Goal: Task Accomplishment & Management: Manage account settings

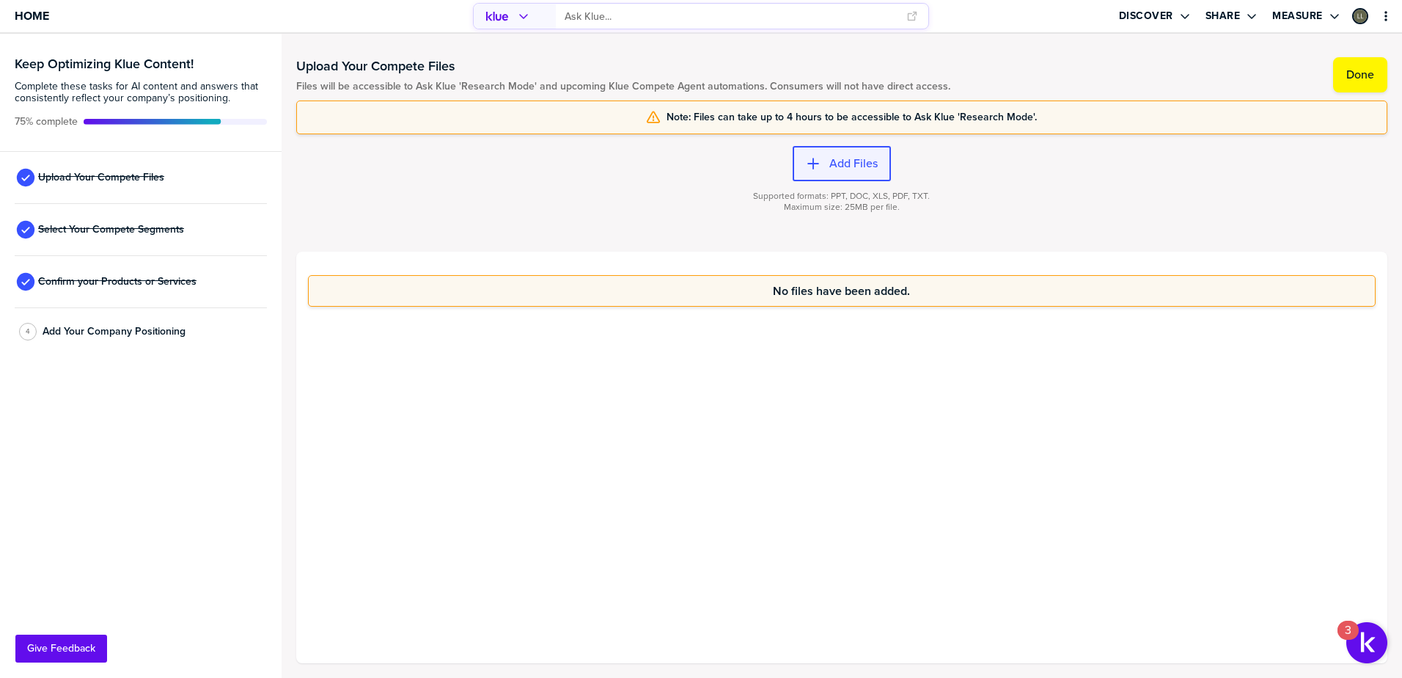
click at [829, 162] on label "Add Files" at bounding box center [853, 163] width 48 height 15
click at [821, 165] on div "button" at bounding box center [825, 163] width 9 height 15
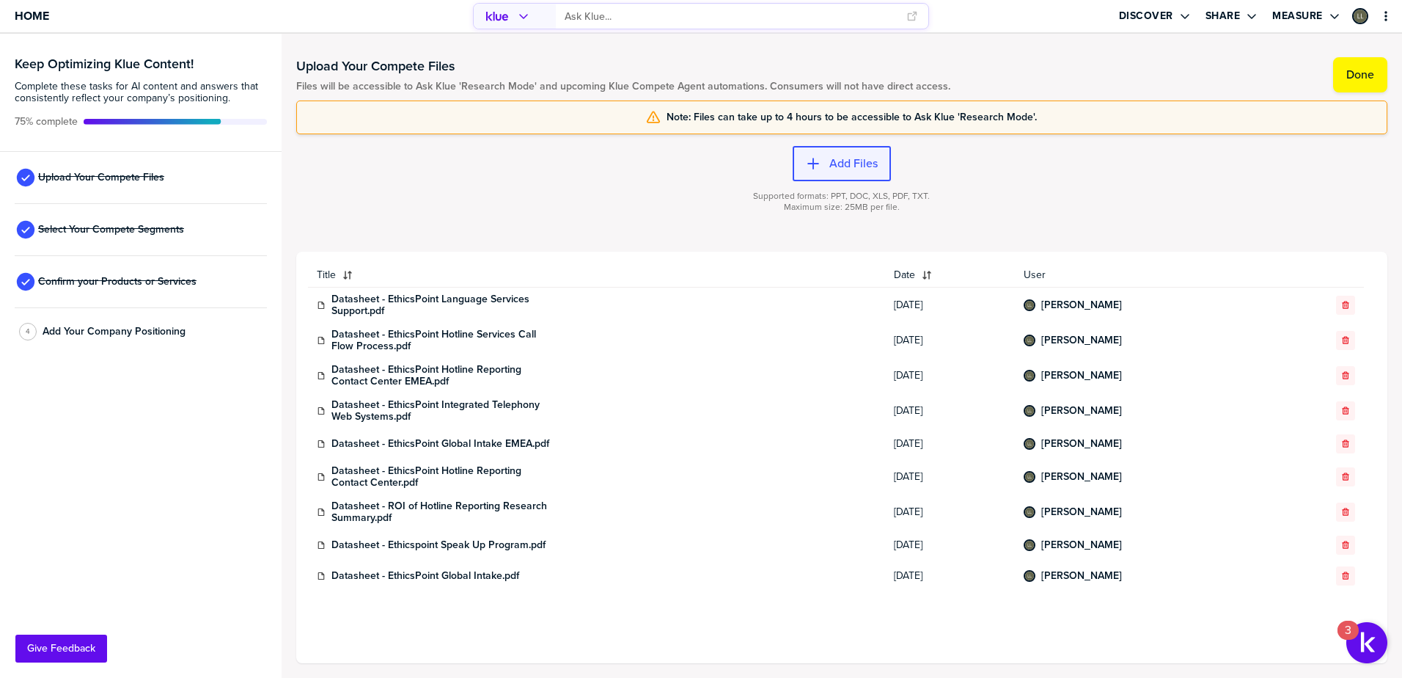
click at [832, 173] on button "Add Files" at bounding box center [842, 163] width 98 height 35
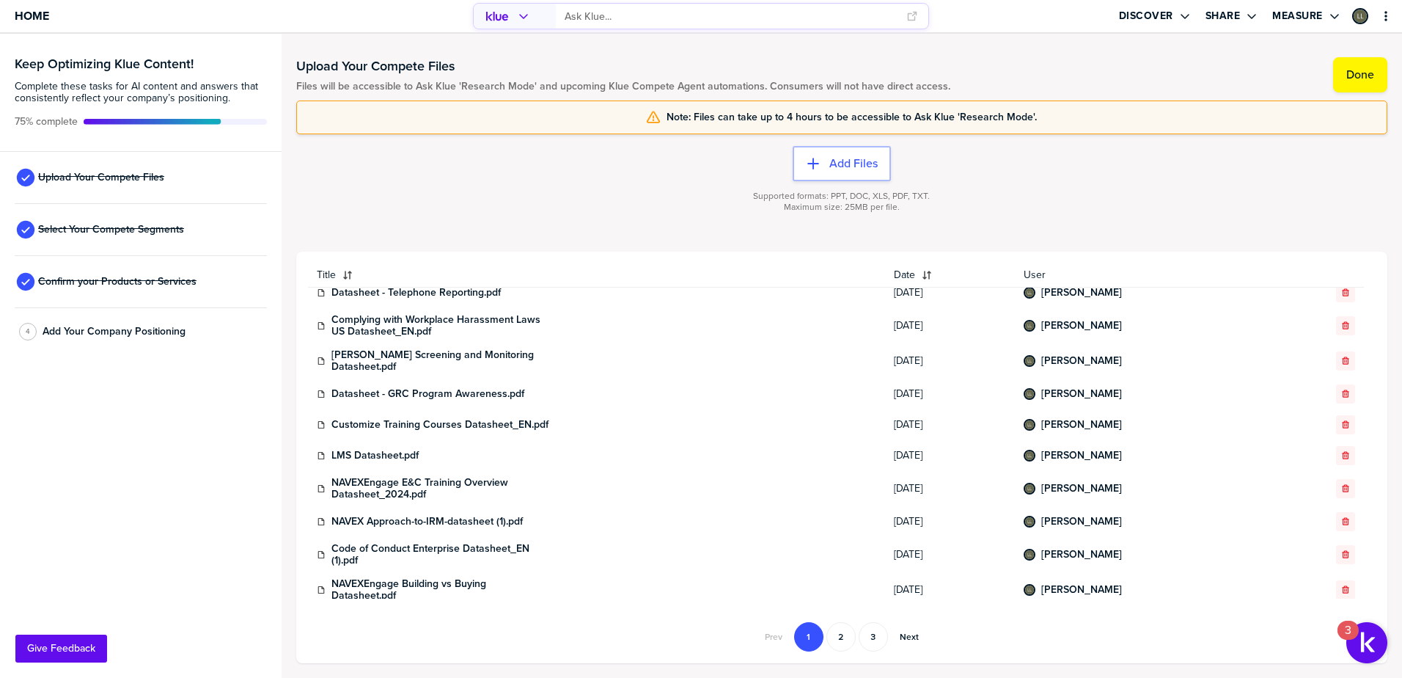
scroll to position [512, 0]
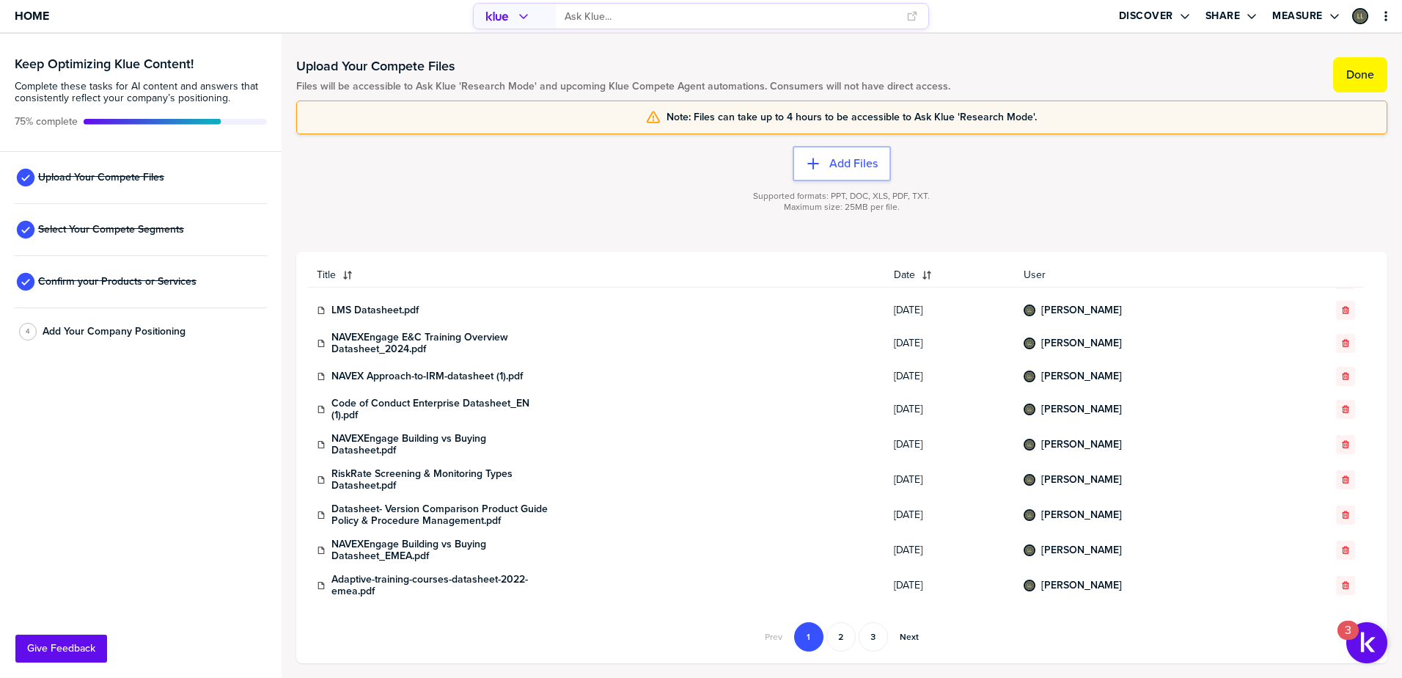
drag, startPoint x: 1373, startPoint y: 71, endPoint x: 1000, endPoint y: 197, distance: 393.7
click at [1000, 197] on div "Upload Your Compete Files Files will be accessible to Ask Klue 'Research Mode' …" at bounding box center [841, 355] width 1091 height 614
click at [858, 162] on label "Add Files" at bounding box center [853, 163] width 48 height 15
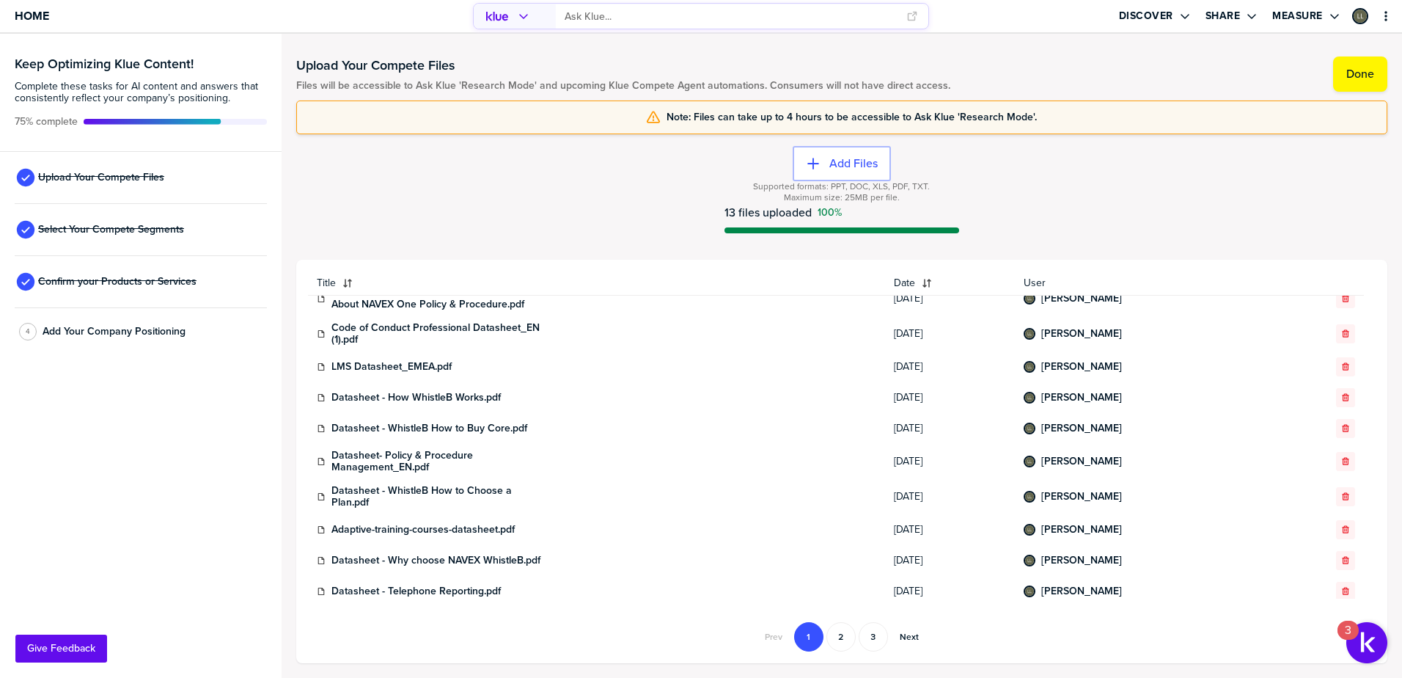
scroll to position [477, 0]
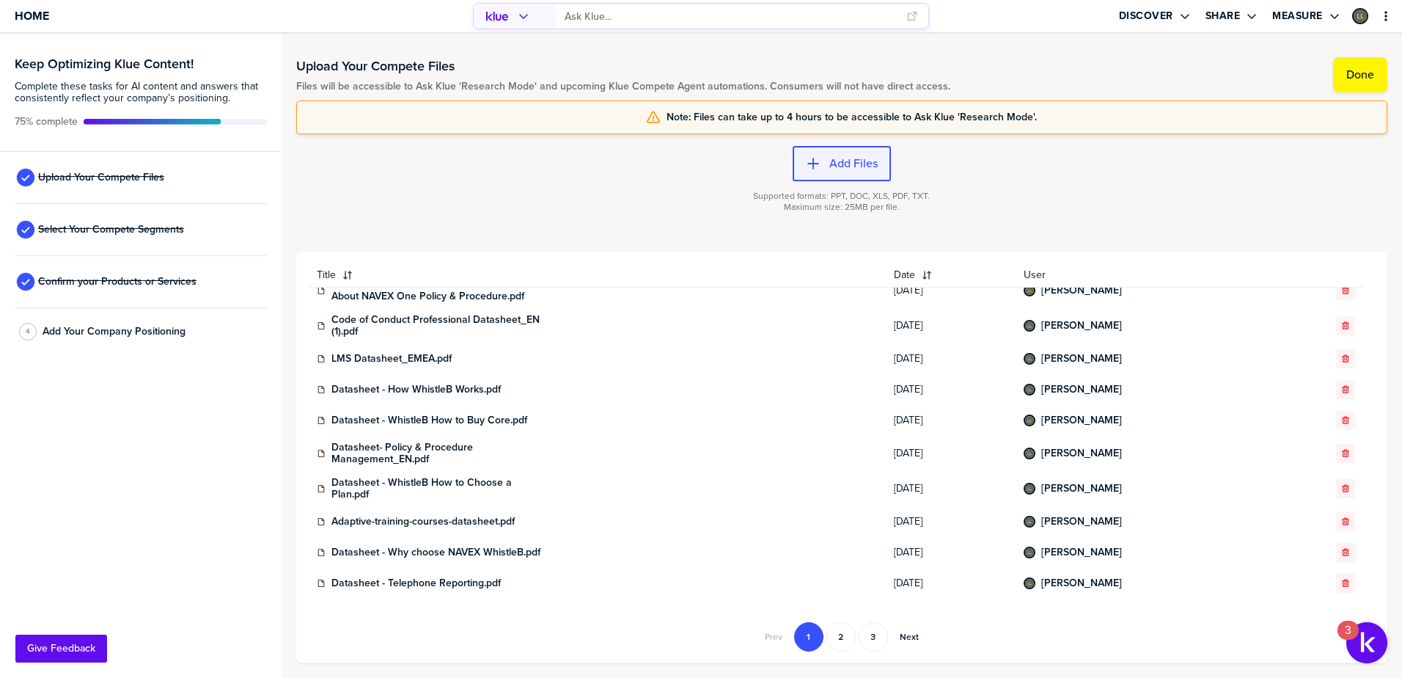
click at [863, 158] on label "Add Files" at bounding box center [853, 163] width 48 height 15
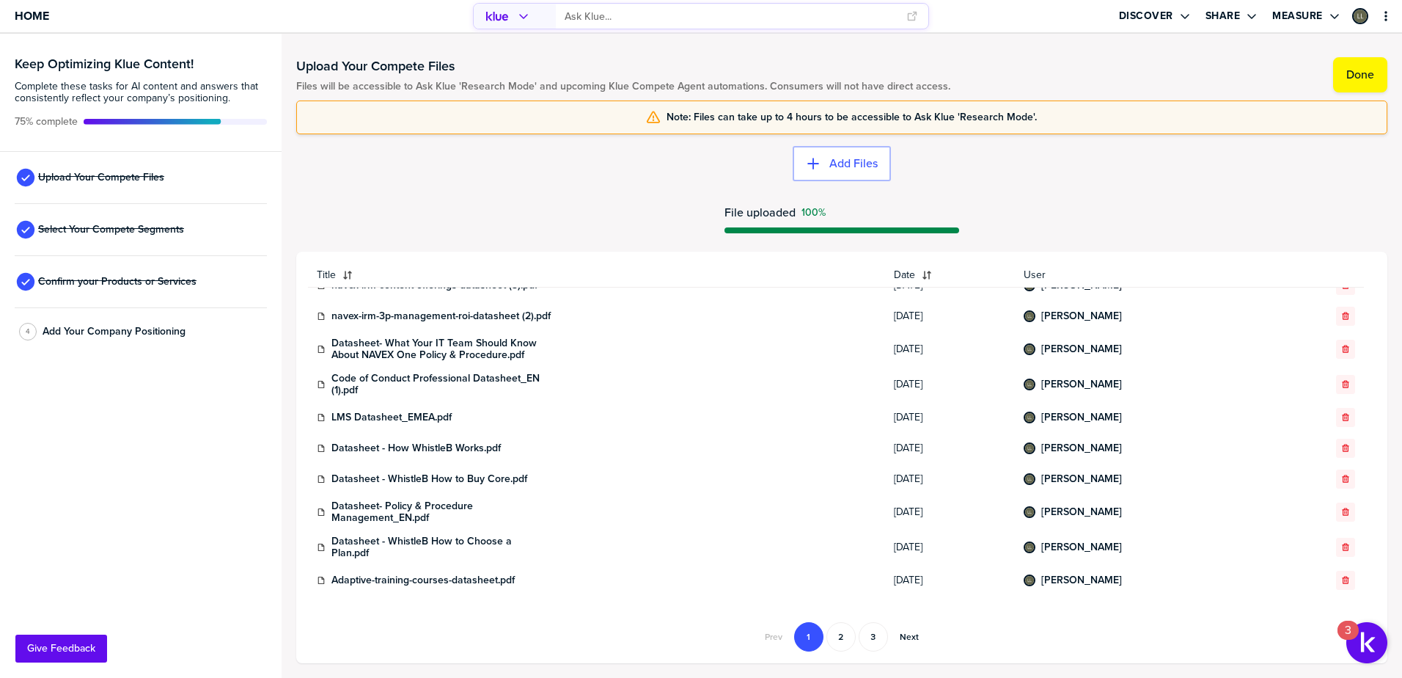
scroll to position [504, 0]
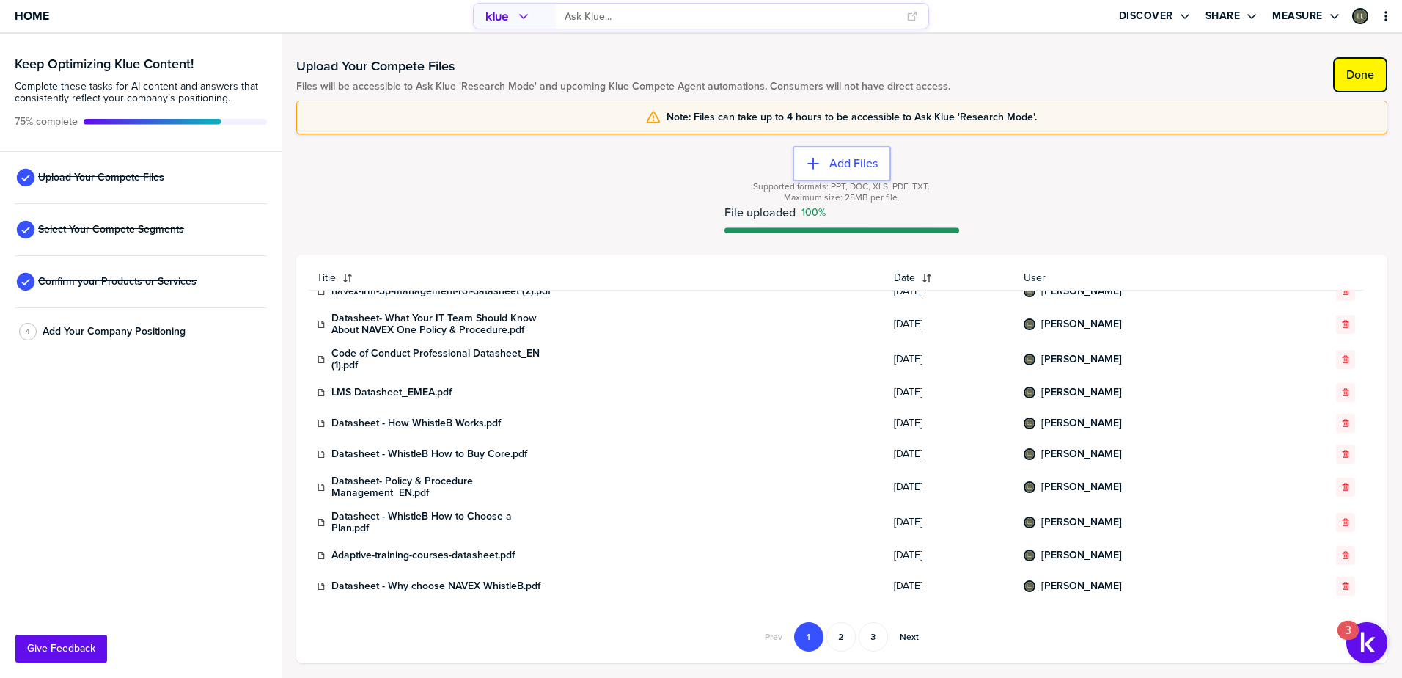
click at [1357, 62] on button "Done" at bounding box center [1360, 74] width 54 height 35
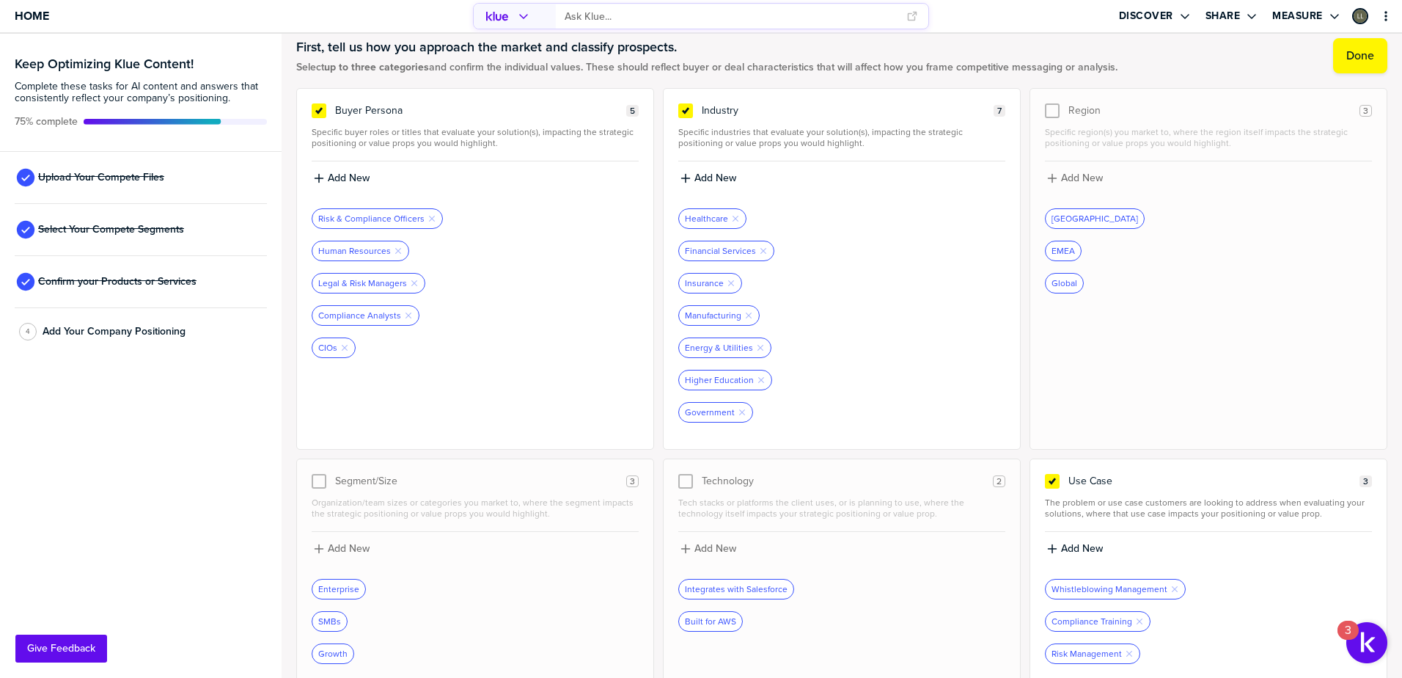
scroll to position [39, 0]
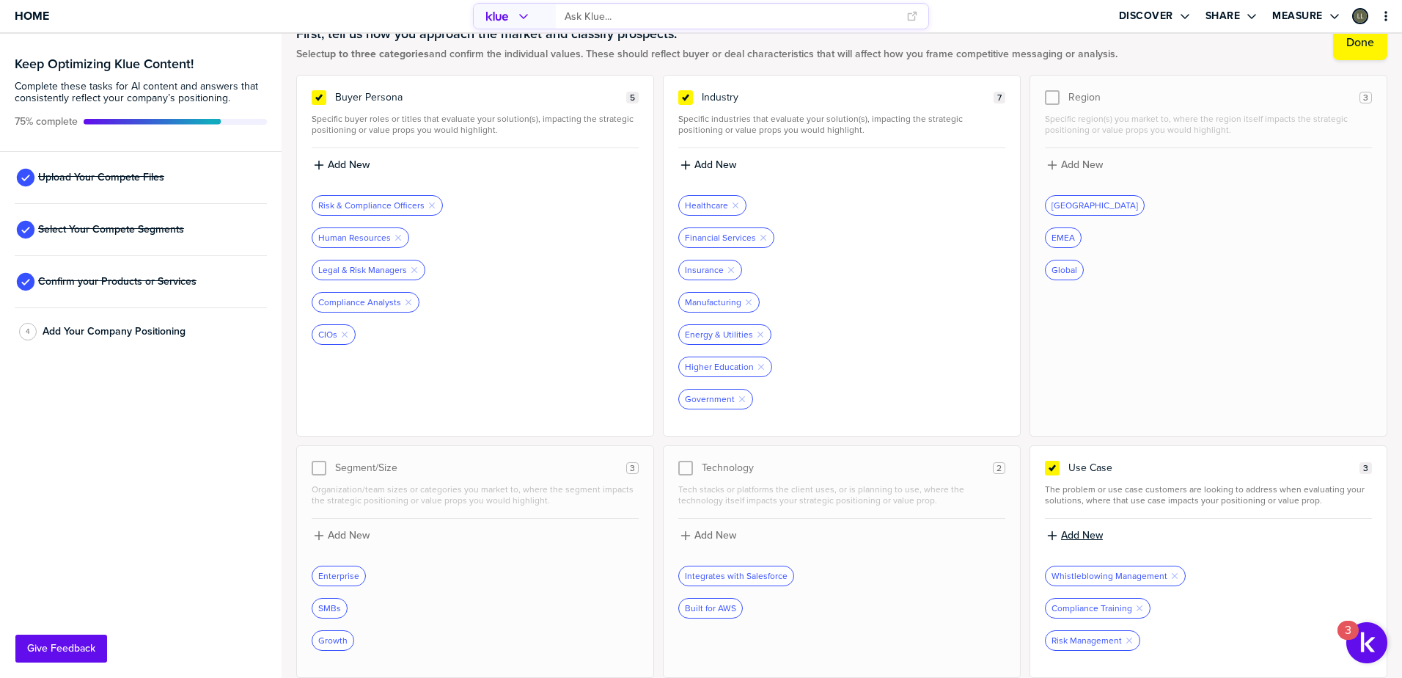
click at [1062, 536] on label "Add New" at bounding box center [1082, 535] width 42 height 13
click at [1096, 532] on input at bounding box center [1208, 540] width 327 height 26
type input "Policy and Procedure Management"
click at [1071, 533] on label "Add New" at bounding box center [1082, 534] width 42 height 13
click at [1207, 543] on input at bounding box center [1208, 539] width 327 height 26
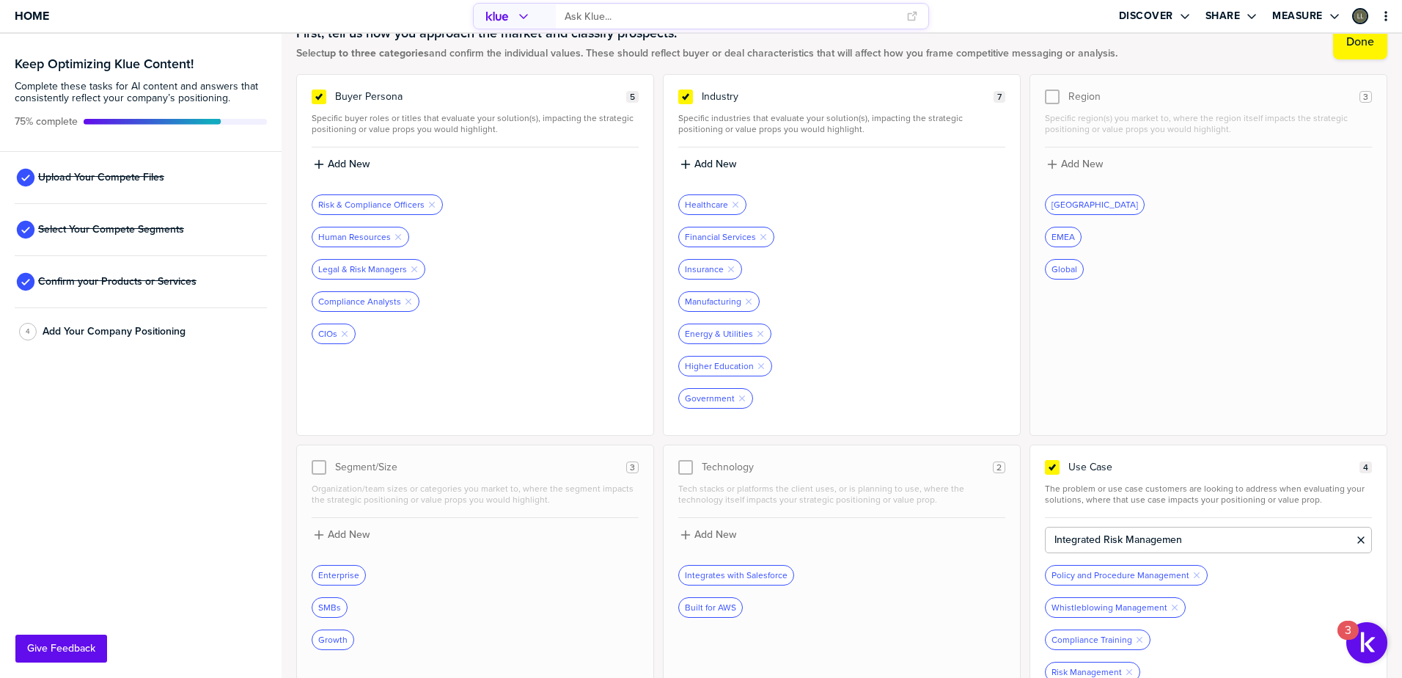
type input "Integrated Risk Management"
click at [1246, 573] on div "Policy and Procedure Management Remove Tag" at bounding box center [1208, 575] width 327 height 21
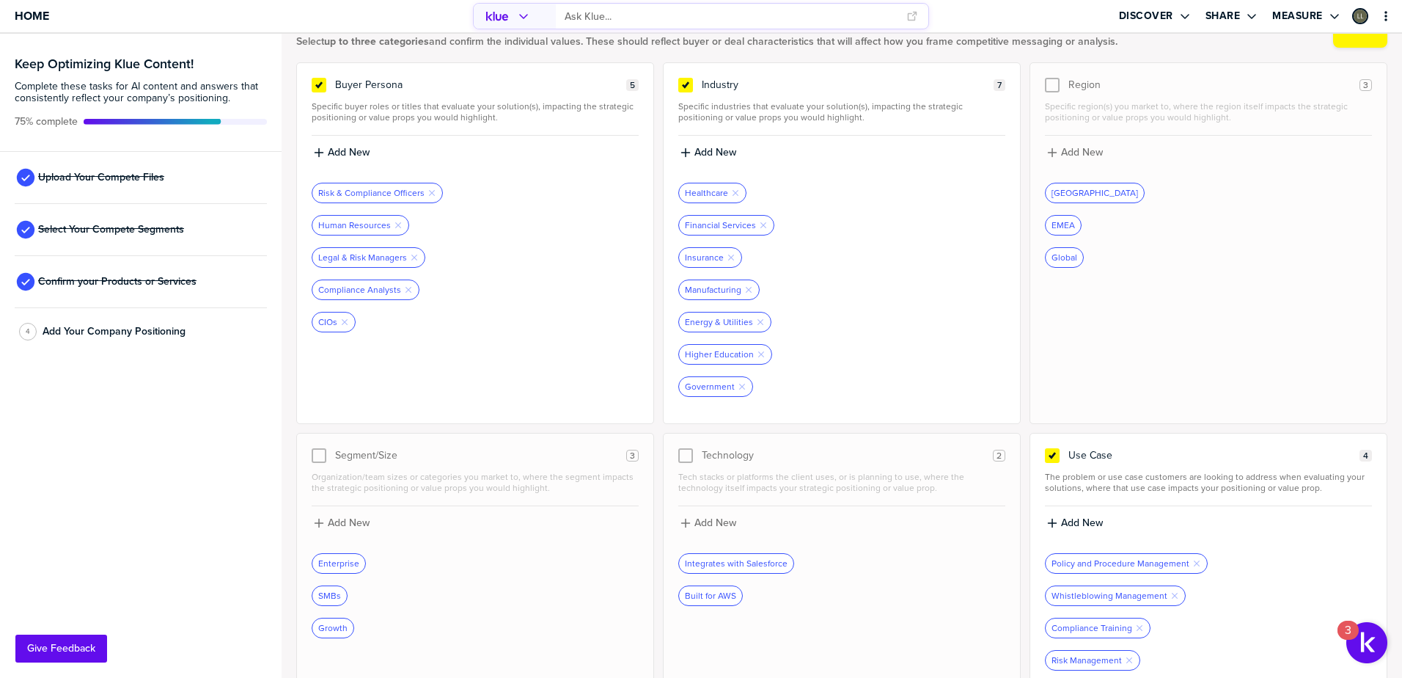
scroll to position [71, 0]
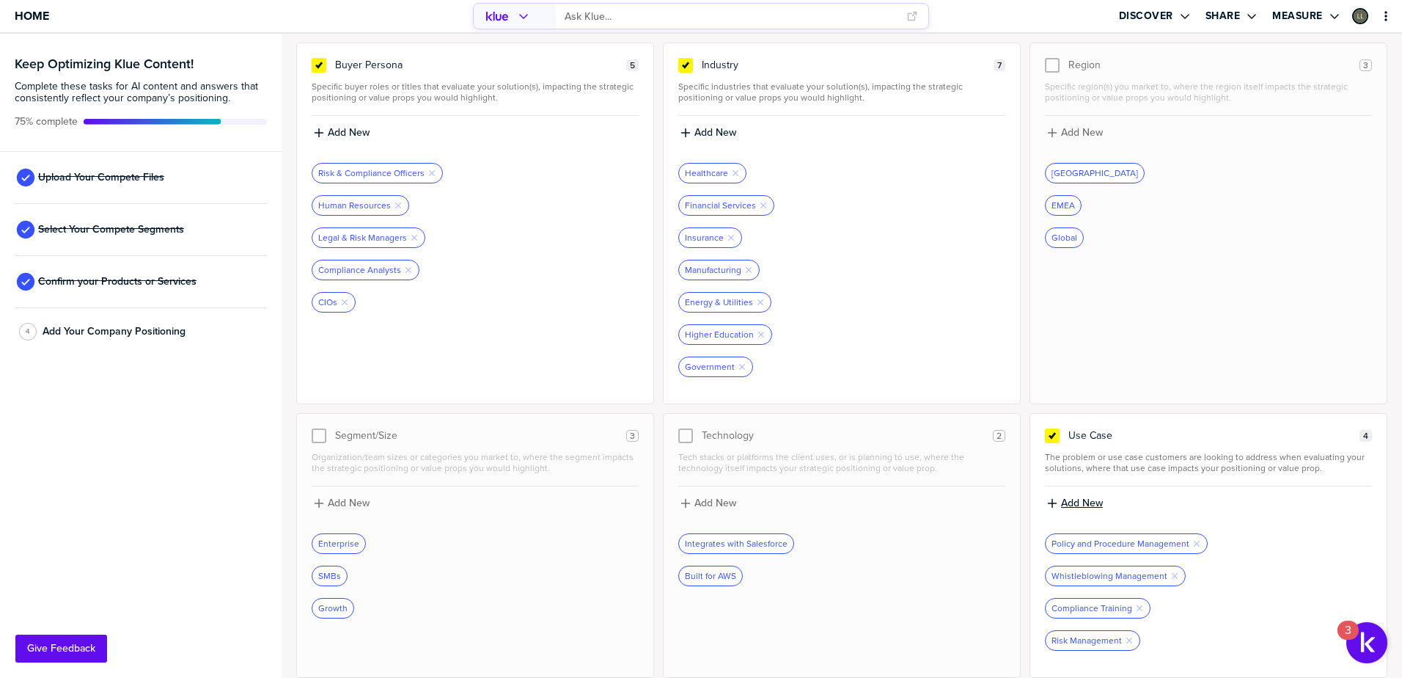
click at [1098, 502] on div "Add New" at bounding box center [1208, 502] width 324 height 13
click at [1111, 502] on input at bounding box center [1208, 508] width 327 height 26
type input "Integrated Risk Management"
click at [1068, 499] on label "Add New" at bounding box center [1082, 502] width 42 height 13
click at [1071, 505] on input at bounding box center [1208, 507] width 327 height 26
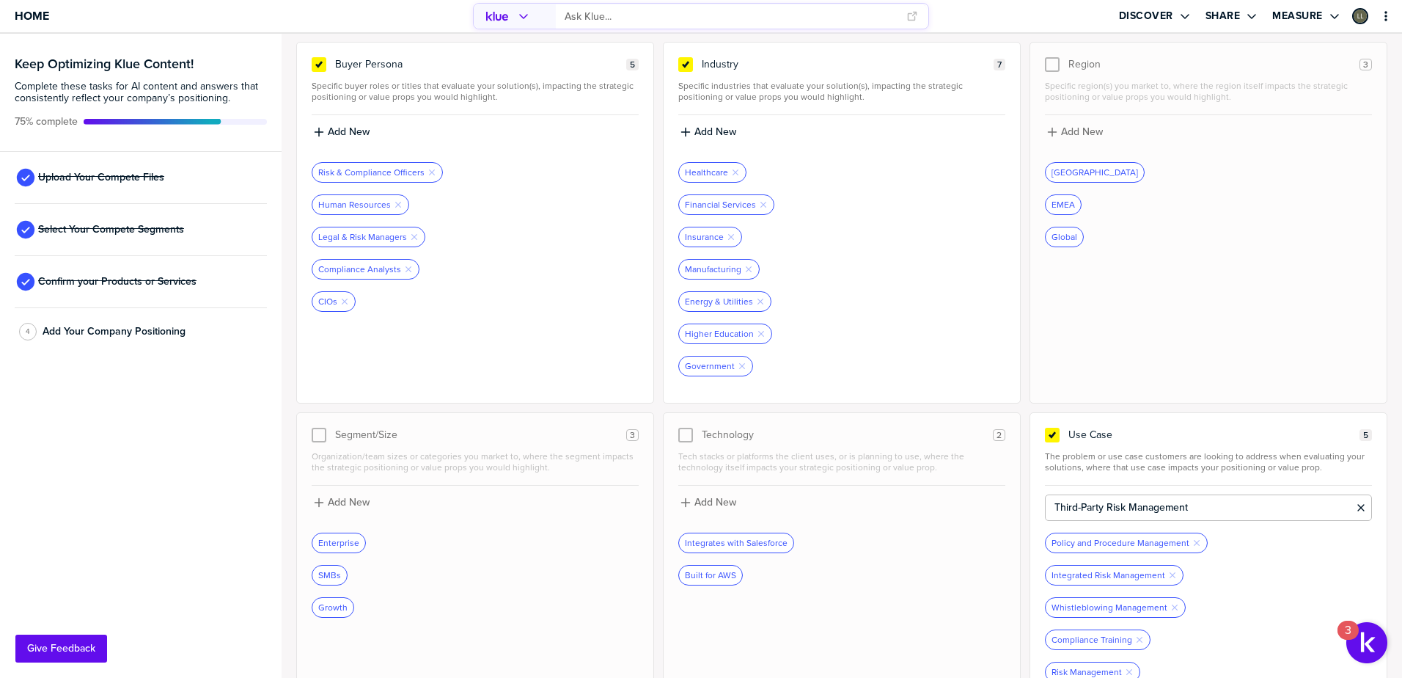
type input "Third-Party Risk Management"
click at [1066, 503] on label "Add New" at bounding box center [1082, 502] width 42 height 13
click at [1167, 496] on input at bounding box center [1208, 507] width 327 height 26
type input "Disclosure Management"
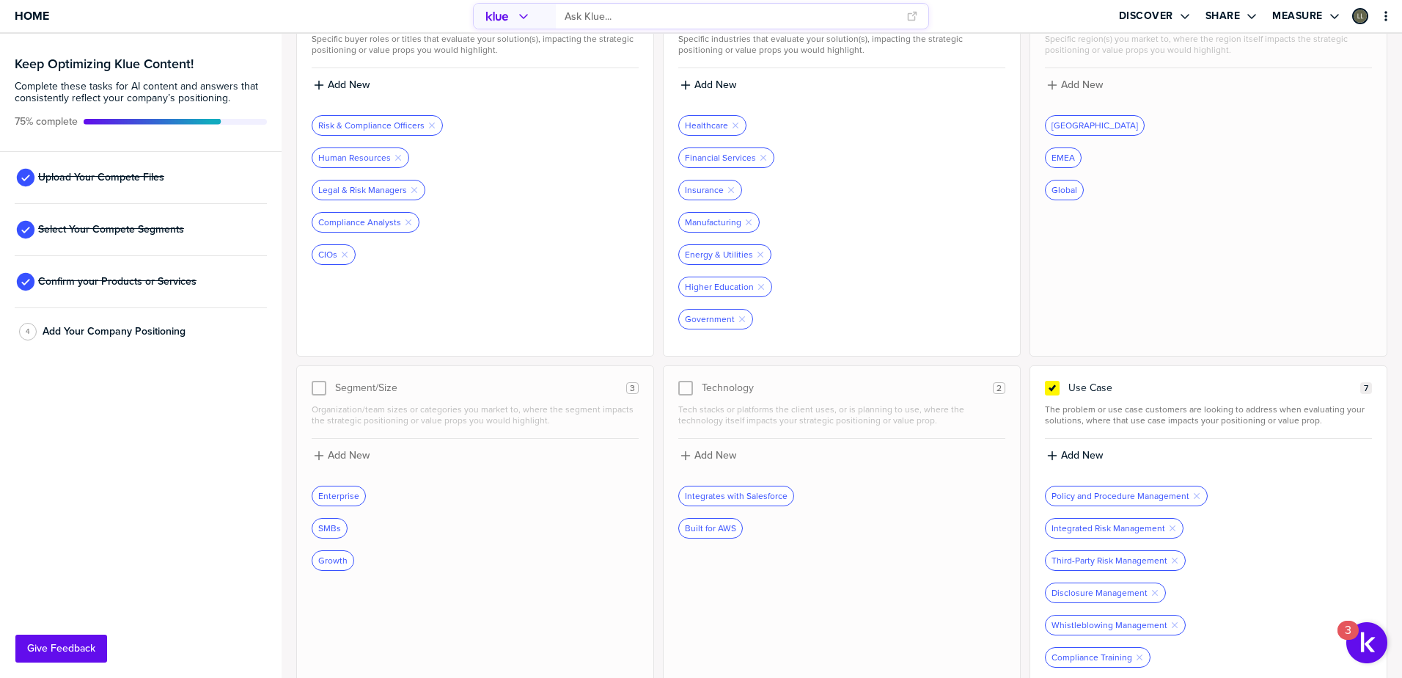
scroll to position [168, 0]
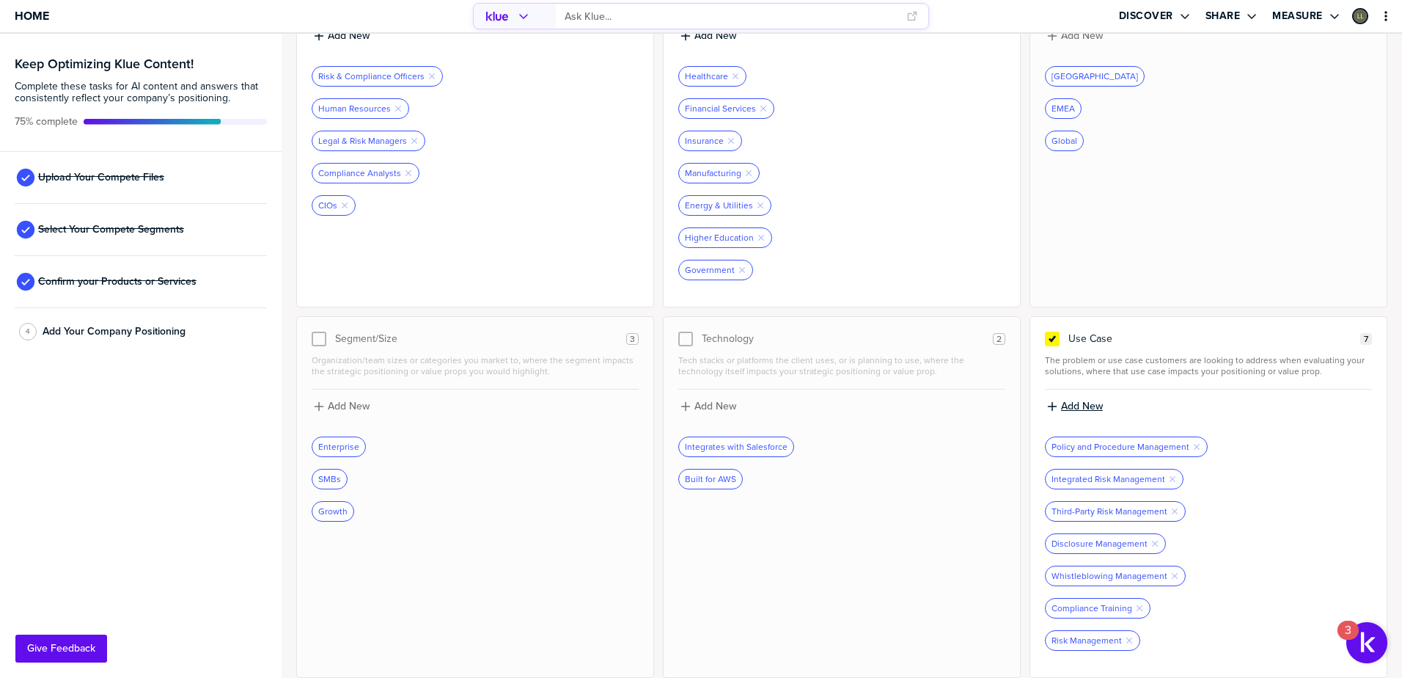
click at [1079, 408] on label "Add New" at bounding box center [1082, 406] width 42 height 13
click at [1079, 408] on input at bounding box center [1208, 411] width 327 height 26
click at [1124, 419] on input at bounding box center [1208, 411] width 327 height 26
type input "Compliance Program Management"
click at [1097, 404] on div "Add New" at bounding box center [1208, 405] width 324 height 13
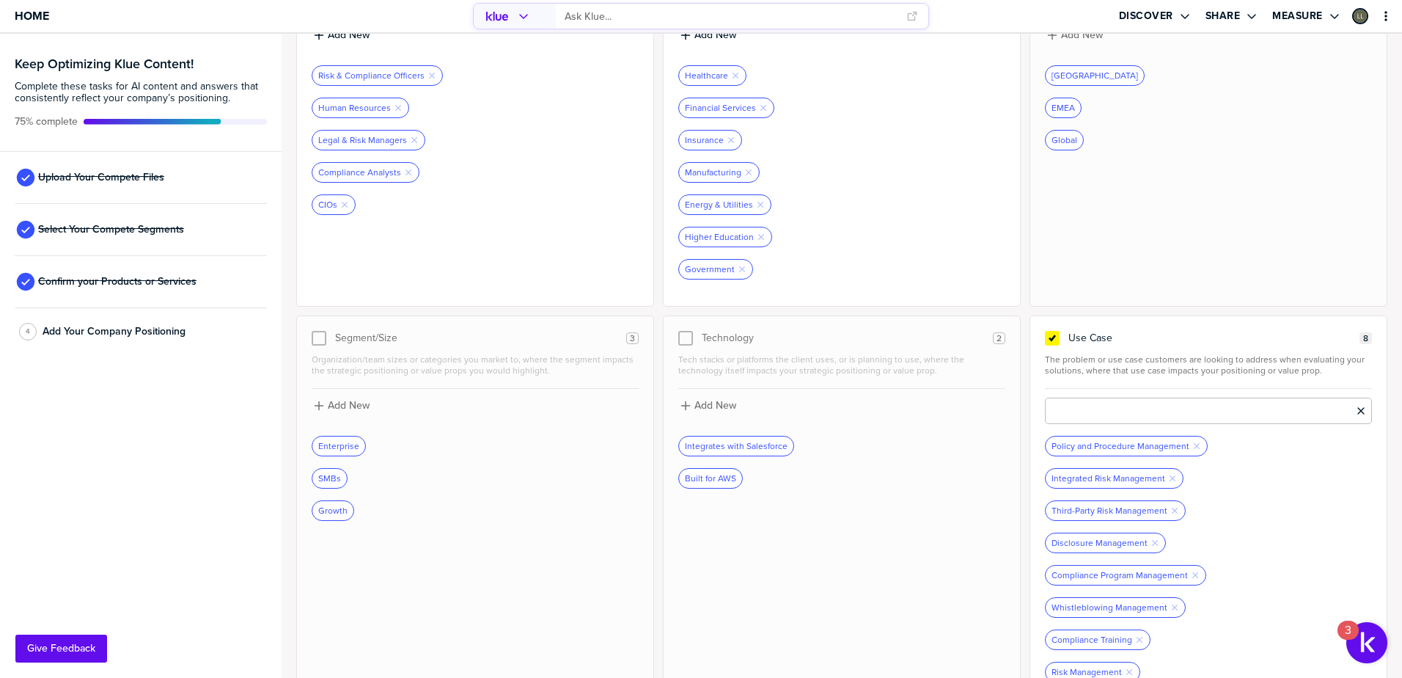
click at [1115, 402] on input at bounding box center [1208, 410] width 327 height 26
click at [1100, 417] on input "Regulatory Compliance" at bounding box center [1208, 410] width 327 height 26
drag, startPoint x: 1103, startPoint y: 414, endPoint x: 1193, endPoint y: 408, distance: 90.3
click at [1193, 408] on input "Regulatory Compliance" at bounding box center [1208, 410] width 327 height 26
type input "Regulatory Change Management"
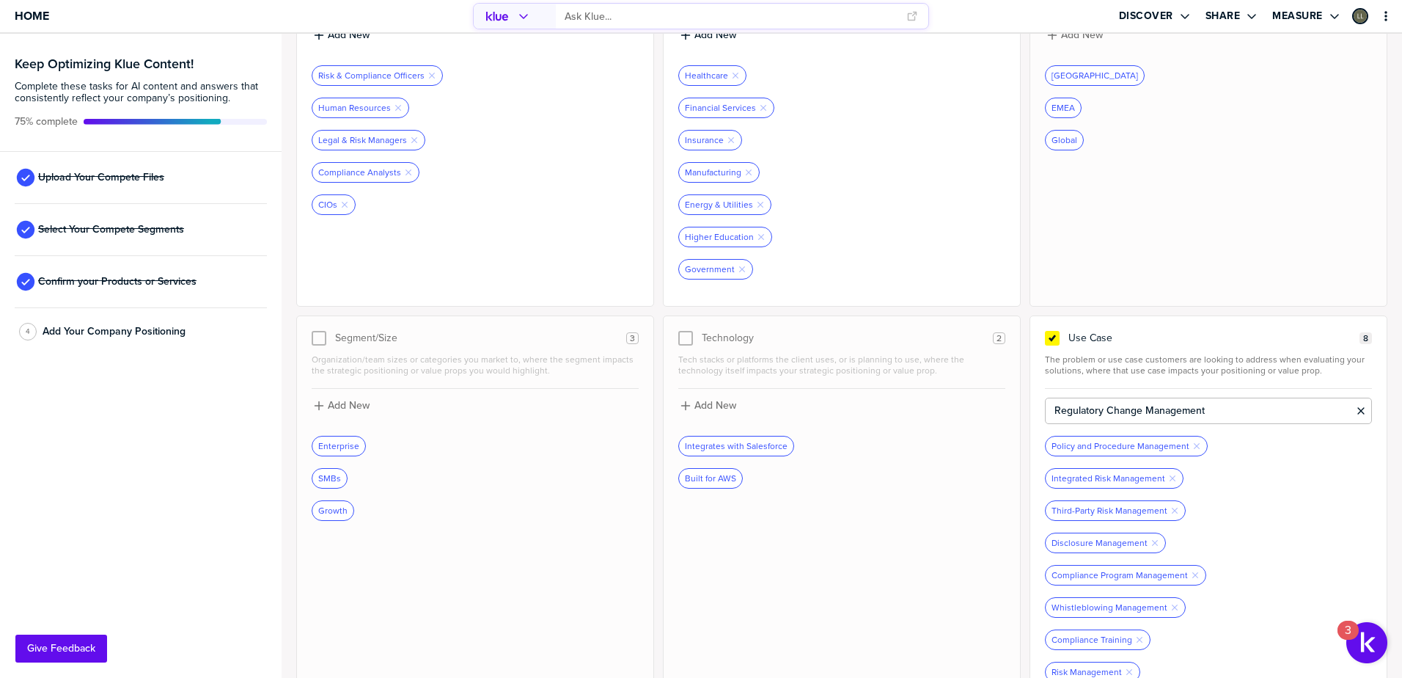
click at [1220, 413] on input "Regulatory Change Management" at bounding box center [1208, 410] width 327 height 26
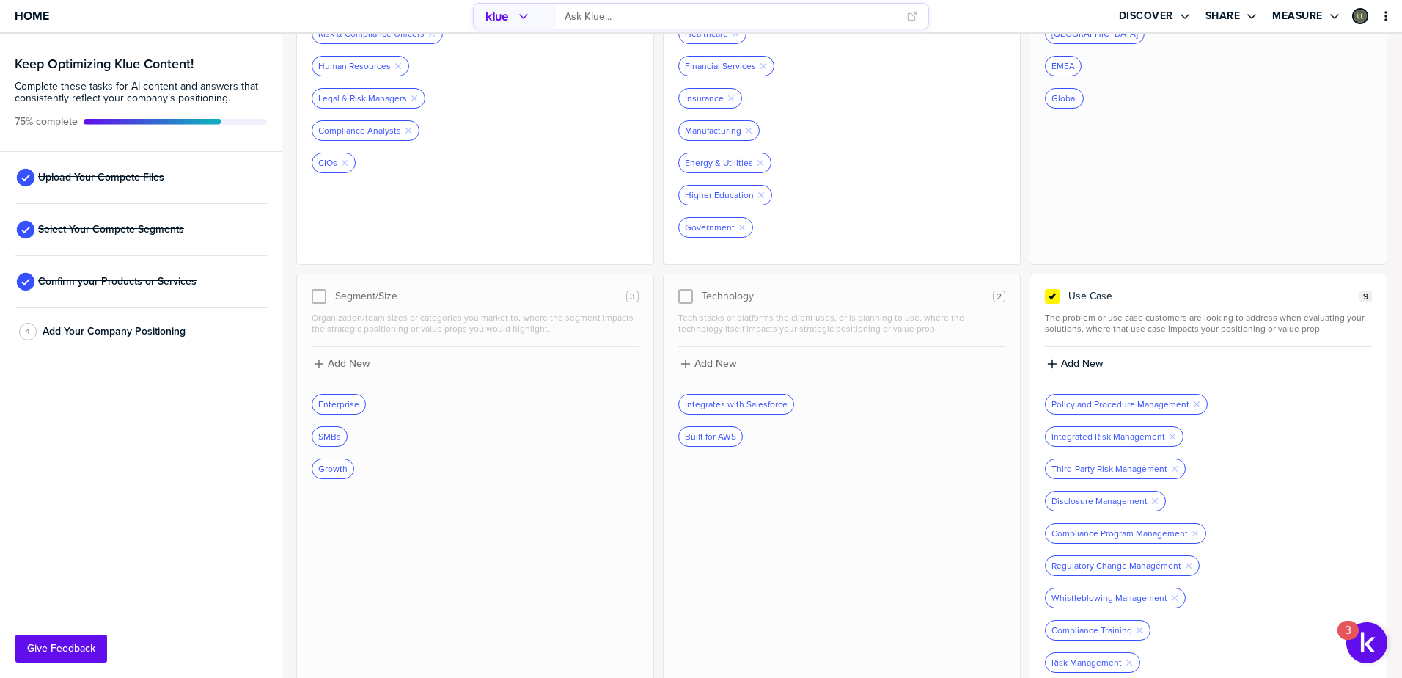
scroll to position [232, 0]
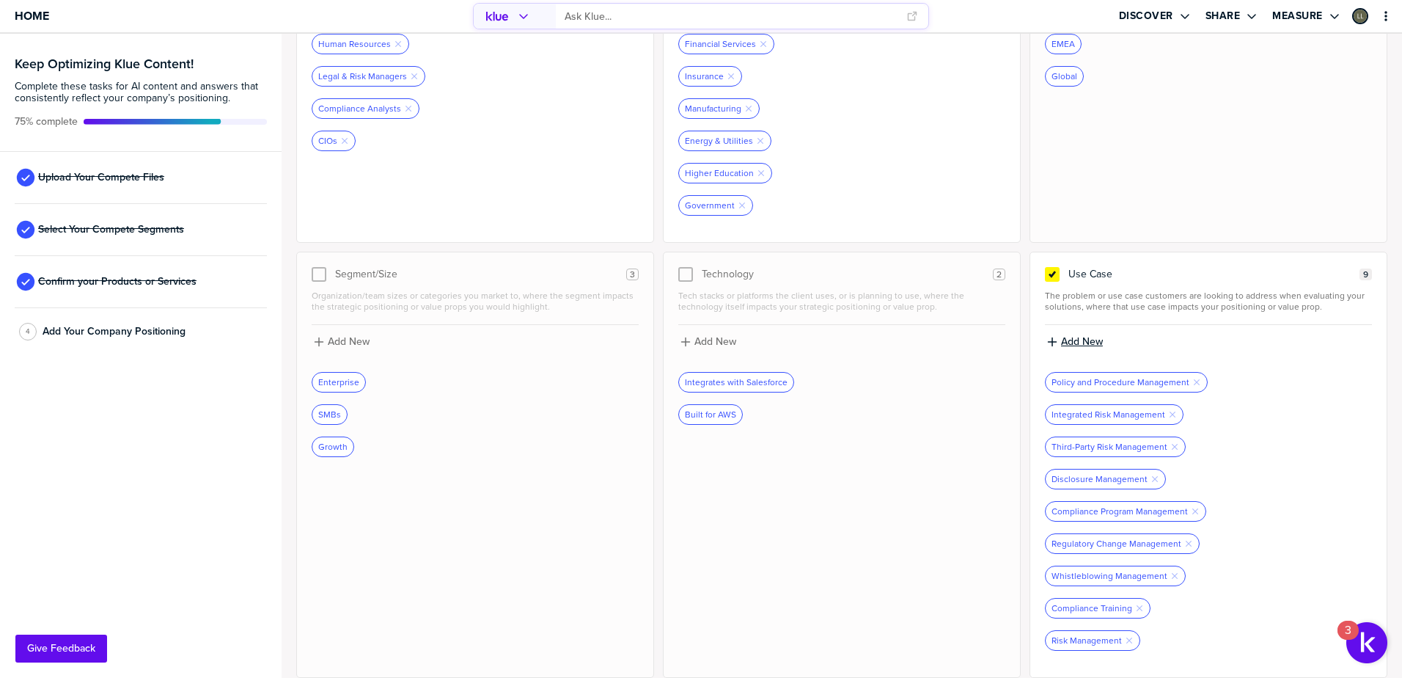
click at [1085, 342] on label "Add New" at bounding box center [1082, 341] width 42 height 13
click at [1104, 343] on div "Policy and Procedure Management Remove Tag Integrated Risk Management Remove Ta…" at bounding box center [1208, 493] width 327 height 337
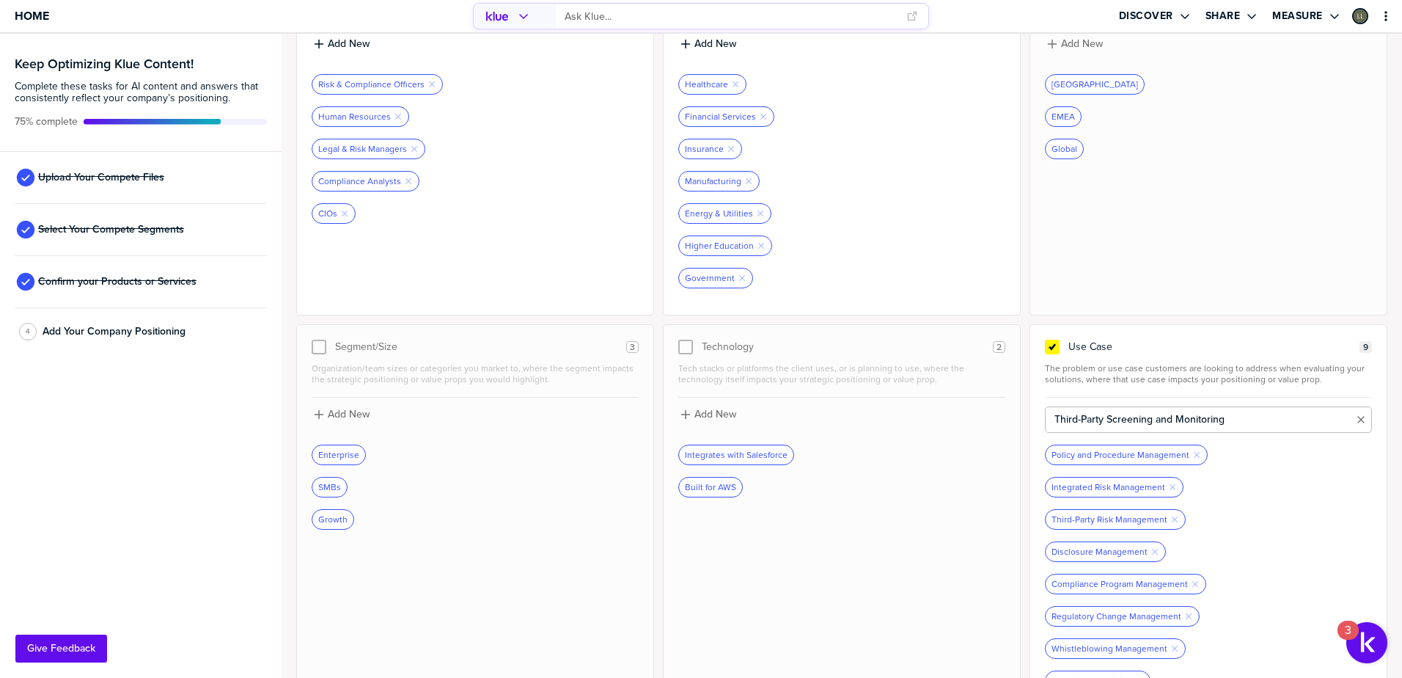
type input "Third-Party Screening and Monitoring"
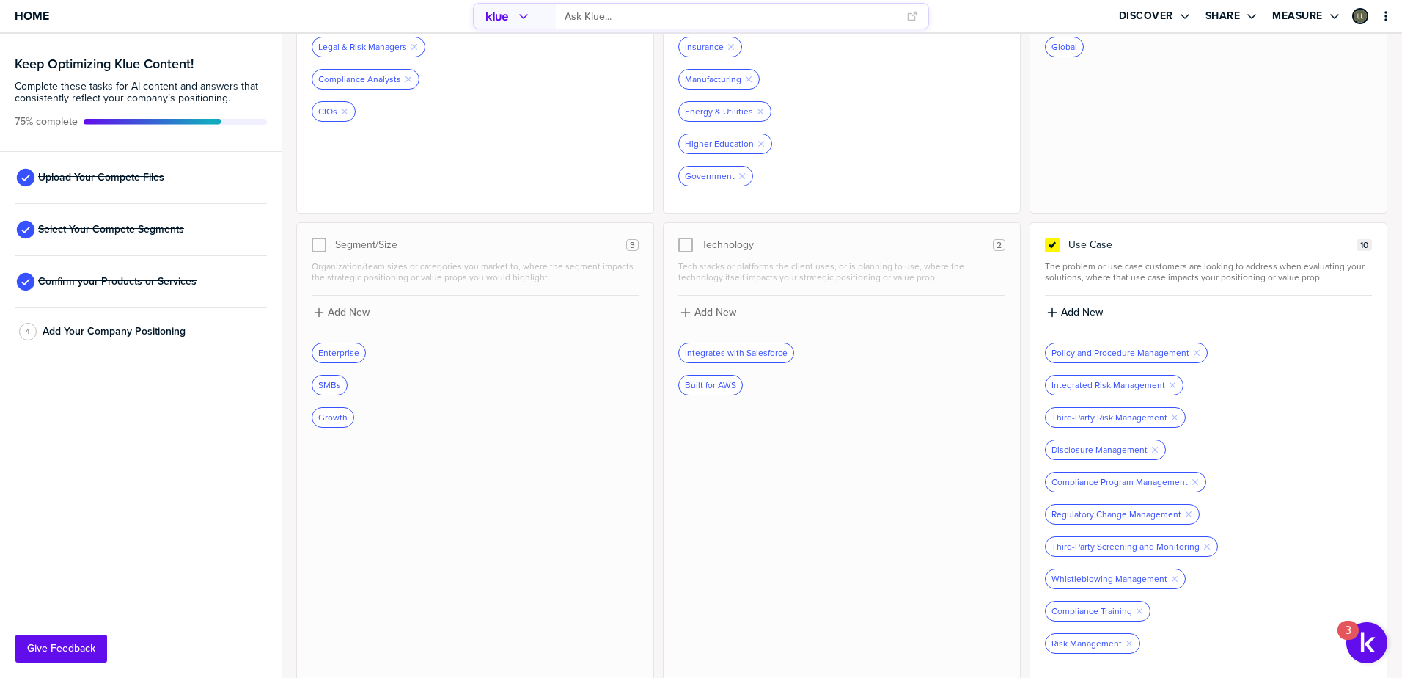
scroll to position [265, 0]
click at [1087, 309] on label "Add New" at bounding box center [1082, 309] width 42 height 13
click at [1101, 310] on input at bounding box center [1208, 314] width 327 height 26
type input "Incident Management"
click at [1107, 310] on div "Add New" at bounding box center [1208, 308] width 324 height 13
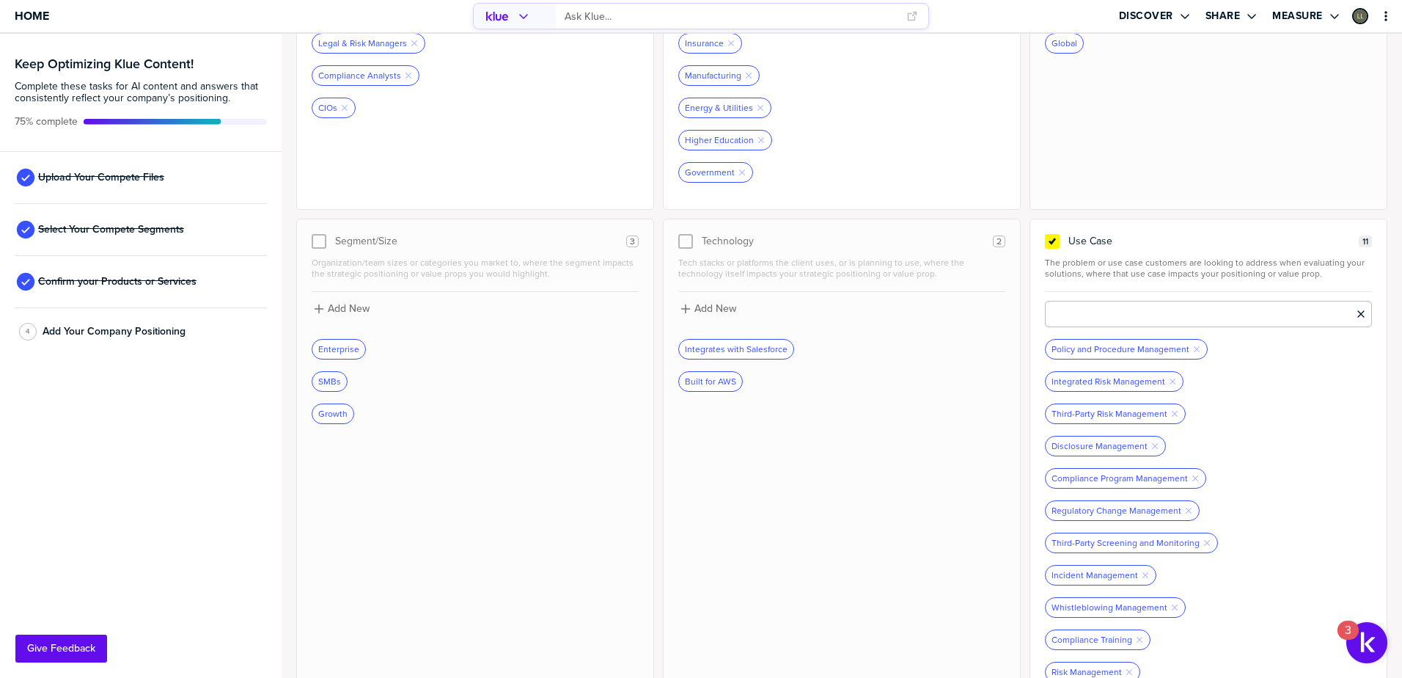
click at [1134, 312] on input at bounding box center [1208, 314] width 327 height 26
type input "Code of Conduct"
click at [1068, 313] on label "Add New" at bounding box center [1082, 308] width 42 height 13
click at [1068, 313] on input at bounding box center [1208, 314] width 327 height 26
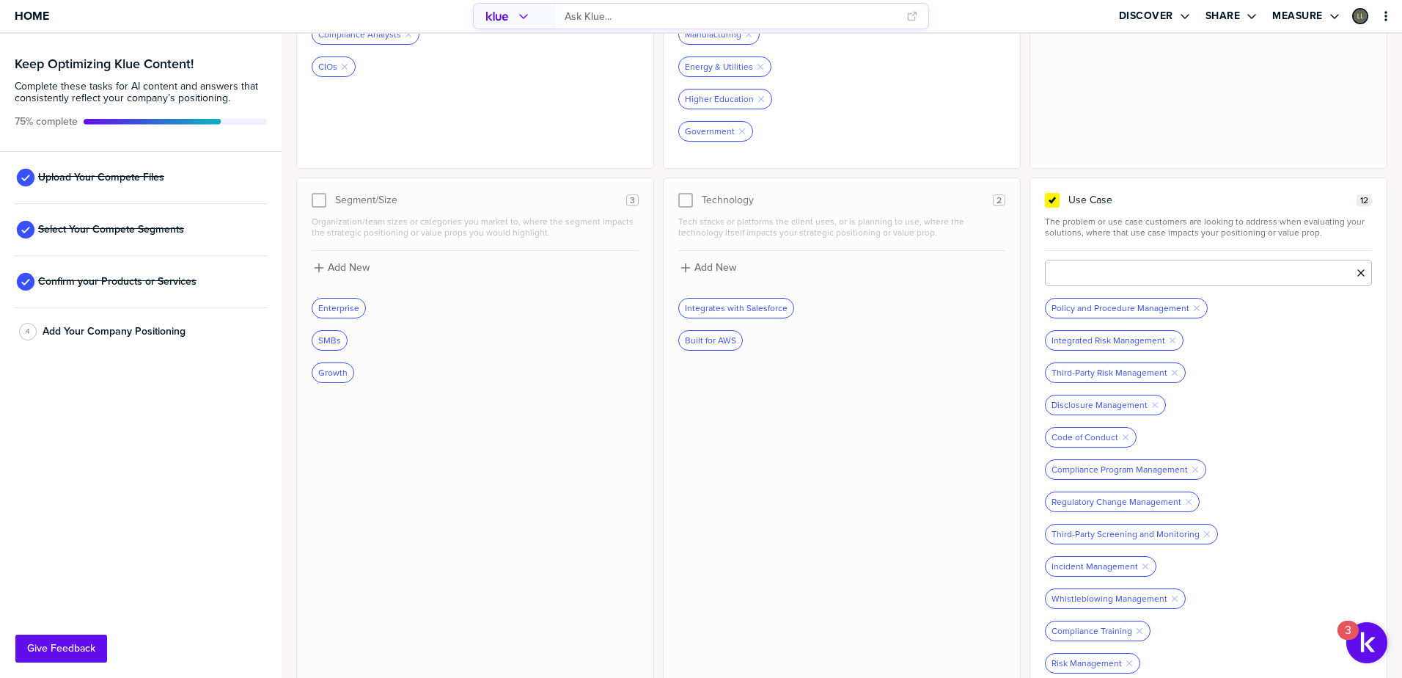
scroll to position [329, 0]
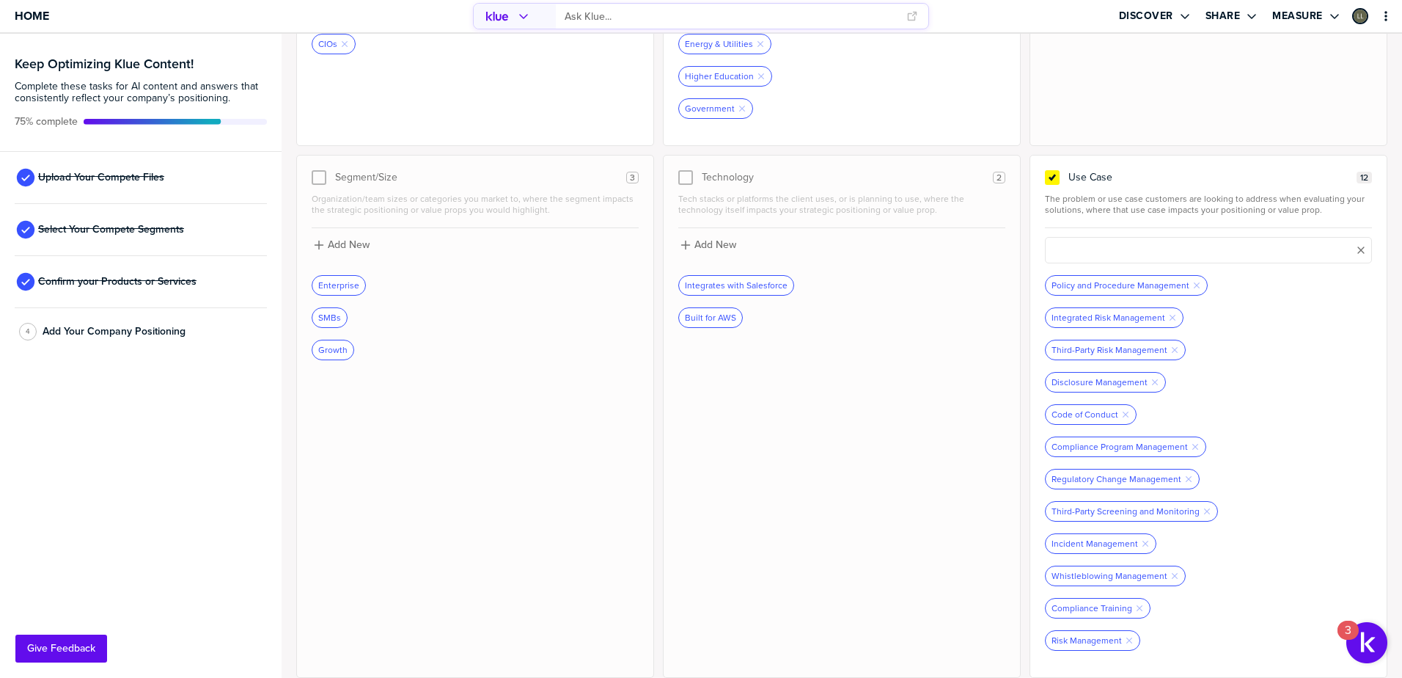
click at [1173, 194] on span "The problem or use case customers are looking to address when evaluating your s…" at bounding box center [1208, 205] width 327 height 22
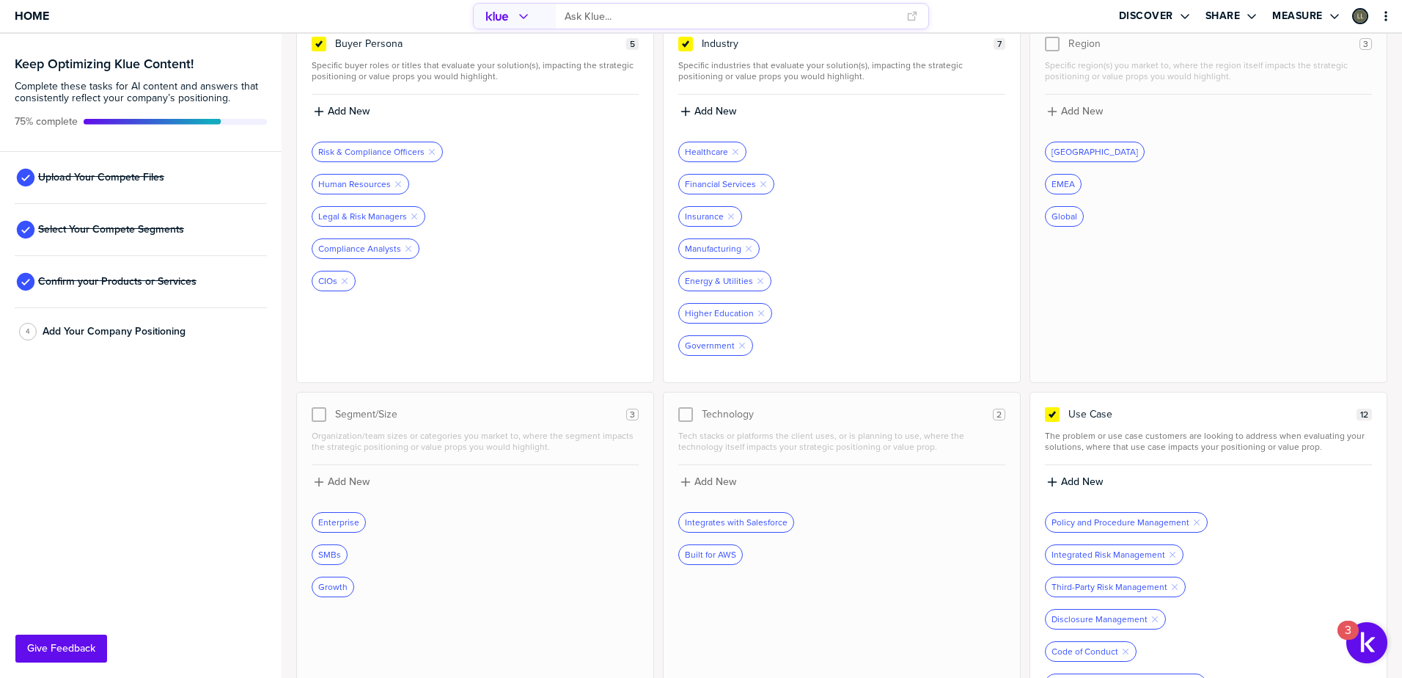
scroll to position [0, 0]
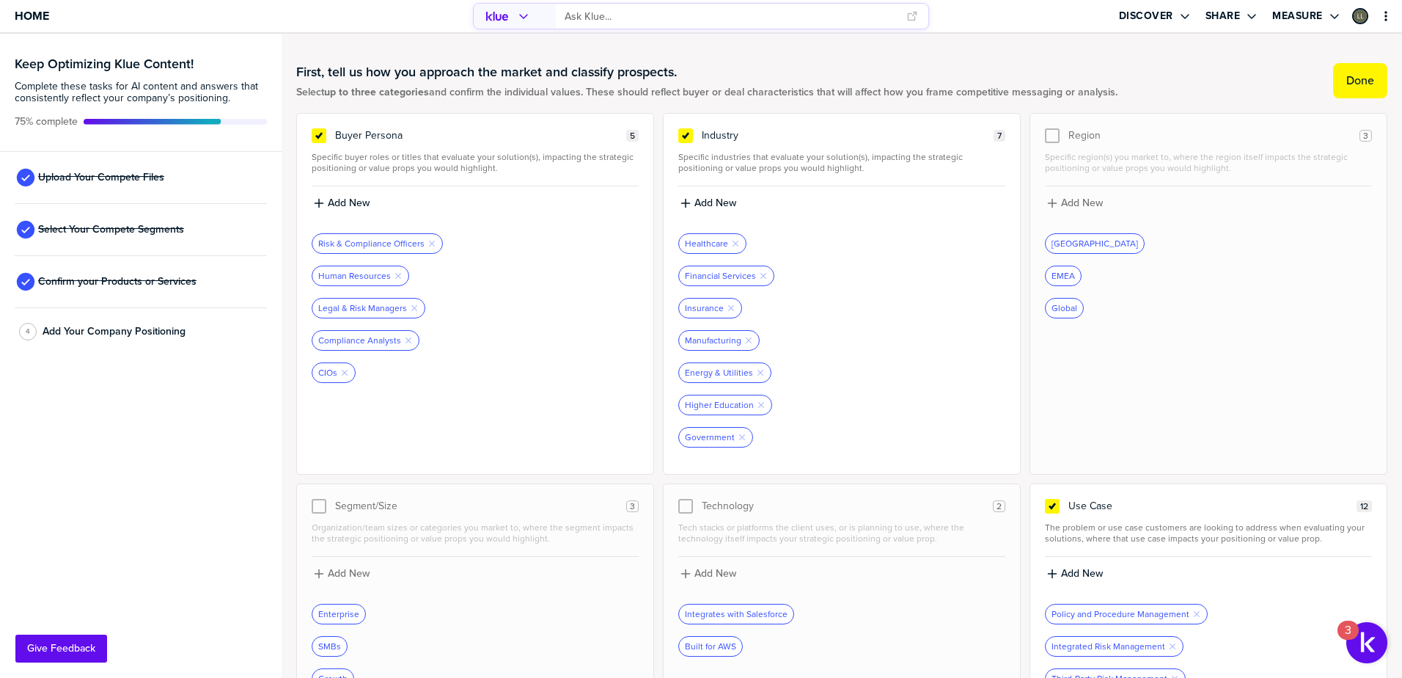
drag, startPoint x: 1350, startPoint y: 84, endPoint x: 1197, endPoint y: 100, distance: 153.4
click at [1197, 100] on div "First, tell us how you approach the market and classify prospects. Select up to…" at bounding box center [841, 80] width 1091 height 65
click at [1333, 84] on button "Done" at bounding box center [1360, 80] width 54 height 35
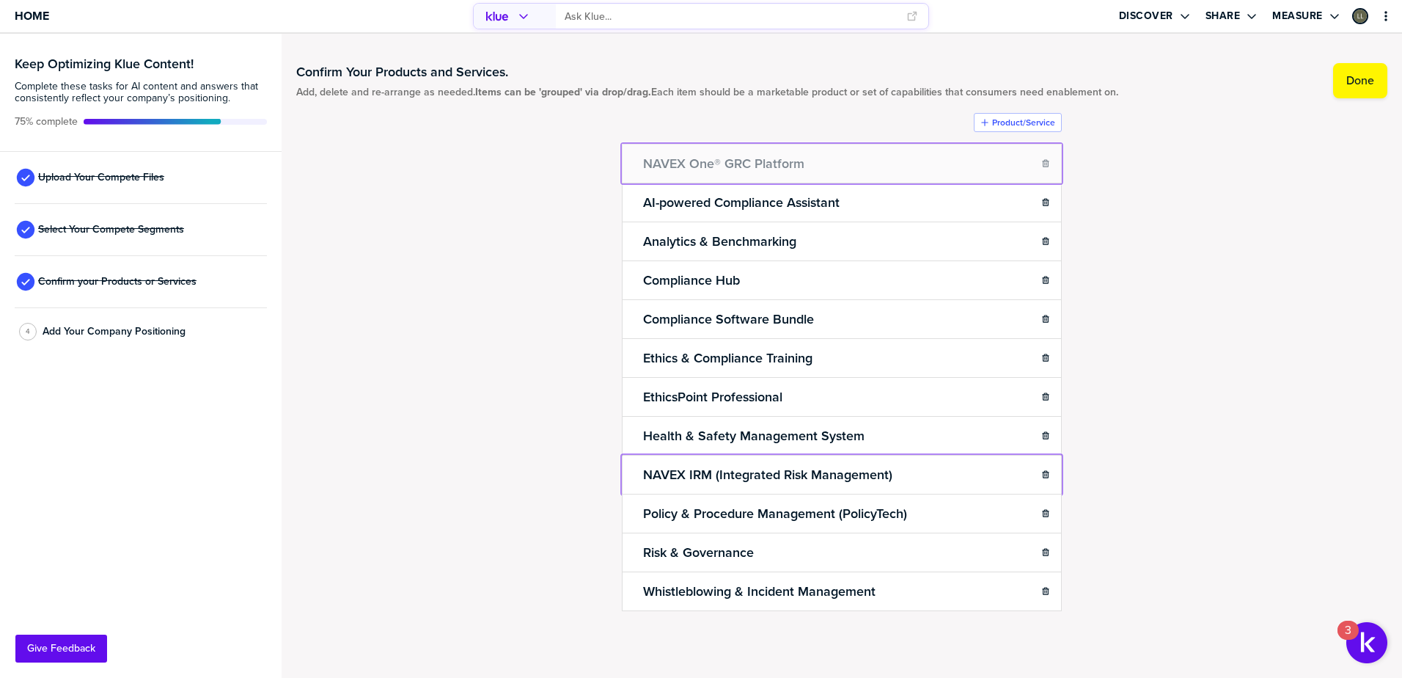
drag, startPoint x: 633, startPoint y: 478, endPoint x: 650, endPoint y: 166, distance: 312.9
click at [650, 166] on body "Home Discover Share Measure Keep Optimizing Klue Content! Complete these tasks …" at bounding box center [701, 339] width 1402 height 678
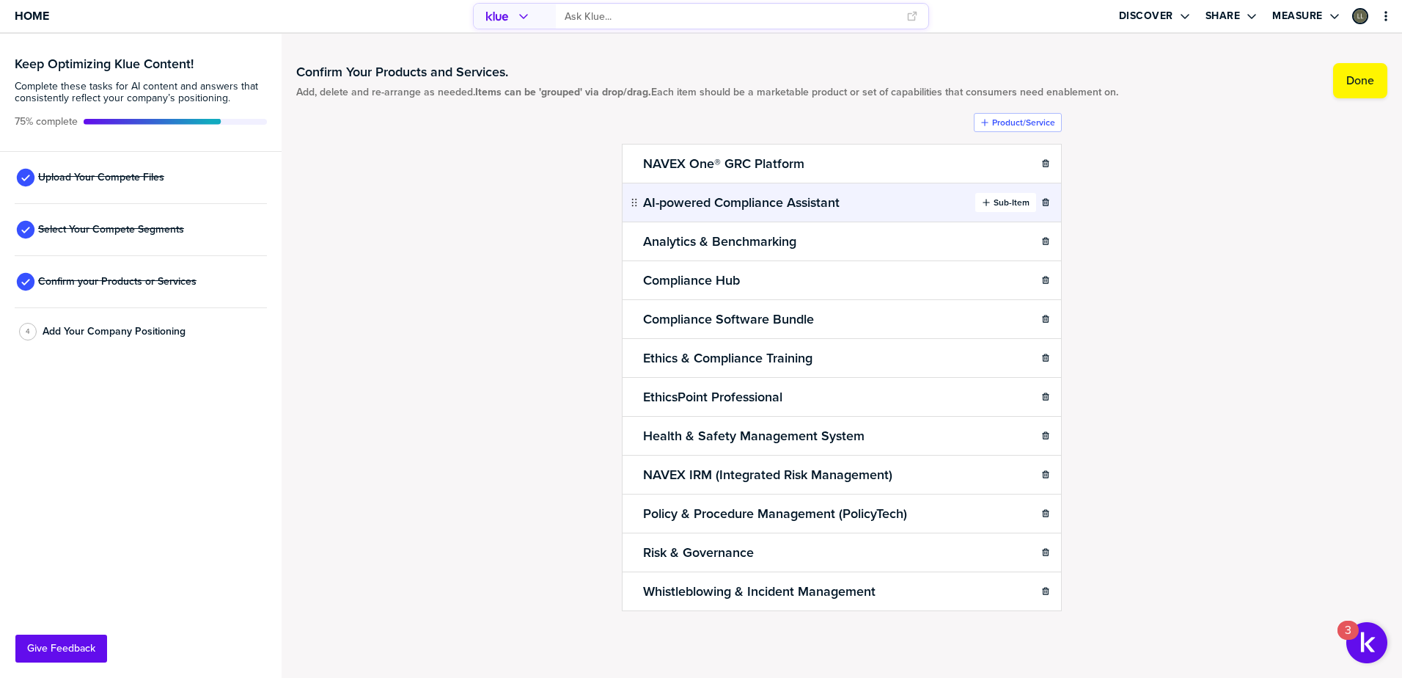
click at [1010, 206] on label "Sub-Item" at bounding box center [1012, 203] width 36 height 12
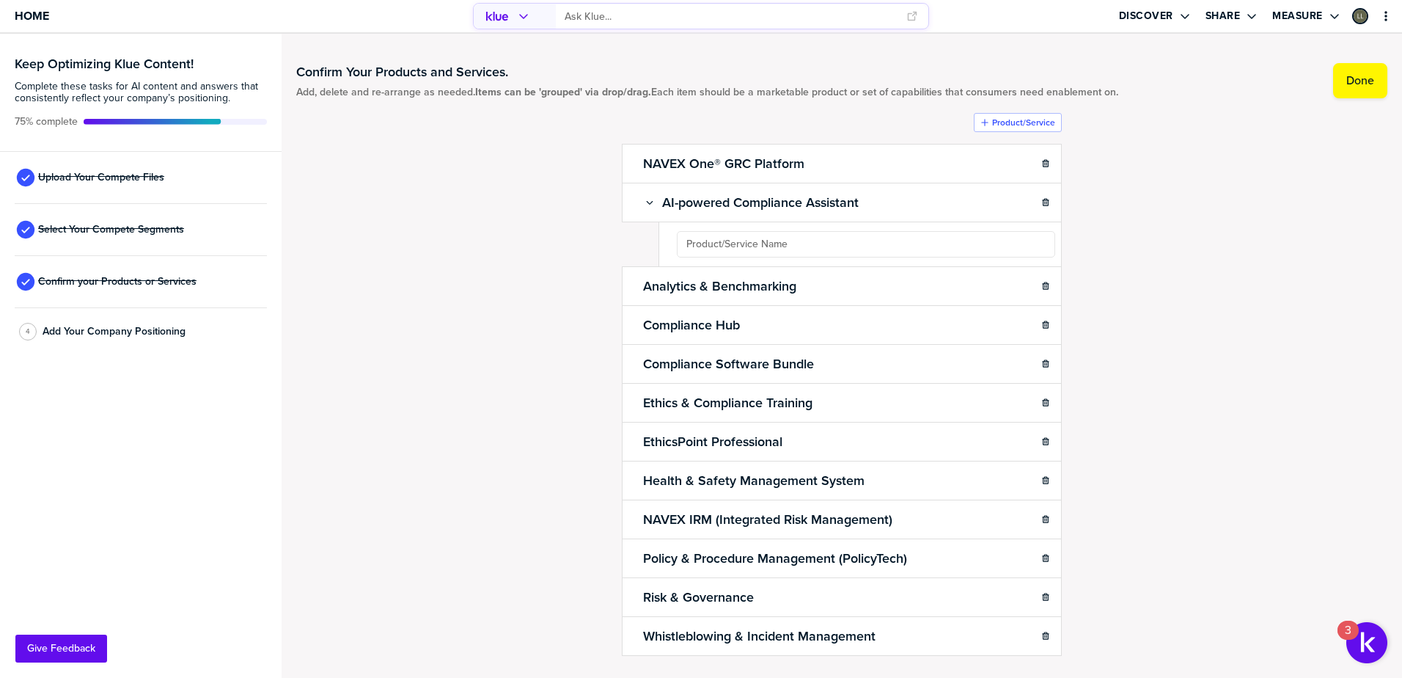
click at [1008, 248] on ul "NAVEX One® GRC Platform Sub-Item AI-powered Compliance Assistant Sub-Item Analy…" at bounding box center [842, 399] width 440 height 511
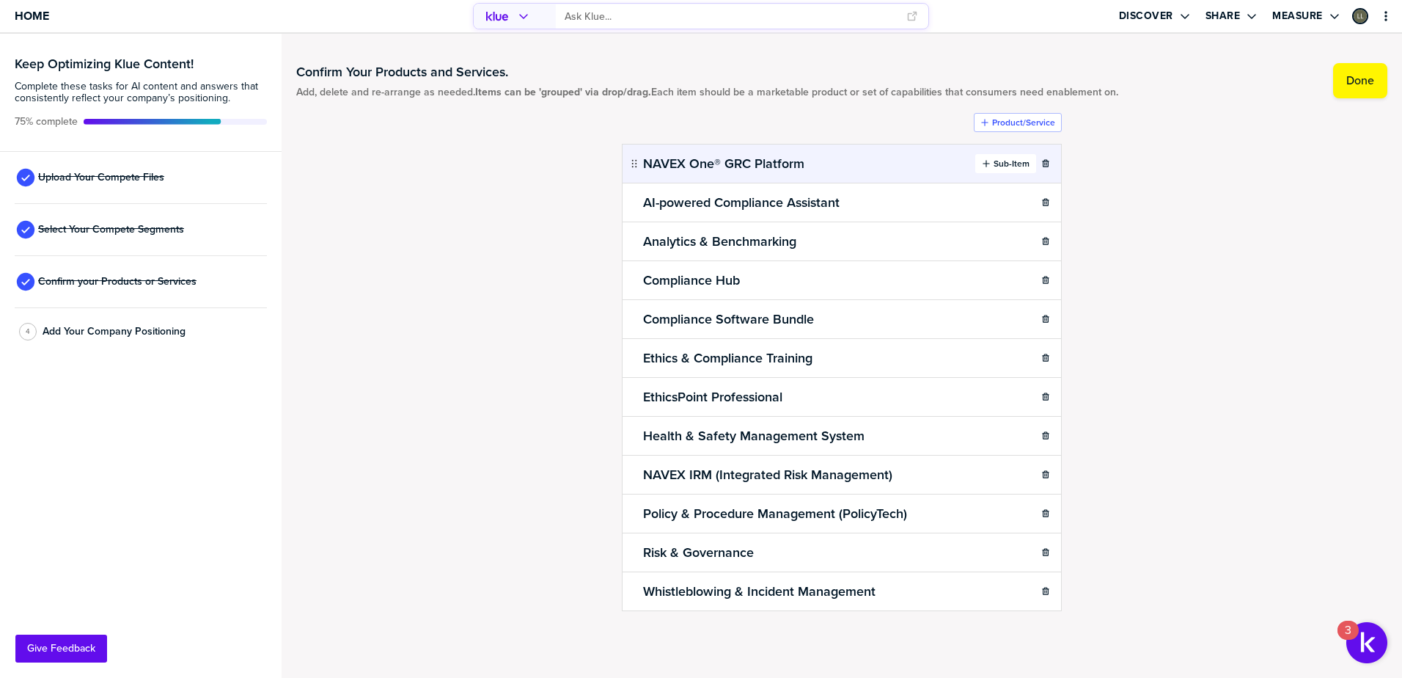
click at [988, 162] on icon "button" at bounding box center [986, 163] width 9 height 9
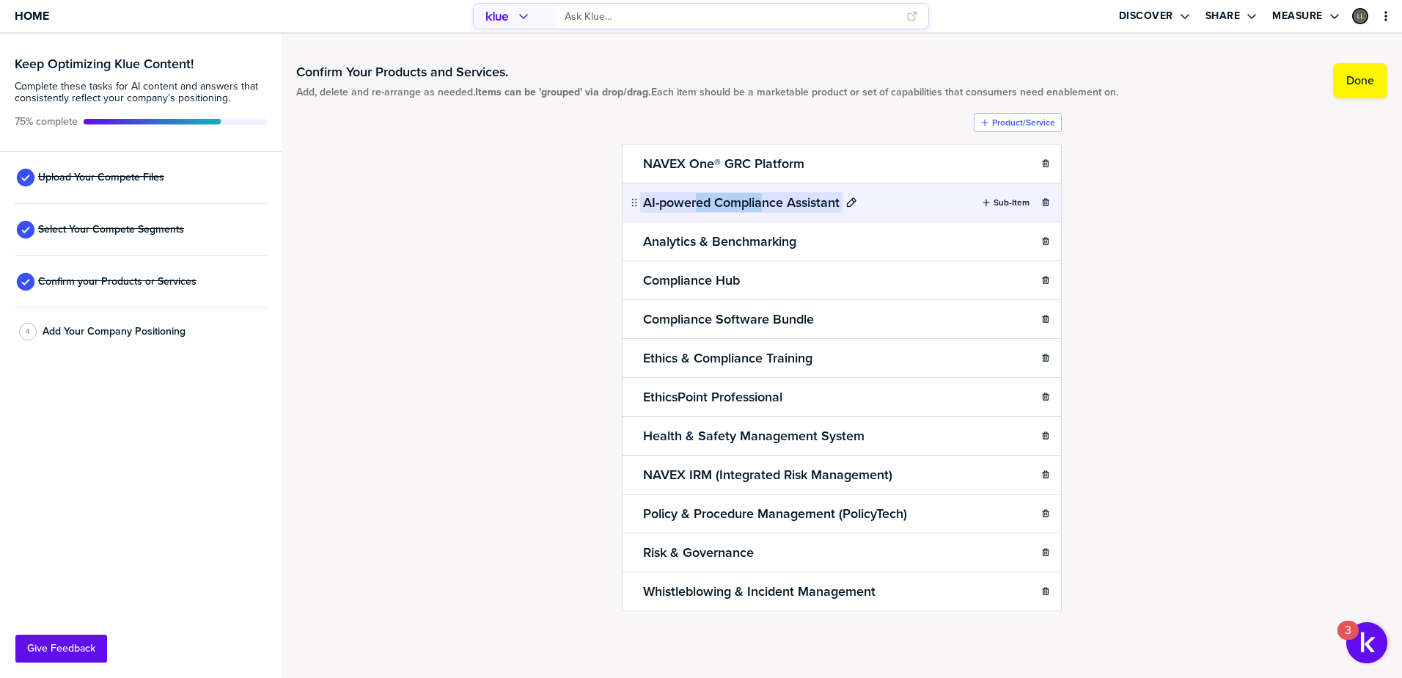
drag, startPoint x: 718, startPoint y: 227, endPoint x: 762, endPoint y: 200, distance: 51.3
click at [762, 200] on h2 "AI-powered Compliance Assistant" at bounding box center [741, 202] width 202 height 21
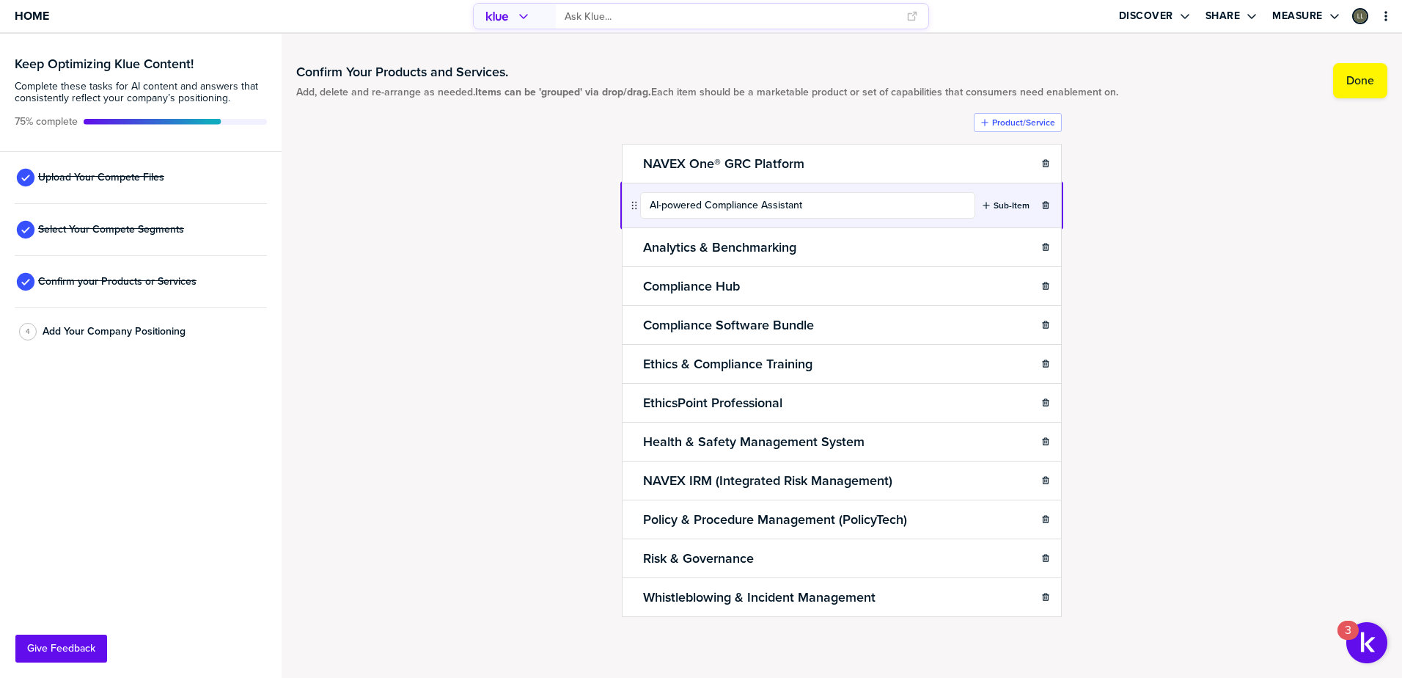
click at [635, 206] on body "Home Discover Share Measure Keep Optimizing Klue Content! Complete these tasks …" at bounding box center [701, 339] width 1402 height 678
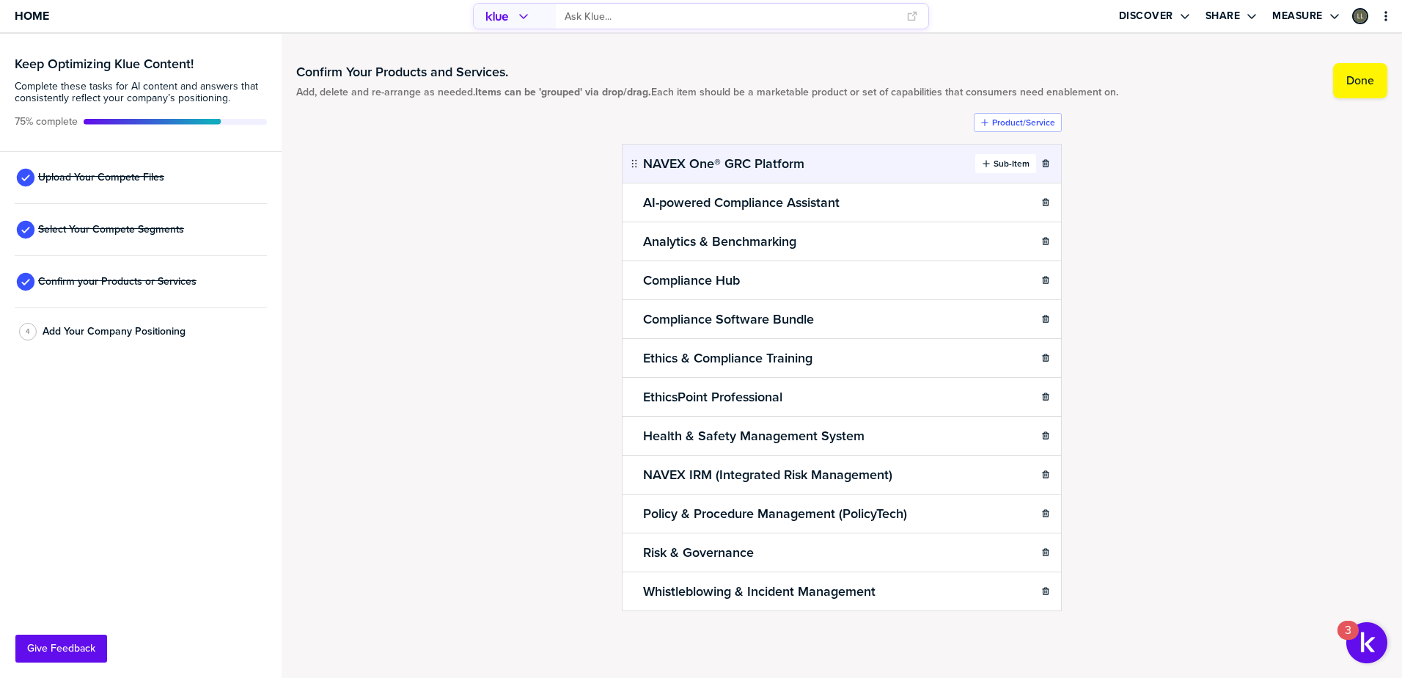
click at [1010, 164] on label "Sub-Item" at bounding box center [1012, 164] width 36 height 12
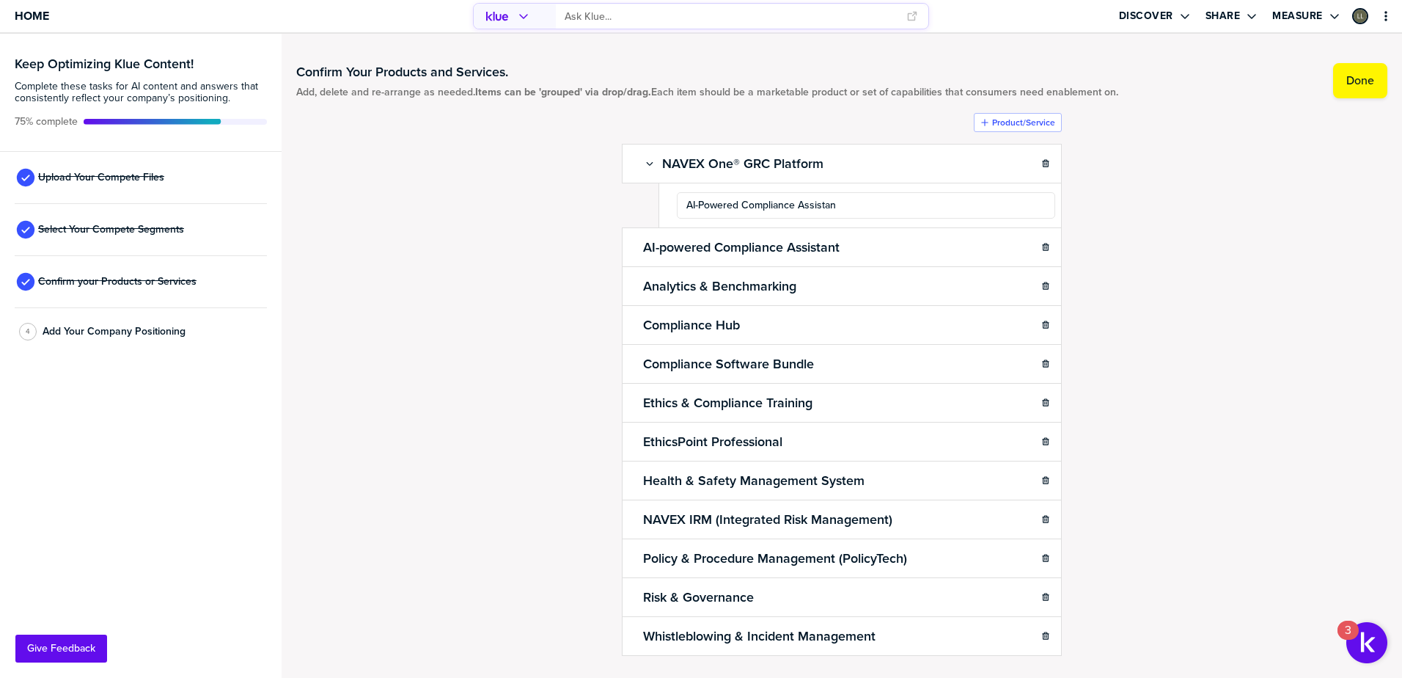
type input "AI-Powered Compliance Assistant"
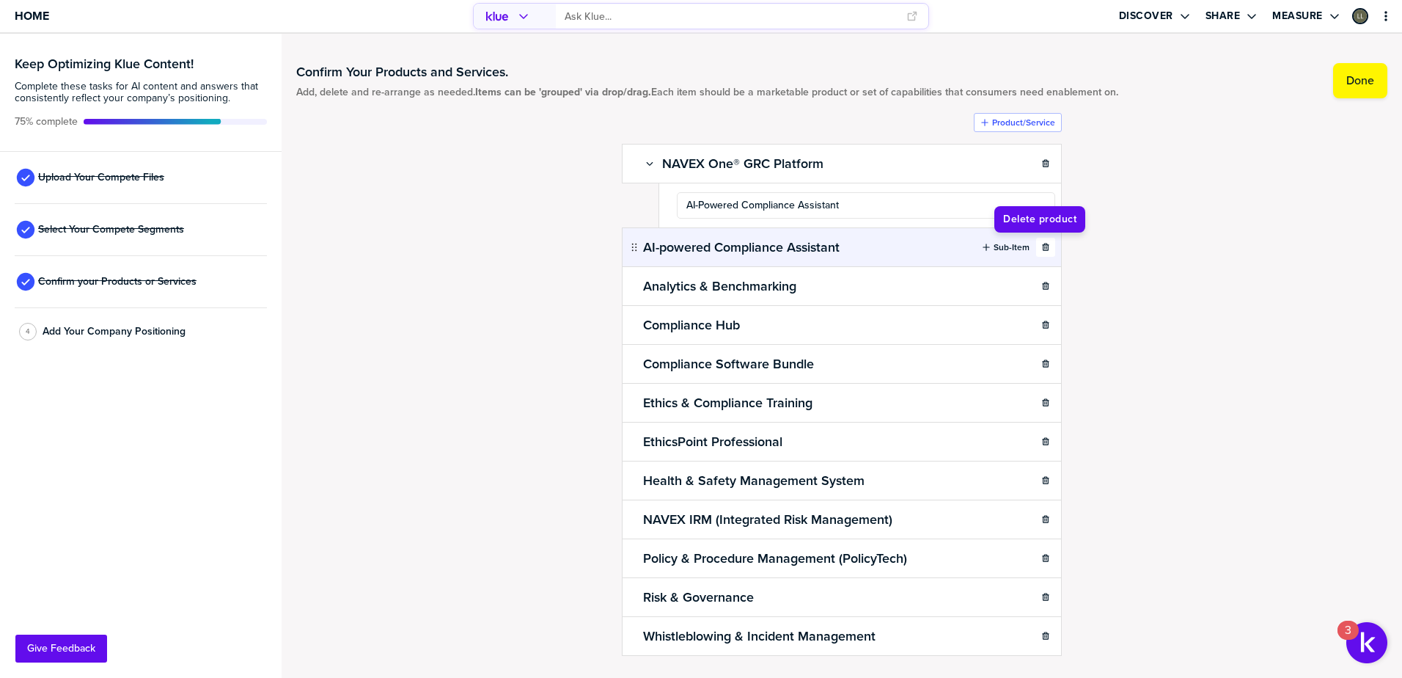
click at [1041, 244] on icon "button" at bounding box center [1045, 247] width 9 height 9
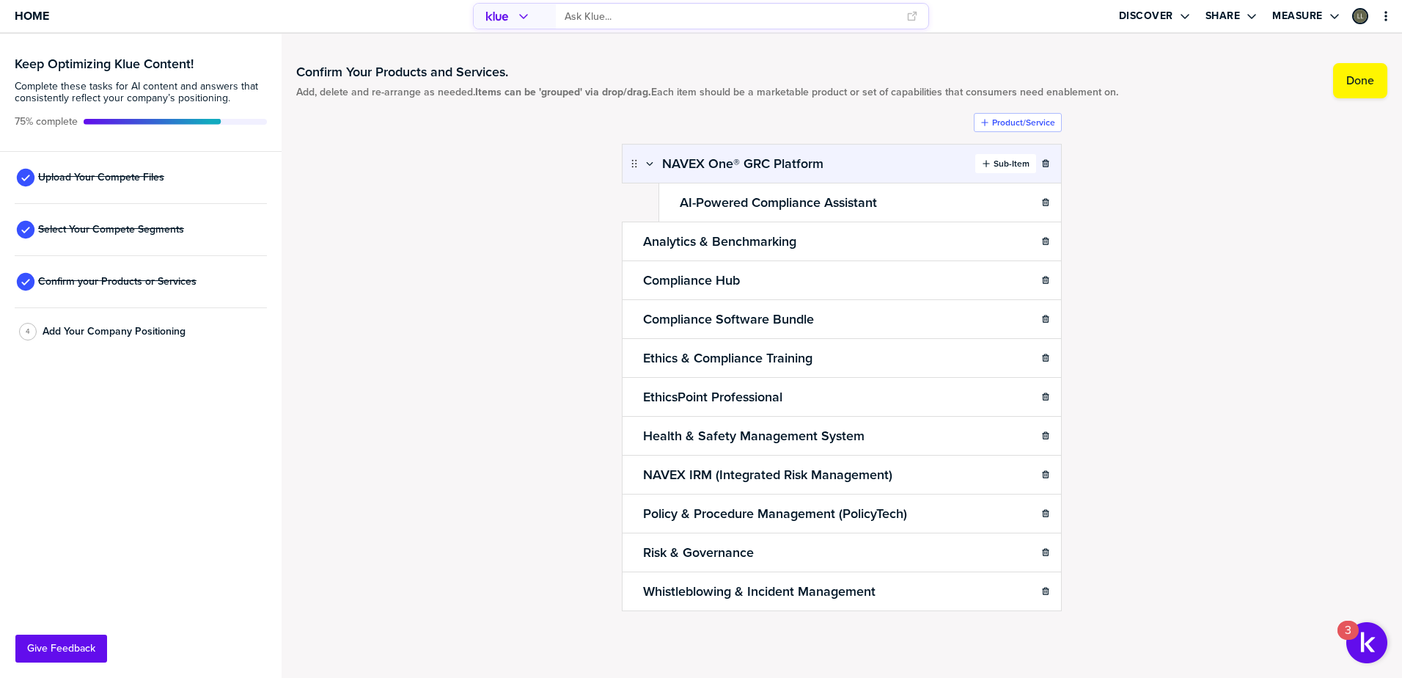
click at [1000, 166] on label "Sub-Item" at bounding box center [1012, 164] width 36 height 12
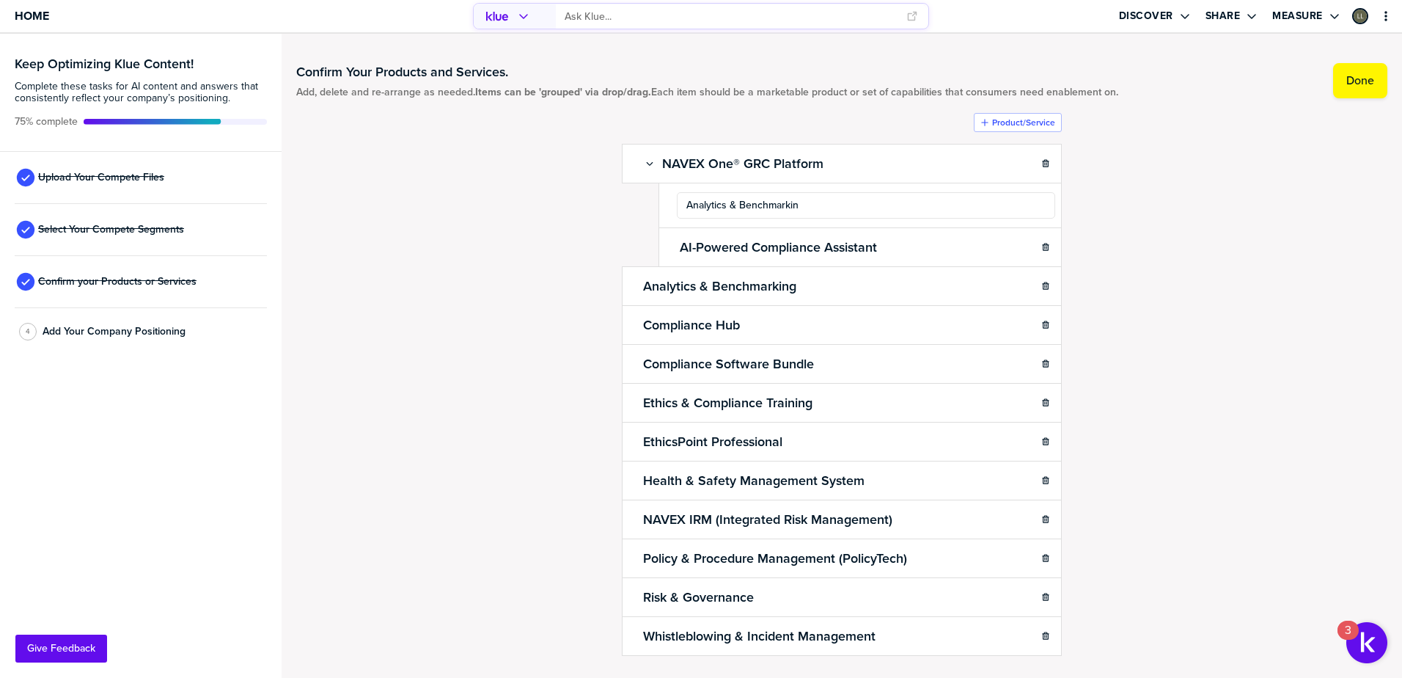
type input "Analytics & Benchmarking"
click at [637, 231] on ul "NAVEX One® GRC Platform Sub-Item Analytics & Benchmarking AI-Powered Compliance…" at bounding box center [842, 399] width 440 height 511
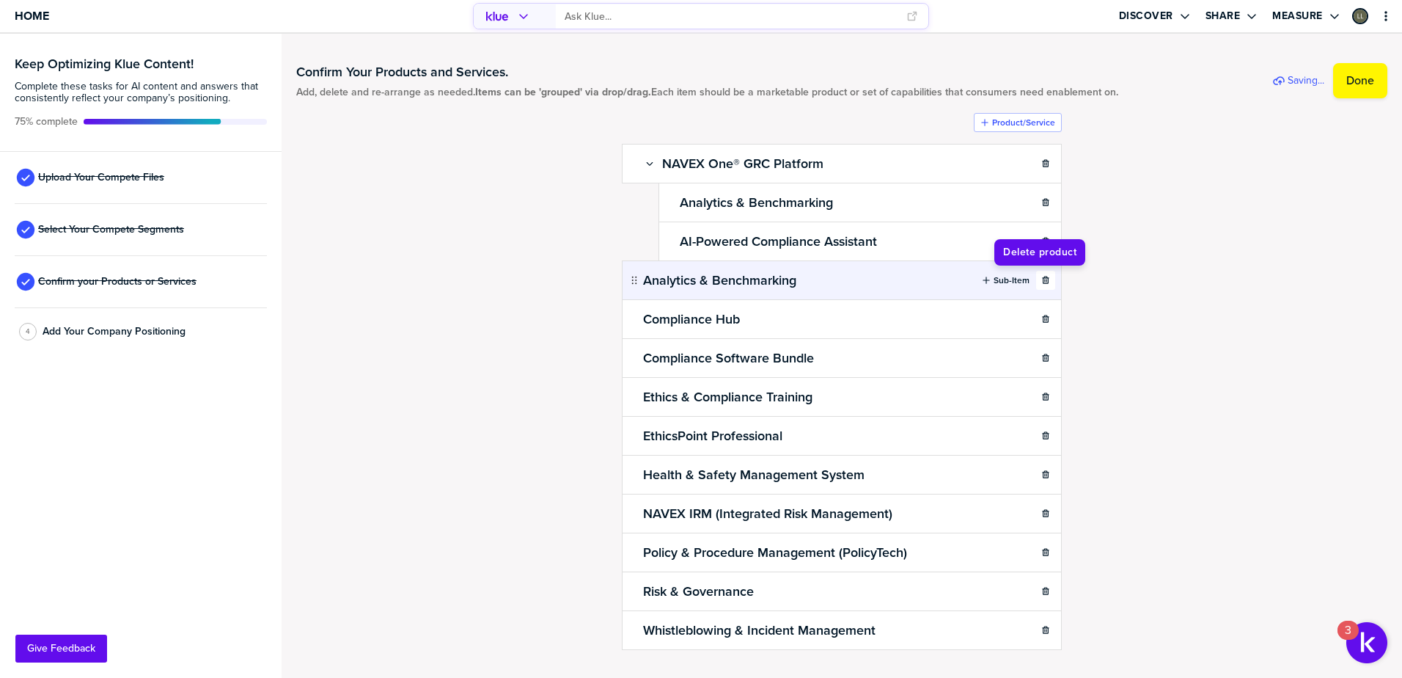
click at [1041, 281] on icon "button" at bounding box center [1045, 280] width 9 height 9
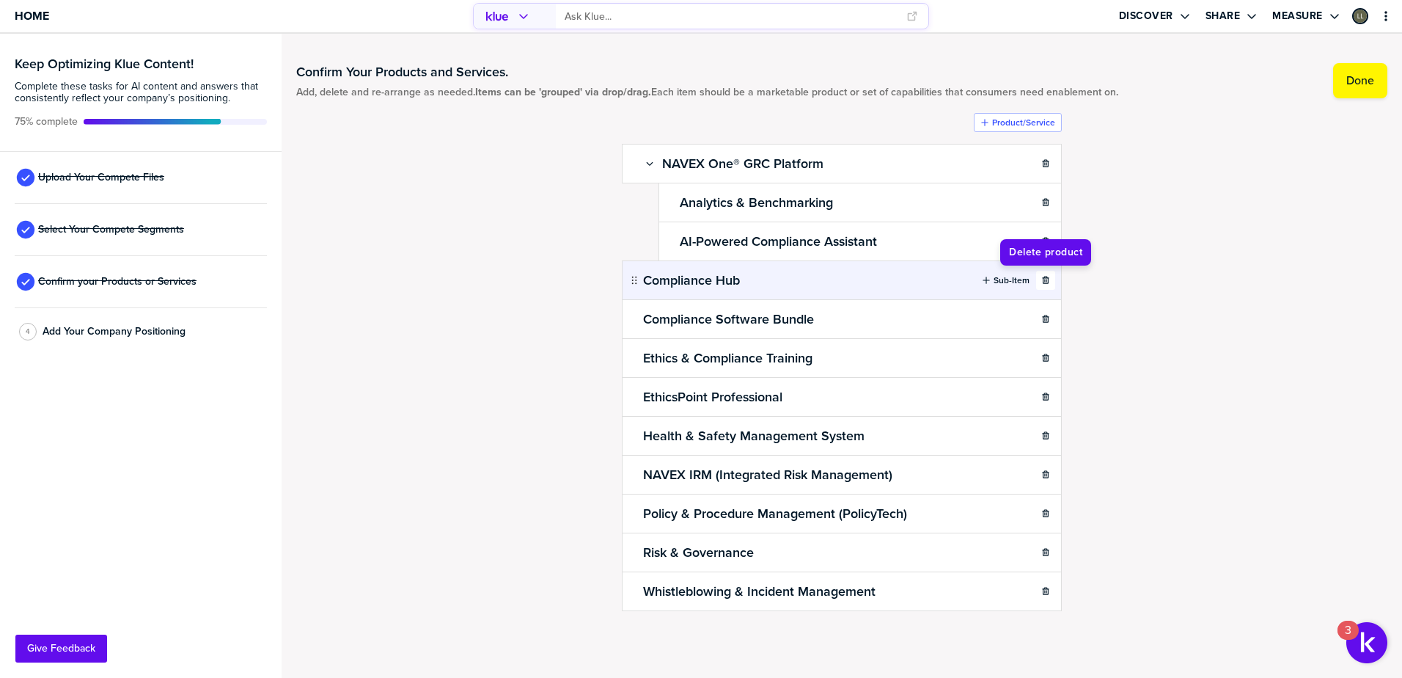
click at [1049, 283] on icon "button" at bounding box center [1045, 280] width 9 height 9
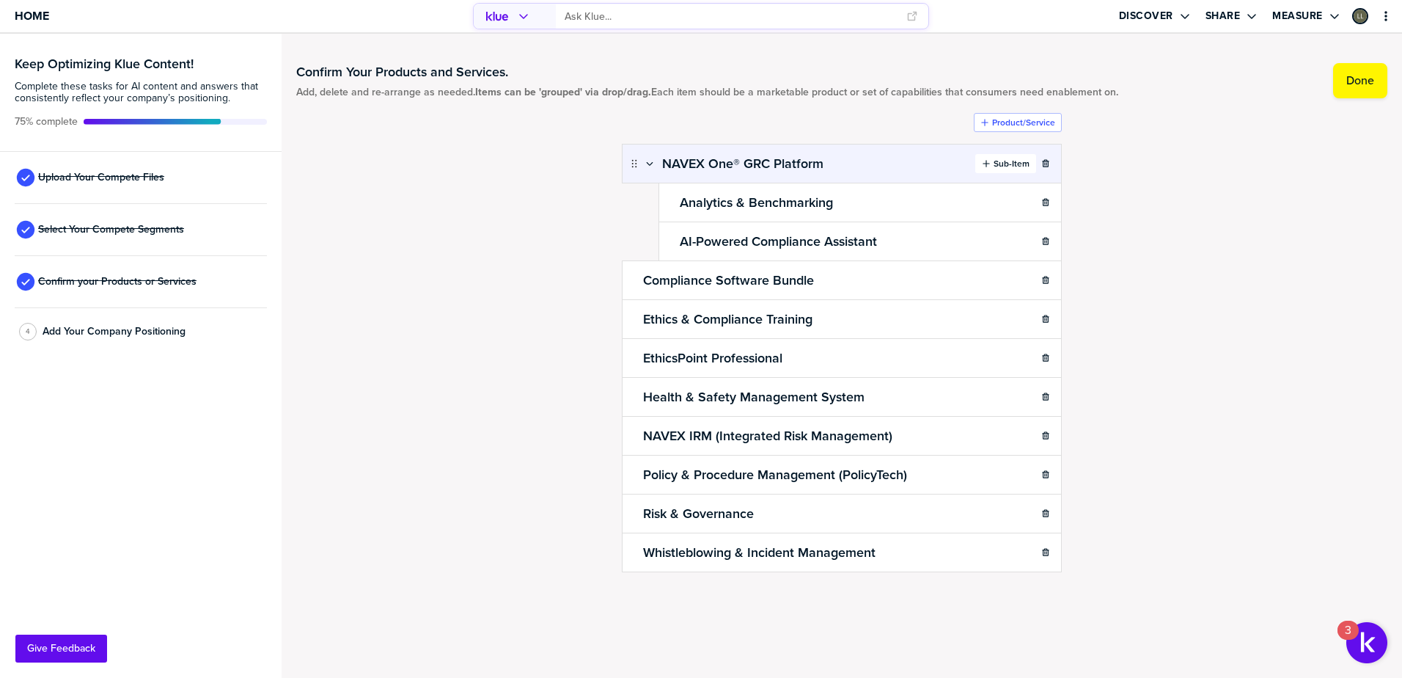
click at [986, 166] on icon "button" at bounding box center [986, 163] width 9 height 9
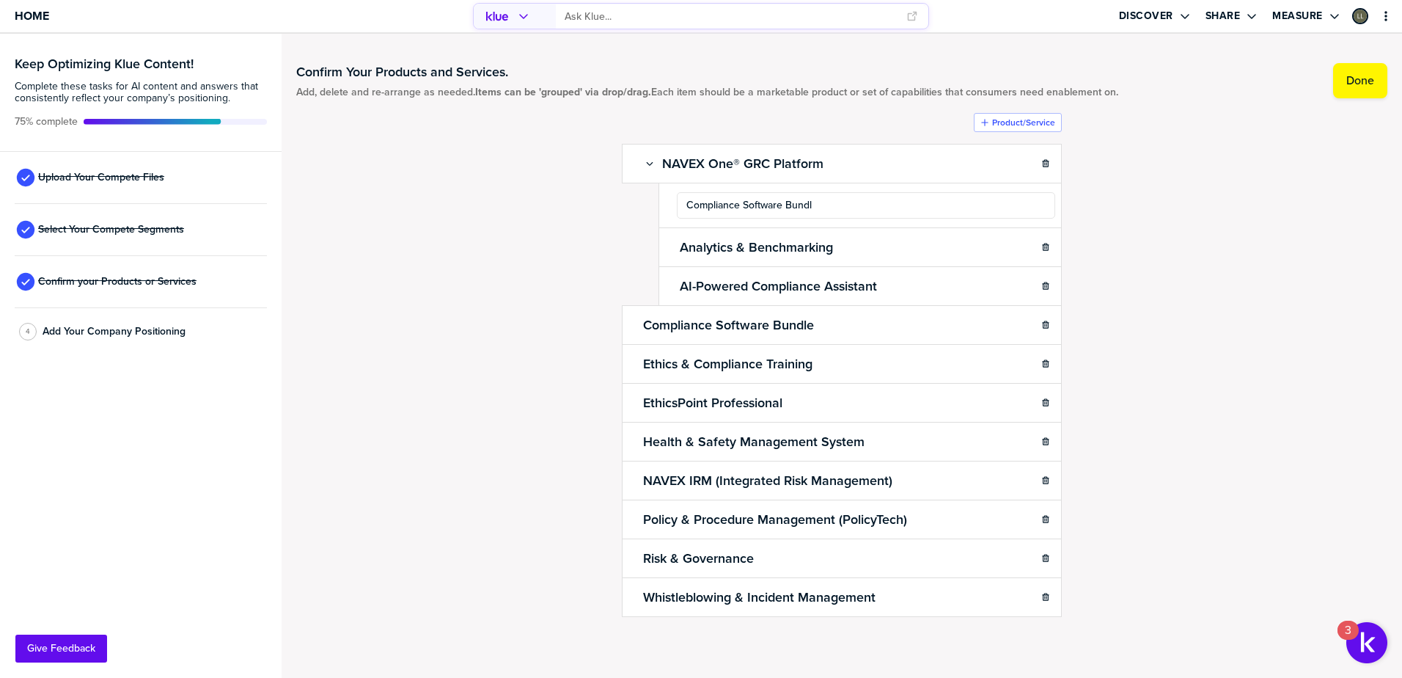
type input "Compliance Software Bundle"
click at [590, 228] on div "Confirm Your Products and Services. Add, delete and re-arrange as needed. Items…" at bounding box center [841, 355] width 1091 height 614
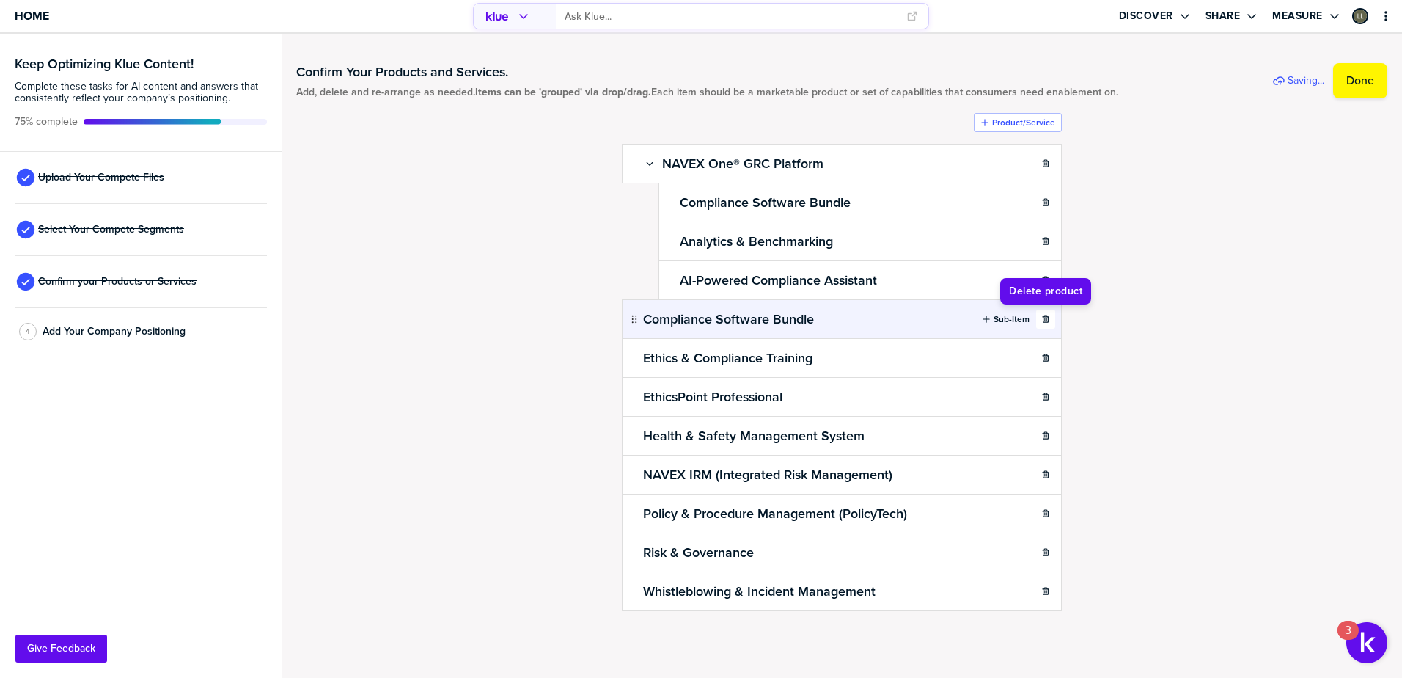
click at [1048, 322] on icon "button" at bounding box center [1045, 318] width 7 height 7
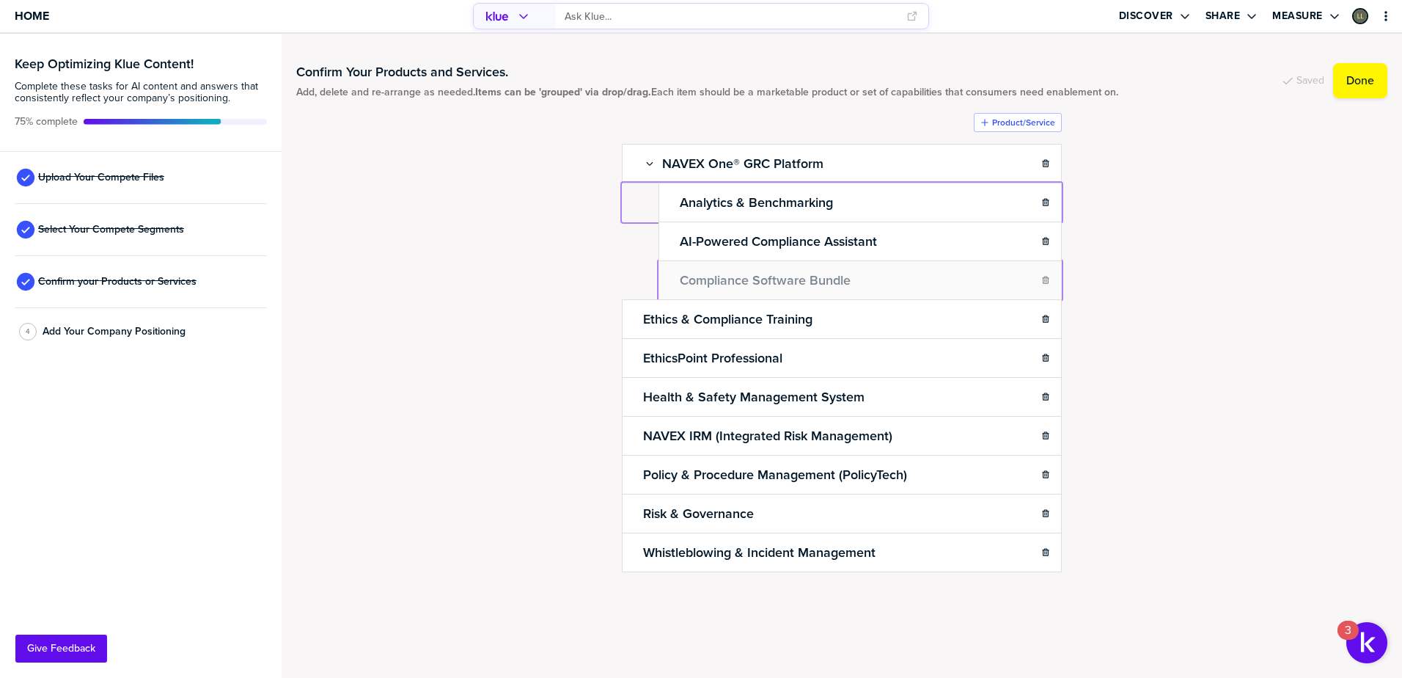
drag, startPoint x: 667, startPoint y: 200, endPoint x: 681, endPoint y: 279, distance: 80.4
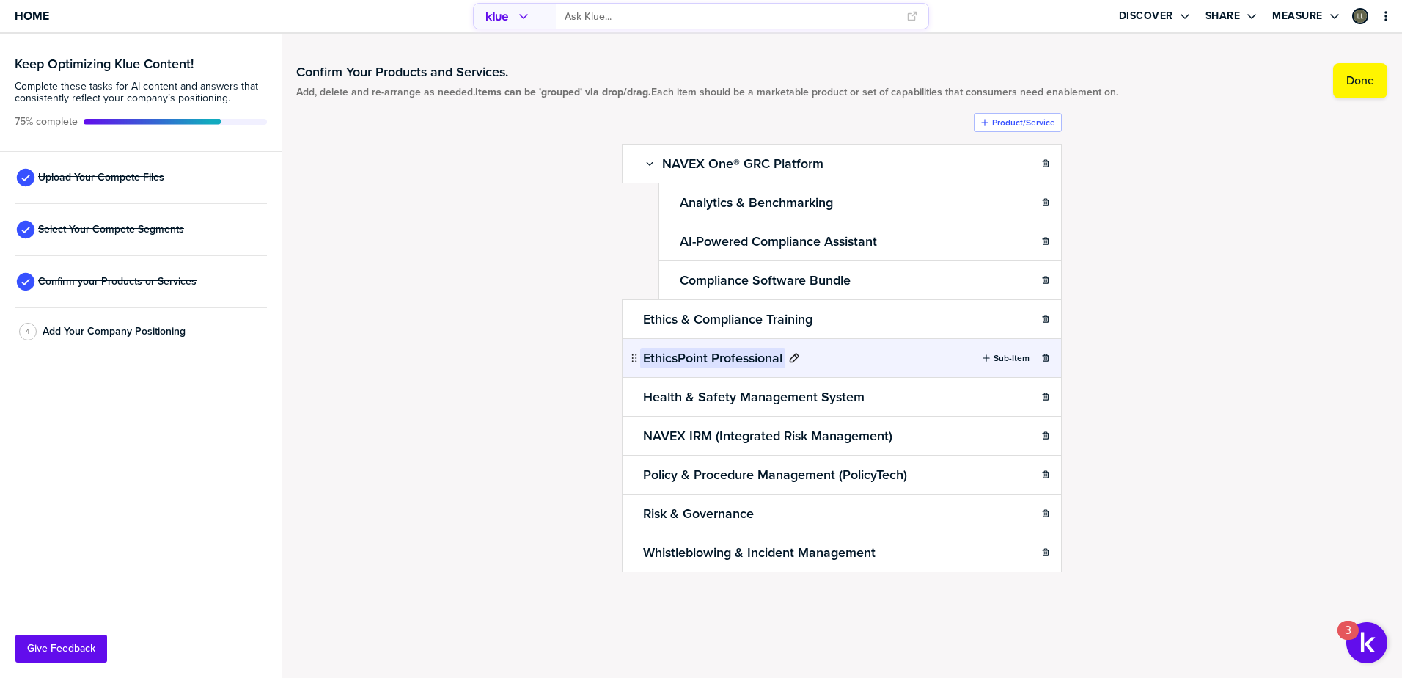
click at [799, 359] on icon at bounding box center [795, 358] width 10 height 10
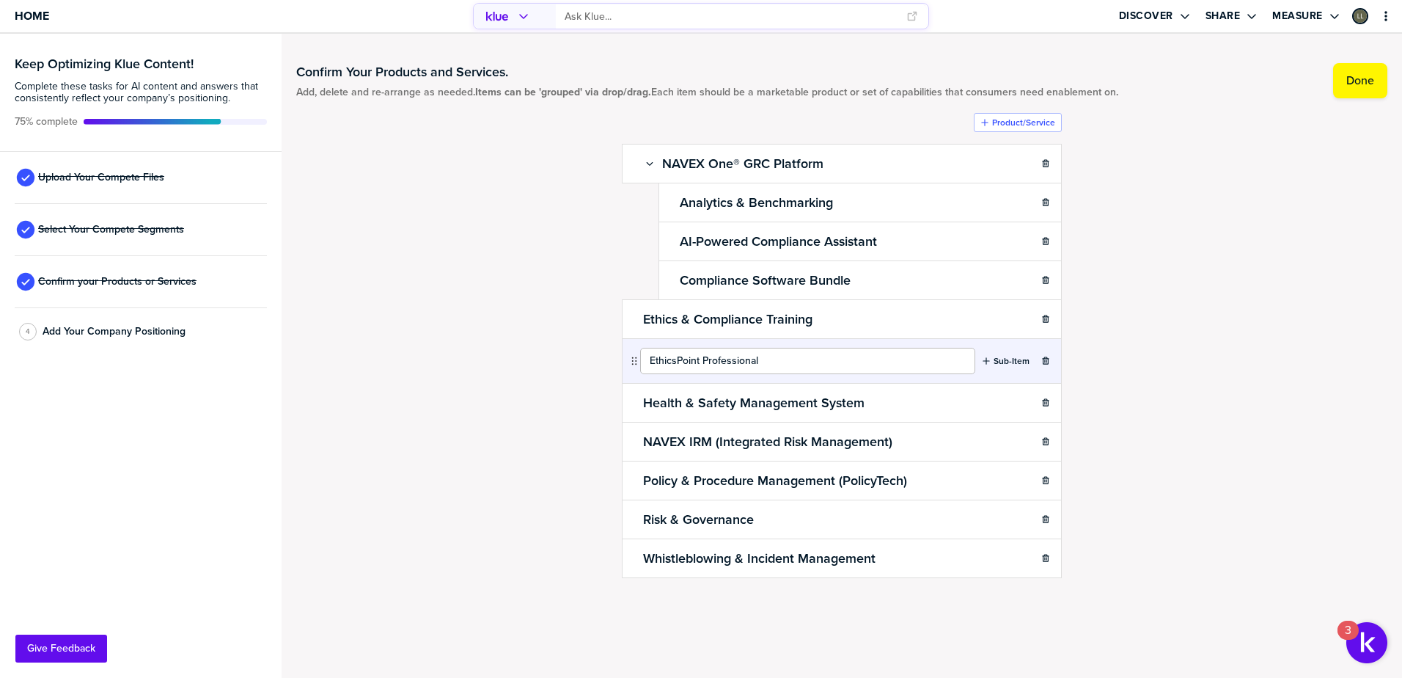
drag, startPoint x: 702, startPoint y: 360, endPoint x: 801, endPoint y: 359, distance: 98.3
click at [801, 359] on input "EthicsPoint Professional" at bounding box center [807, 361] width 335 height 26
type input "E"
type input "Incident Management & Whistleblowing"
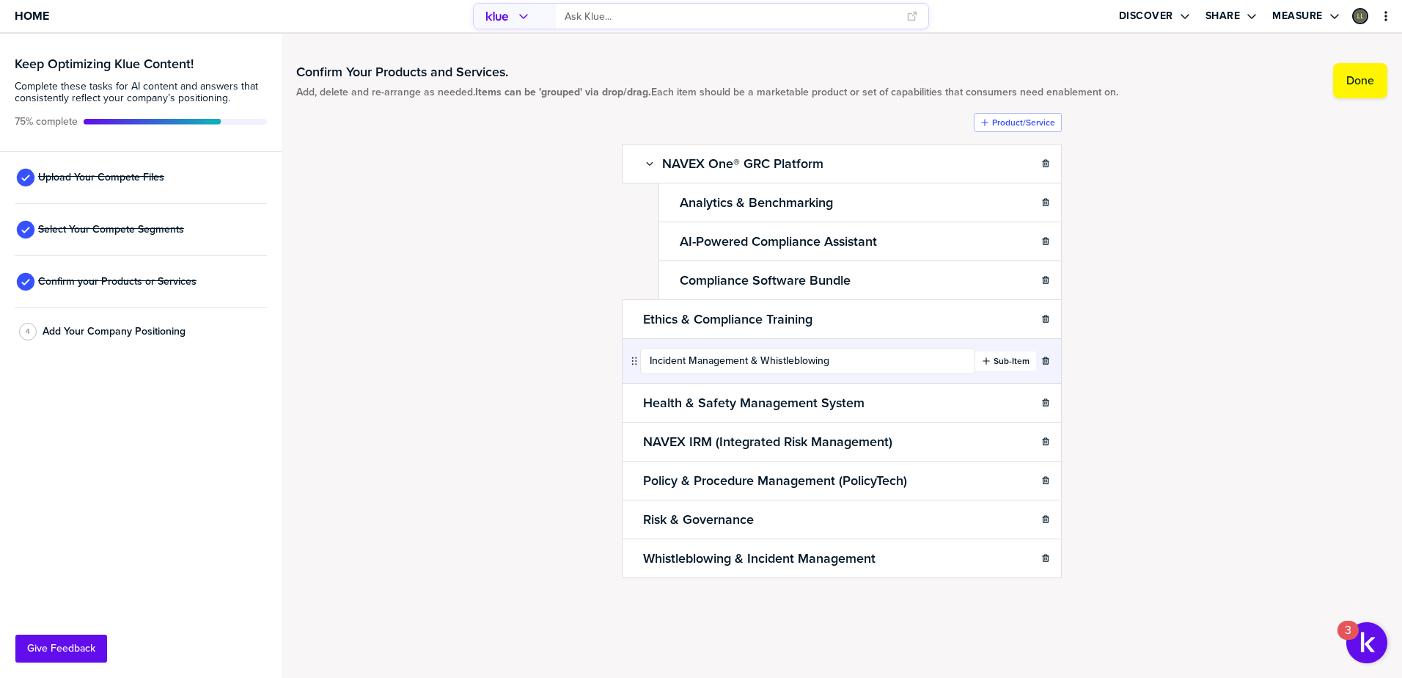
click at [998, 365] on button "Sub-Item" at bounding box center [1005, 360] width 61 height 19
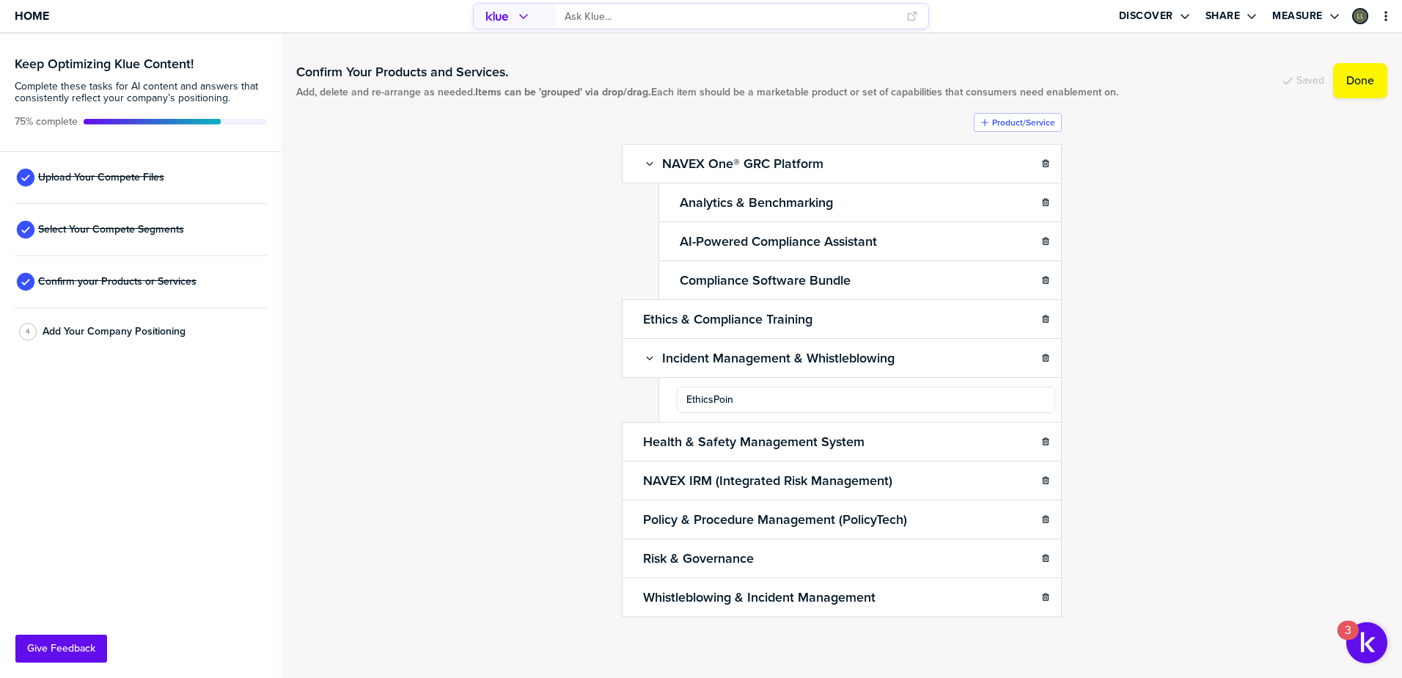
type input "EthicsPoint"
click at [622, 407] on ul "NAVEX One® GRC Platform Sub-Item Analytics & Benchmarking AI-Powered Compliance…" at bounding box center [842, 380] width 440 height 472
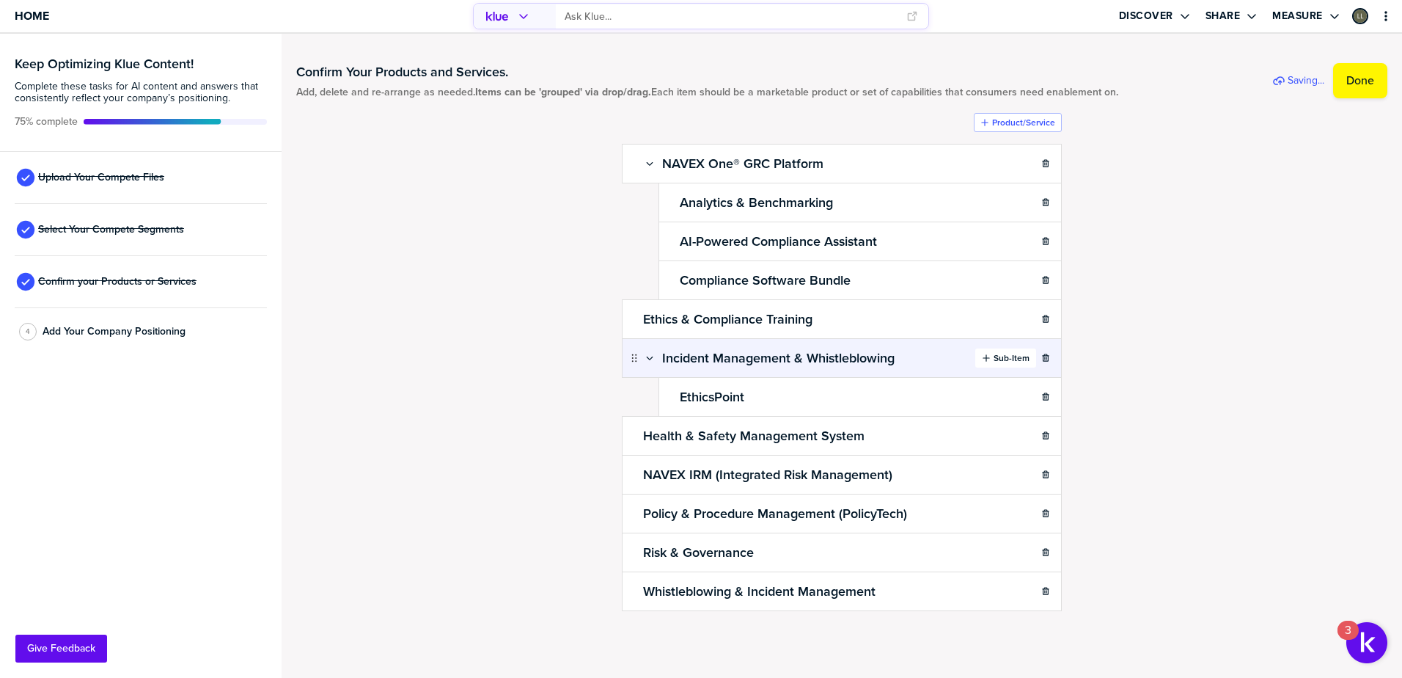
click at [1001, 359] on label "Sub-Item" at bounding box center [1012, 358] width 36 height 12
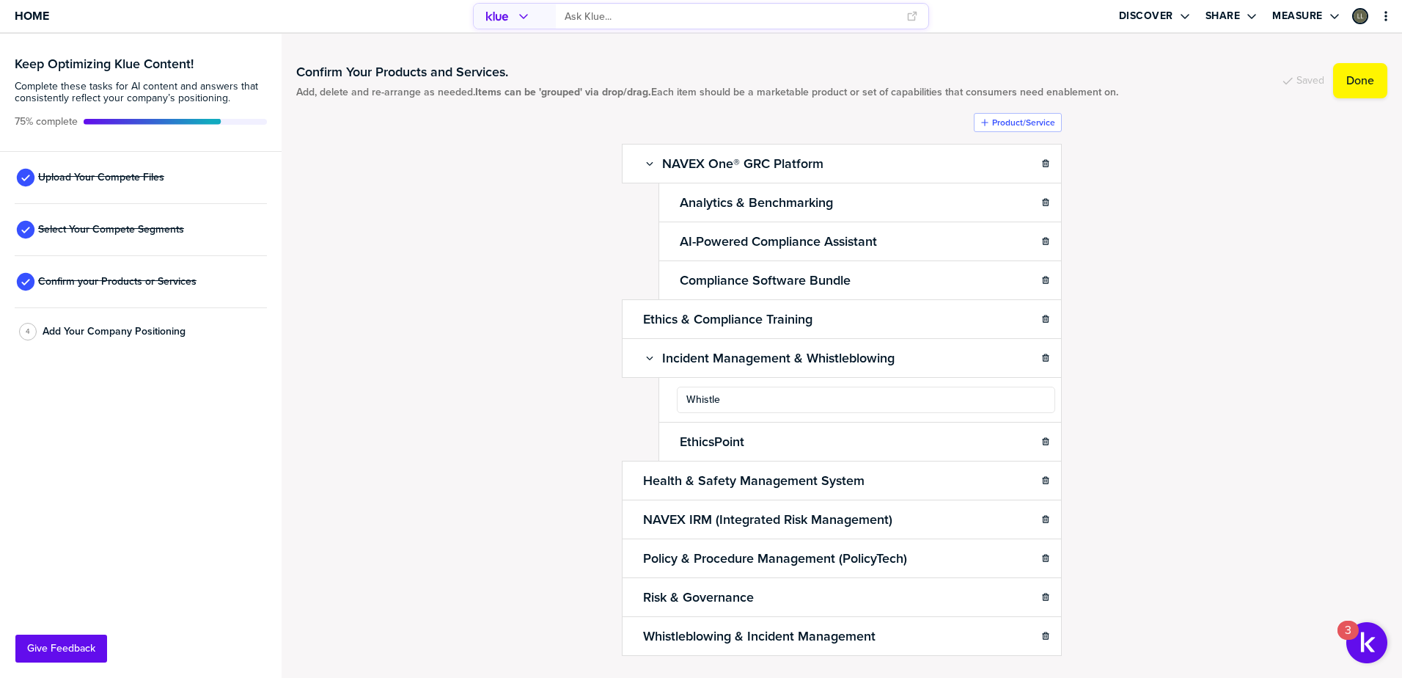
type input "WhistleB"
click at [517, 413] on div "Confirm Your Products and Services. Add, delete and re-arrange as needed. Items…" at bounding box center [841, 355] width 1091 height 614
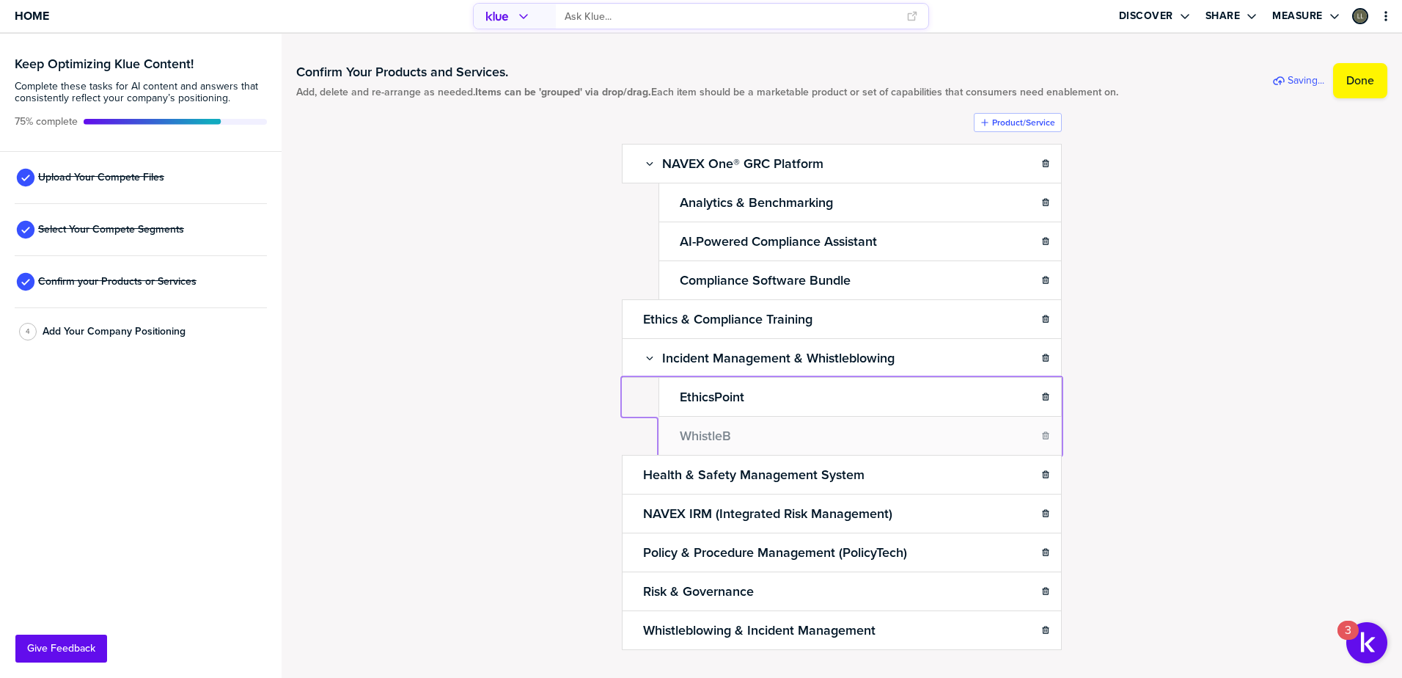
drag, startPoint x: 664, startPoint y: 396, endPoint x: 669, endPoint y: 444, distance: 48.0
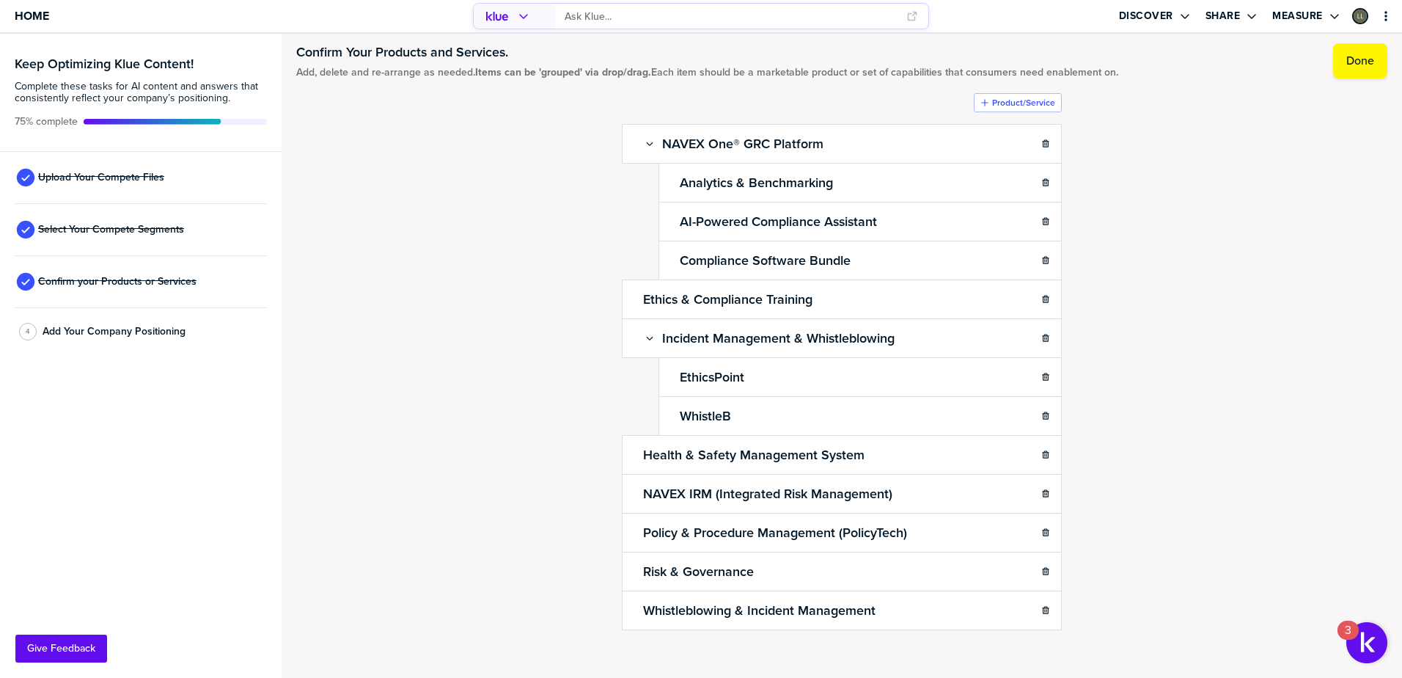
scroll to position [31, 0]
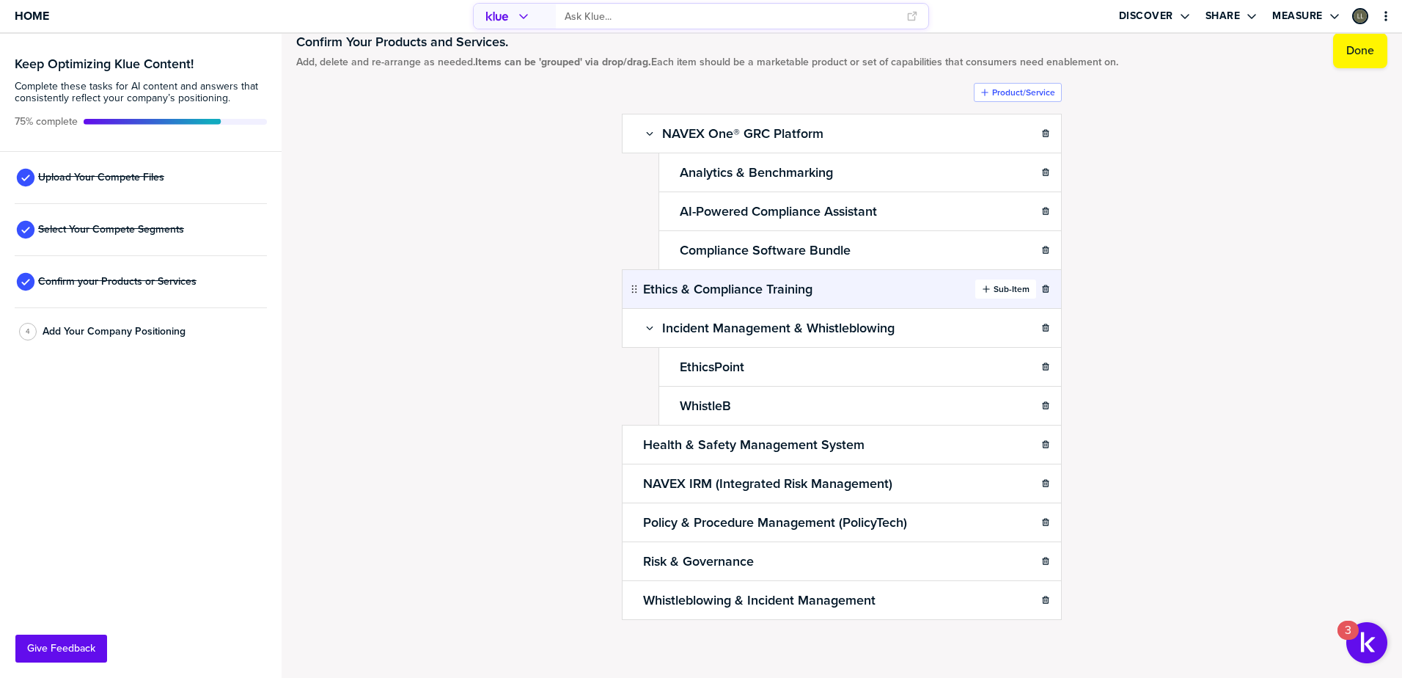
click at [982, 288] on icon "button" at bounding box center [986, 289] width 9 height 9
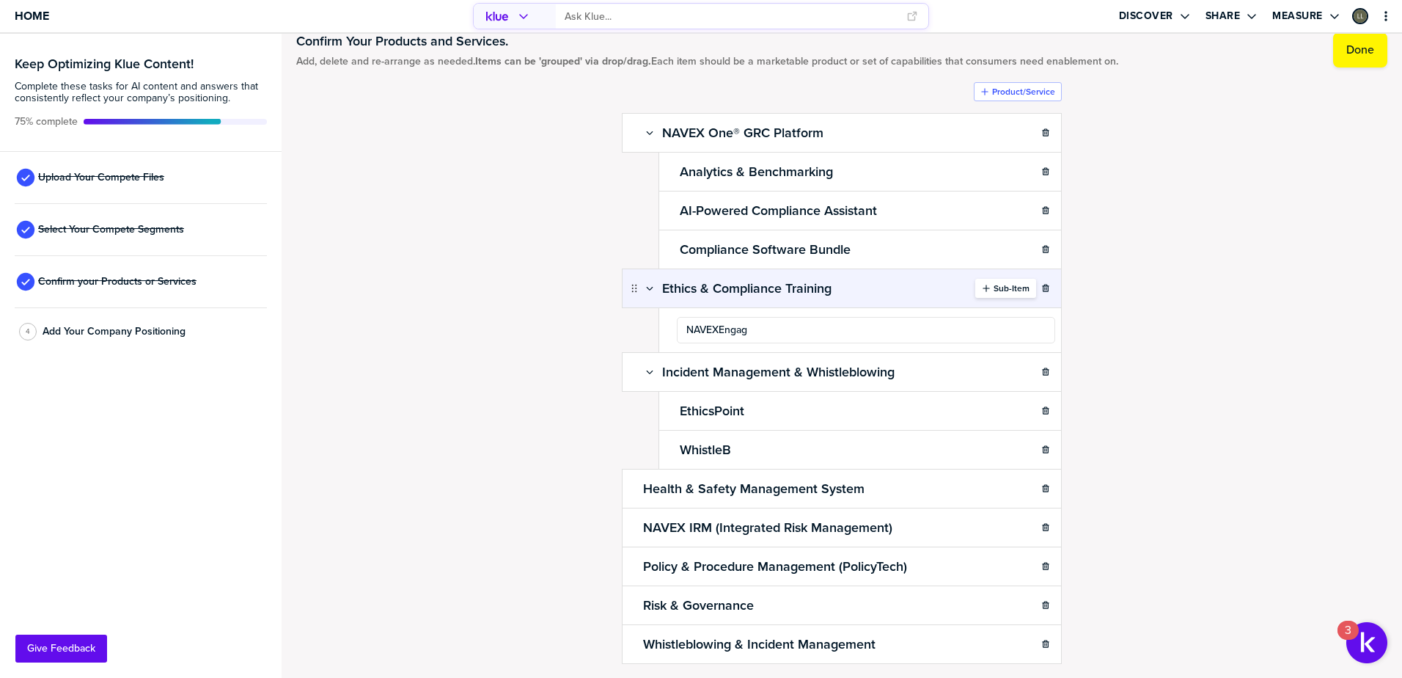
type input "NAVEXEngage"
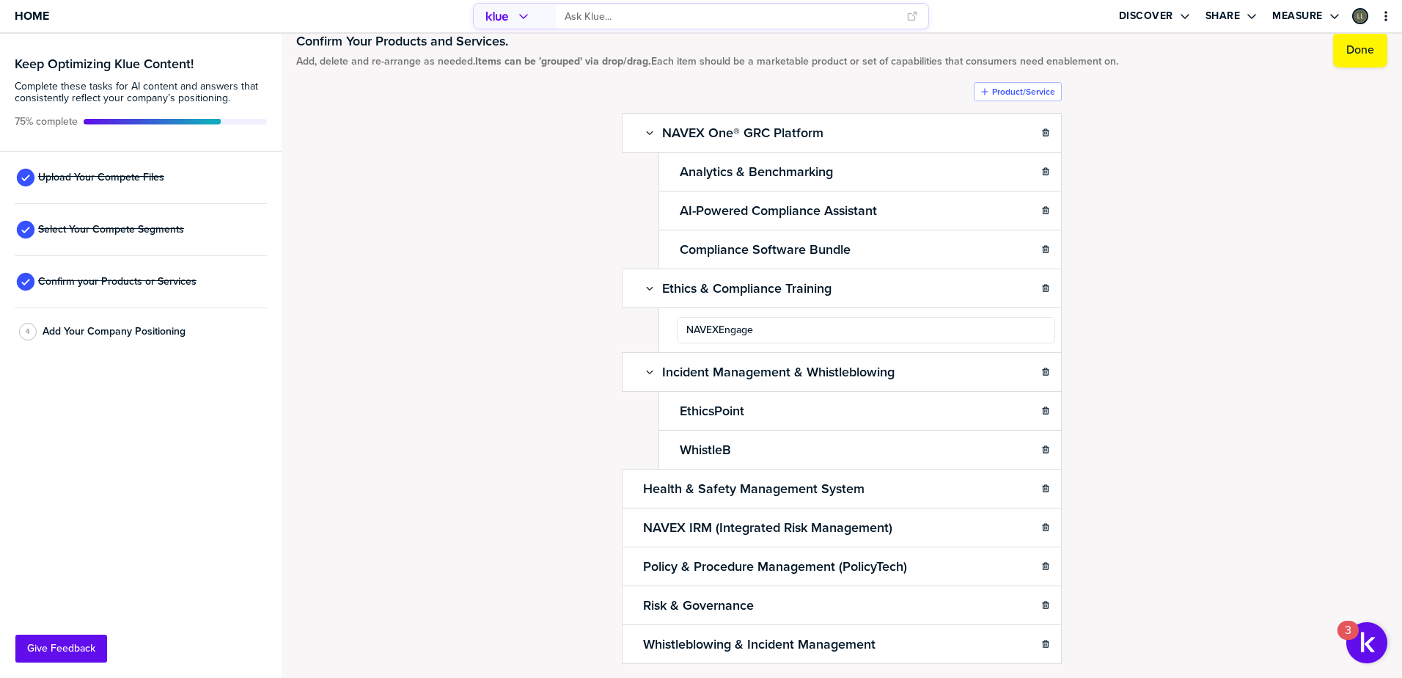
click at [544, 351] on div "Confirm Your Products and Services. Add, delete and re-arrange as needed. Items…" at bounding box center [841, 325] width 1091 height 614
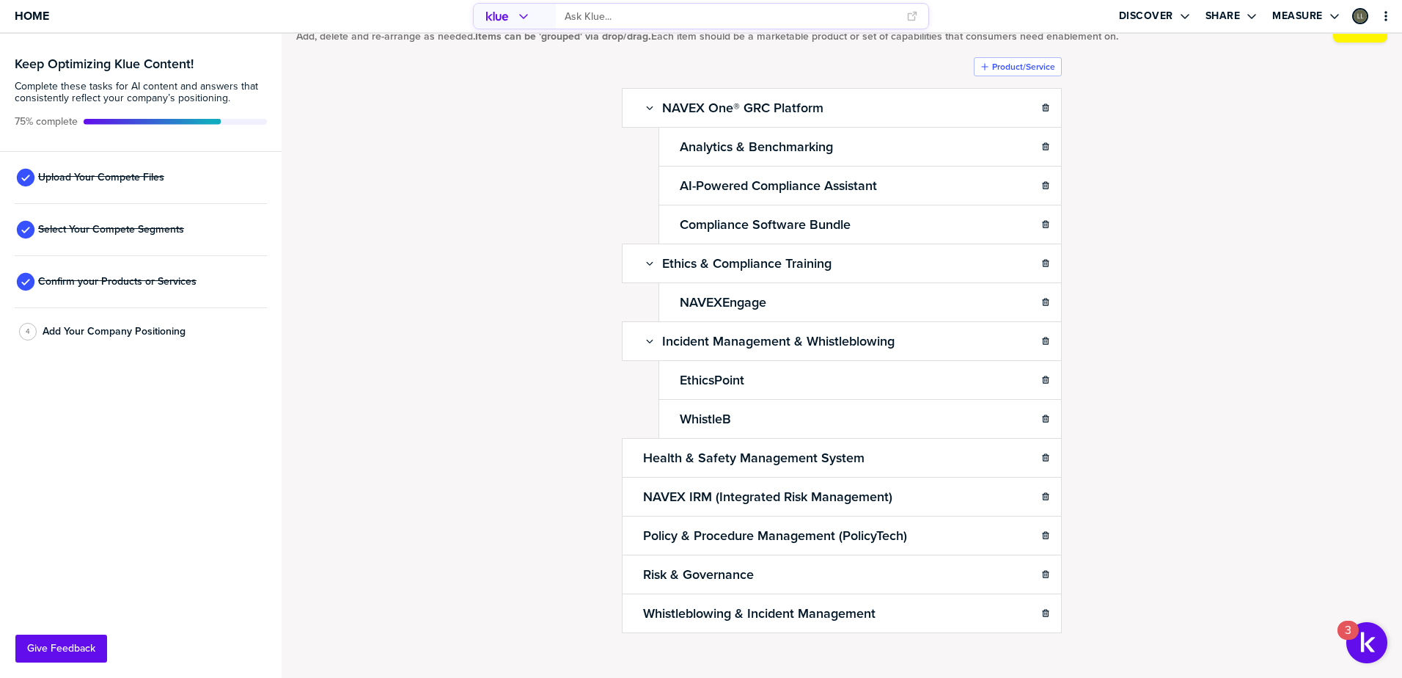
scroll to position [70, 0]
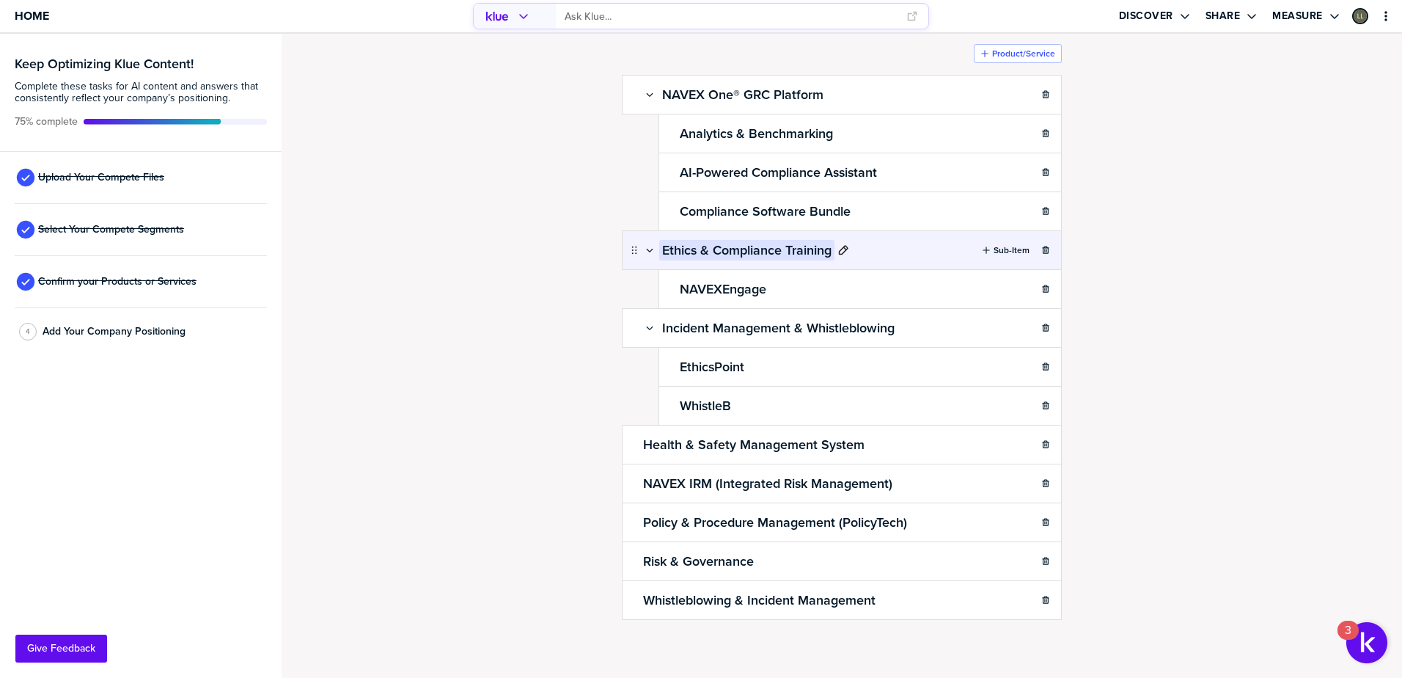
click at [839, 248] on icon at bounding box center [844, 250] width 10 height 10
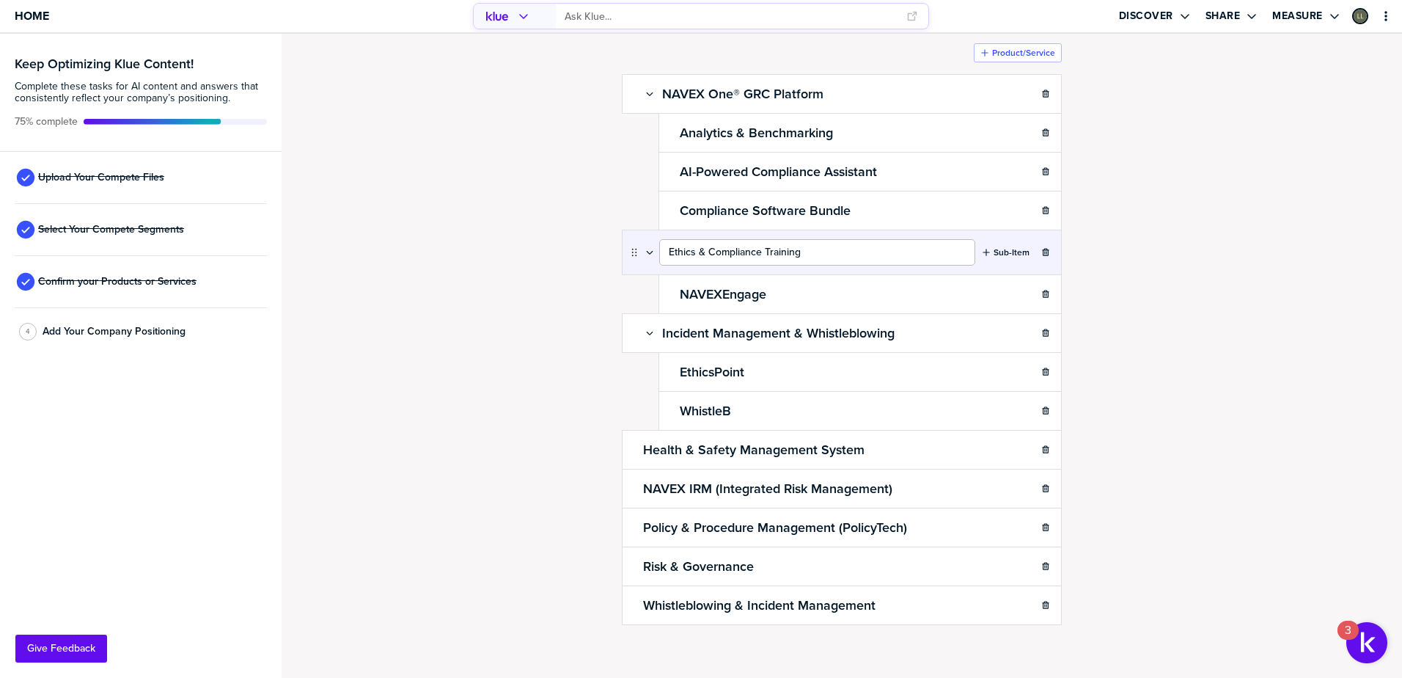
click at [810, 252] on input "Ethics & Compliance Training" at bounding box center [817, 252] width 316 height 26
type input "Ethics & Compliance Training (NAVEXEngage)"
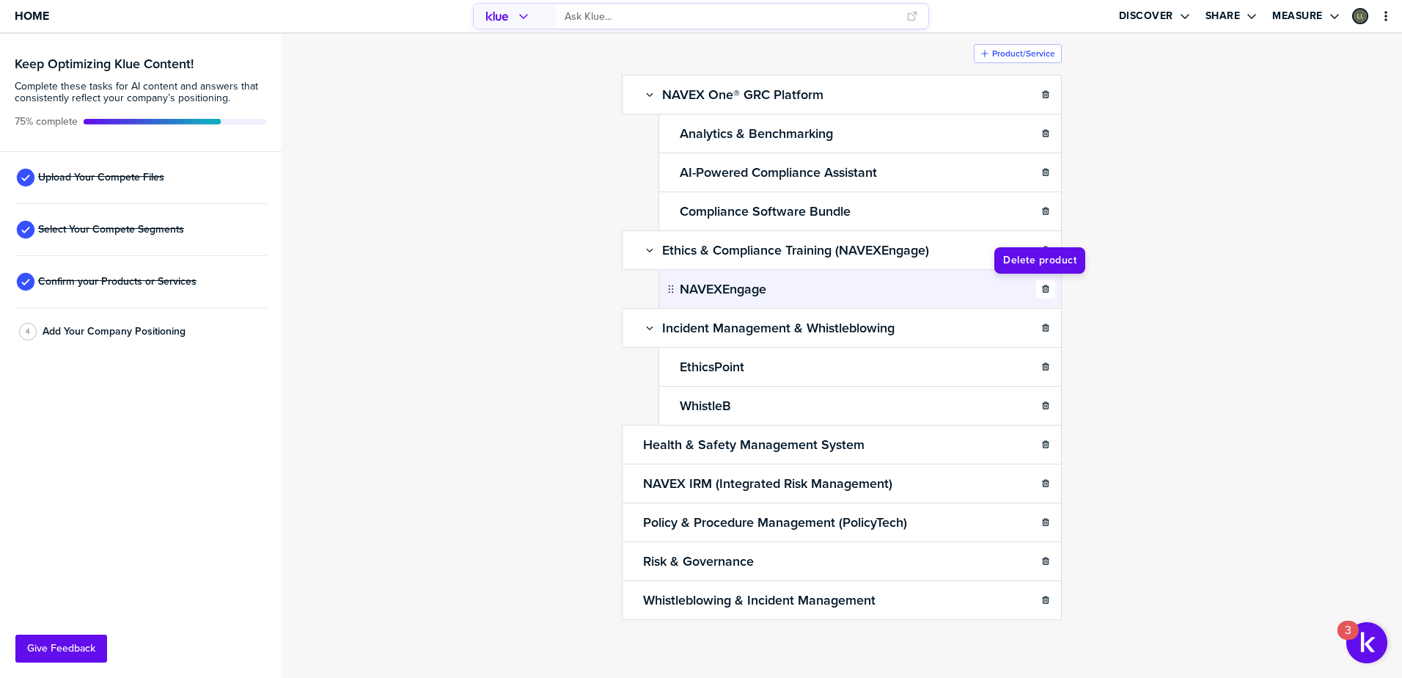
click at [1041, 293] on icon "button" at bounding box center [1045, 289] width 9 height 9
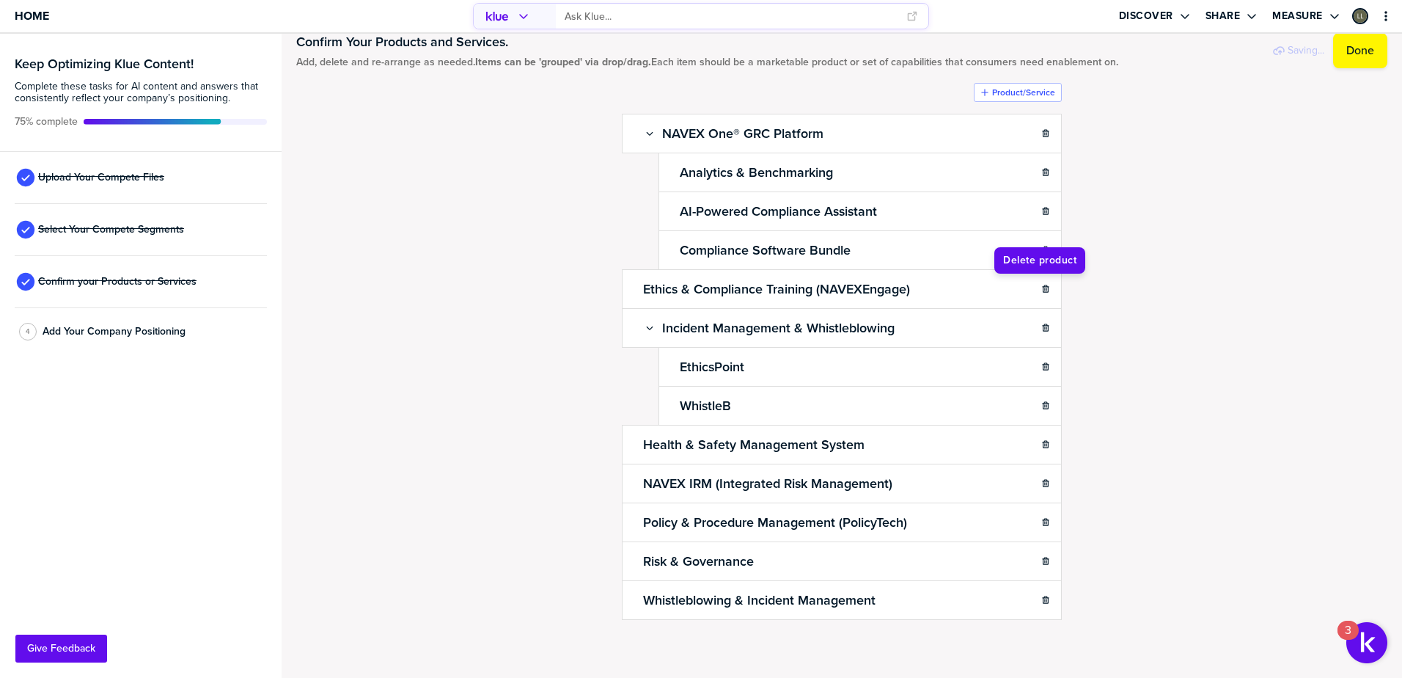
scroll to position [31, 0]
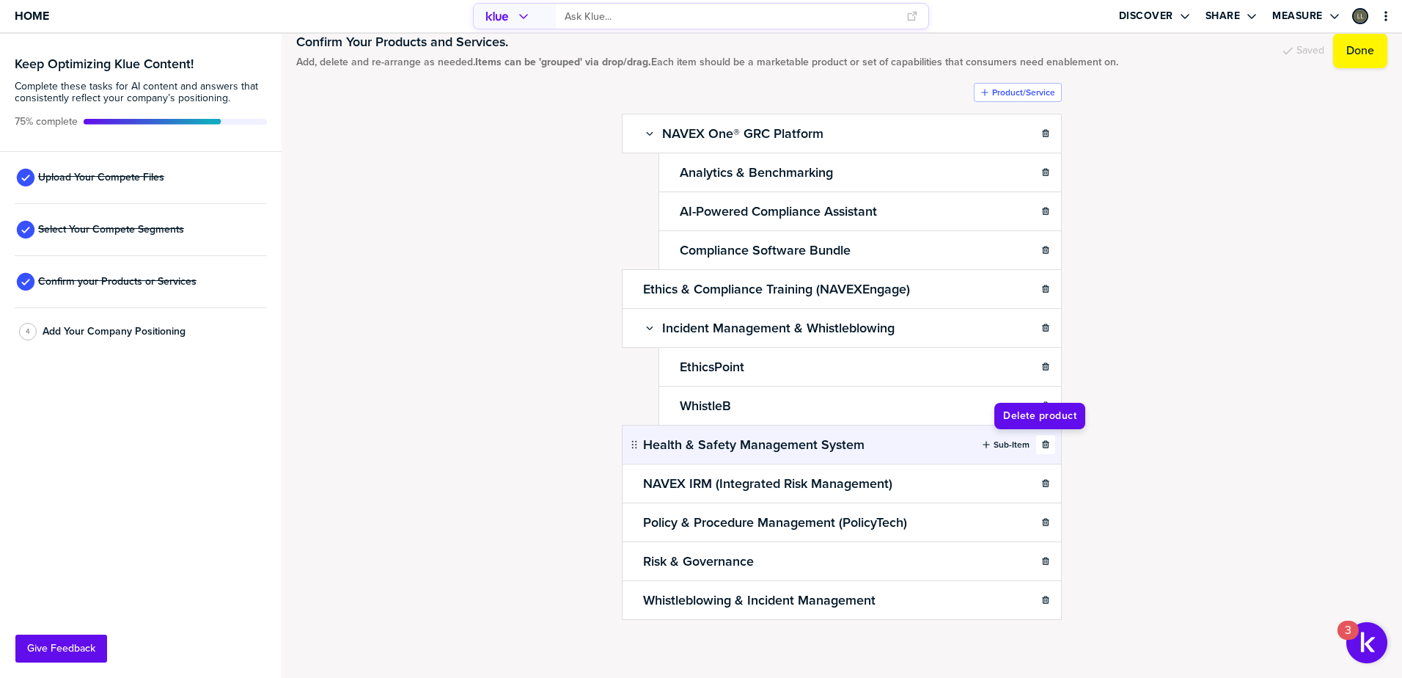
click at [1041, 444] on icon "button" at bounding box center [1045, 444] width 9 height 9
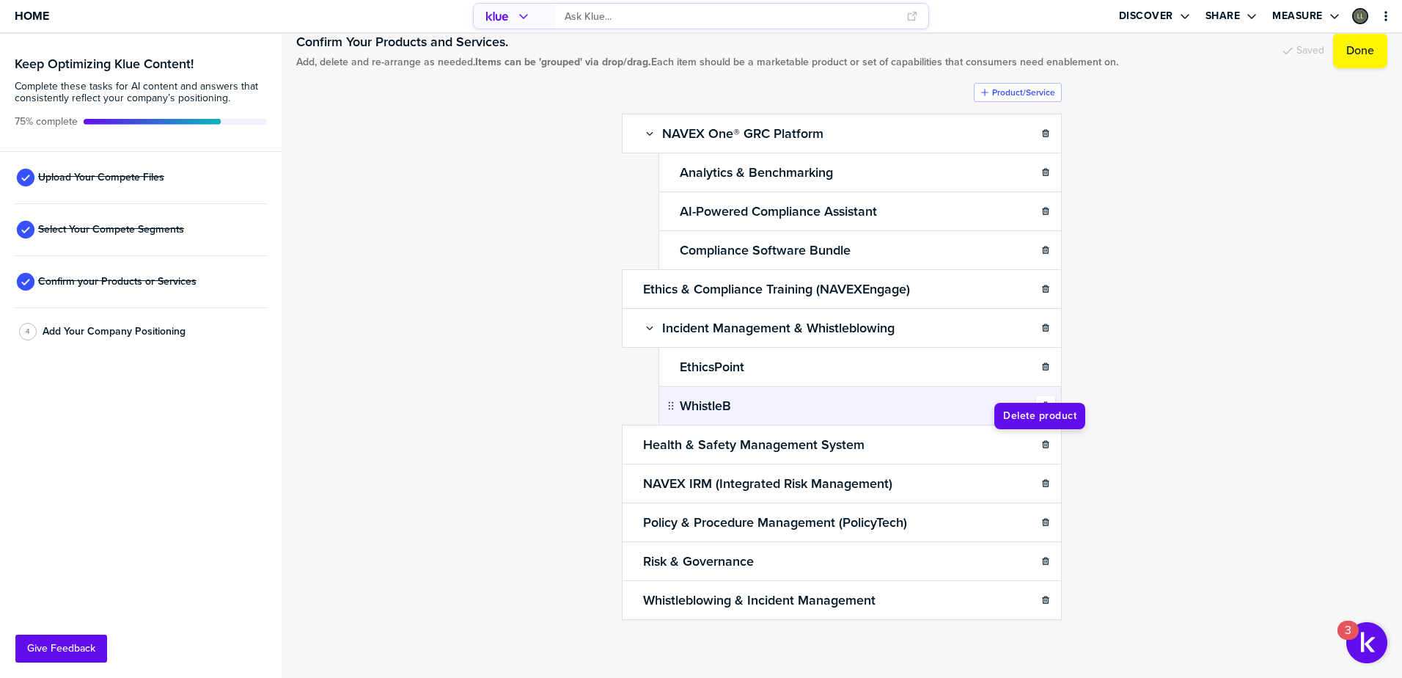
scroll to position [0, 0]
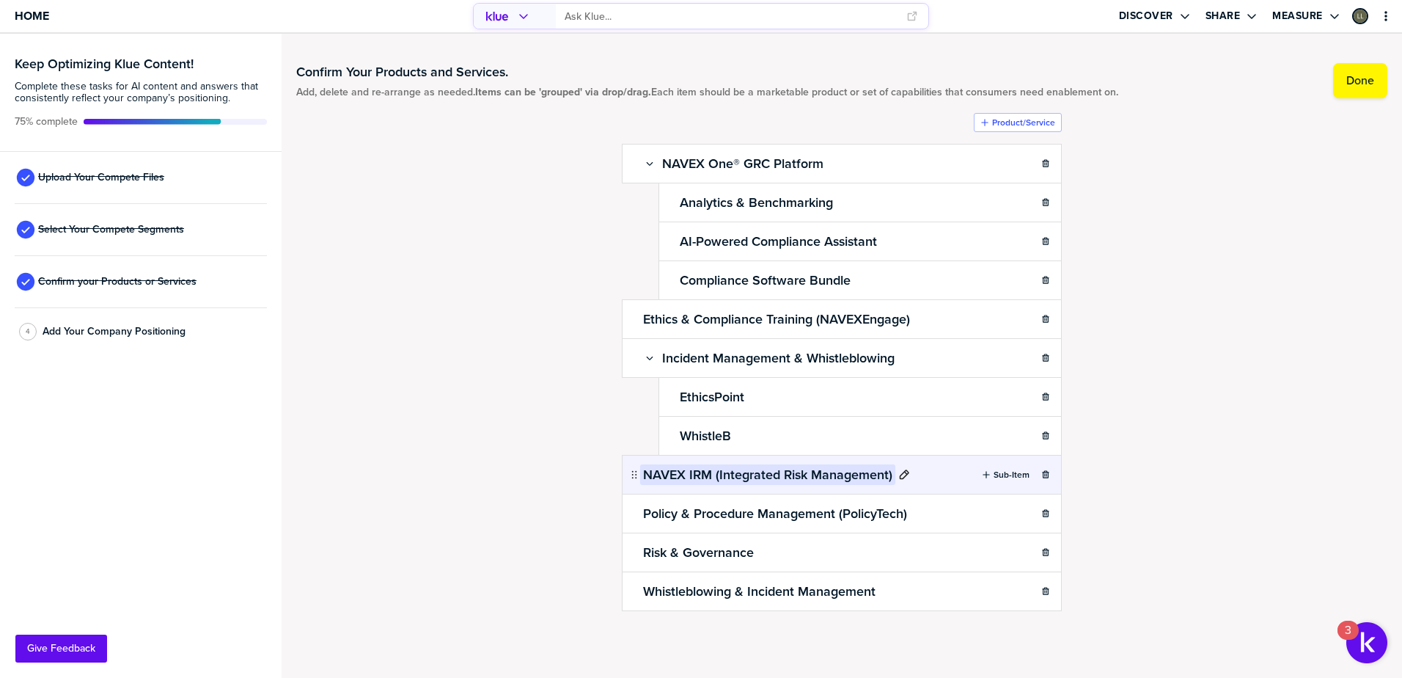
click at [675, 479] on h2 "NAVEX IRM (Integrated Risk Management)" at bounding box center [767, 474] width 255 height 21
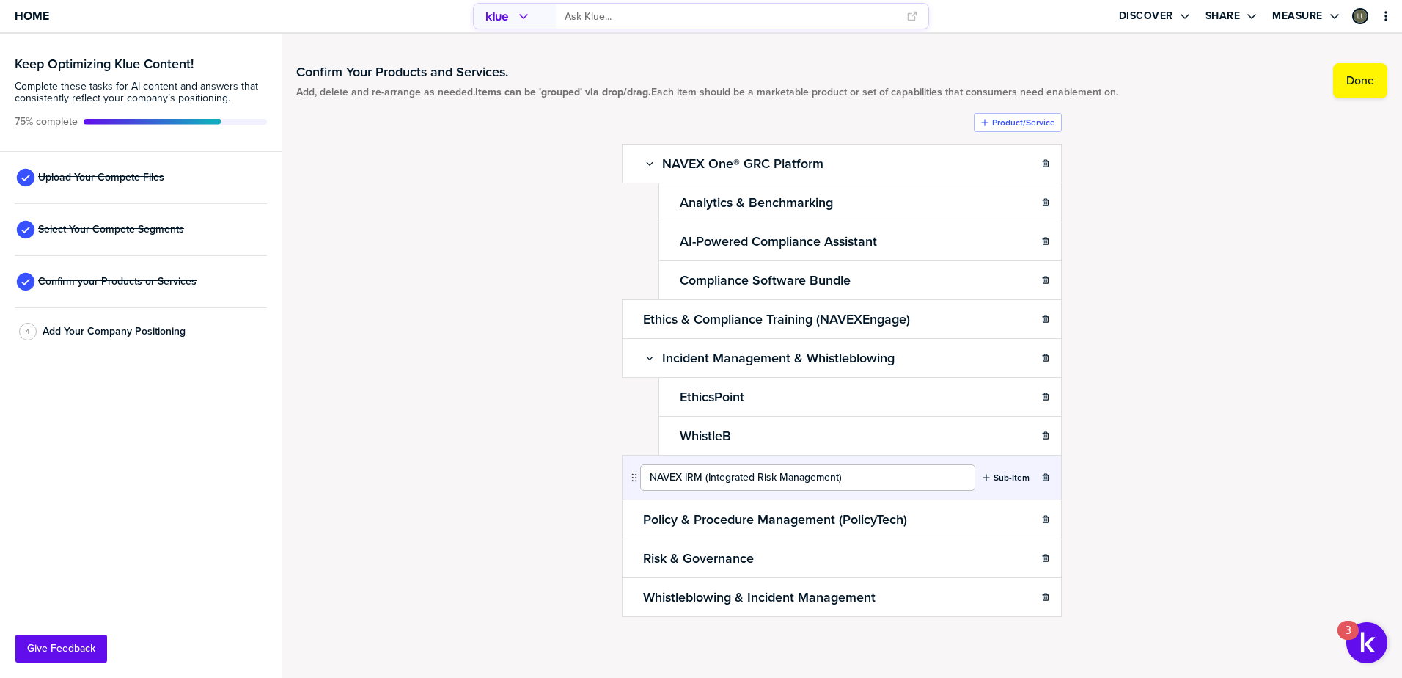
click at [654, 477] on input "NAVEX IRM (Integrated Risk Management)" at bounding box center [807, 477] width 335 height 26
drag, startPoint x: 649, startPoint y: 478, endPoint x: 701, endPoint y: 478, distance: 52.1
click at [701, 478] on input "NAVEX IRM (Integrated Risk Management)" at bounding box center [807, 477] width 335 height 26
click at [863, 480] on input "NAVEX IRM (Integrated Risk Management)" at bounding box center [807, 477] width 335 height 26
drag, startPoint x: 708, startPoint y: 475, endPoint x: 648, endPoint y: 482, distance: 60.5
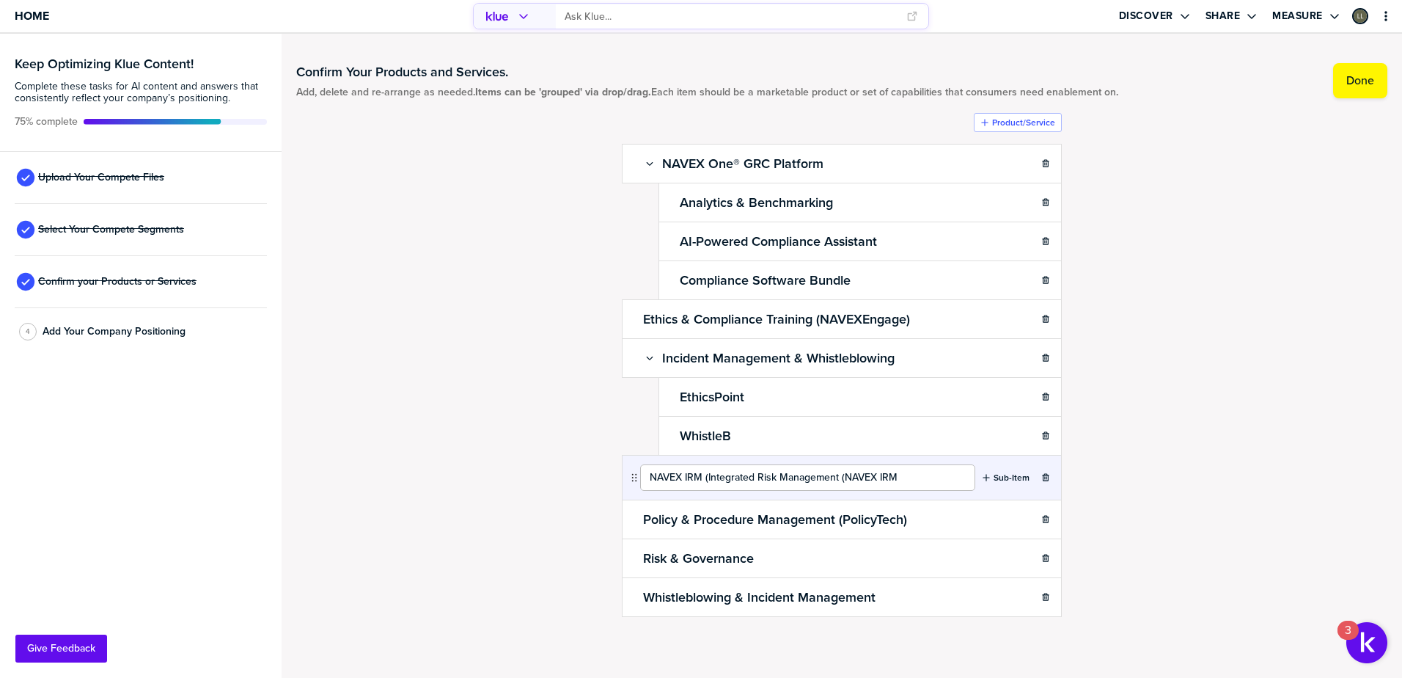
click at [647, 481] on input "NAVEX IRM (Integrated Risk Management (NAVEX IRM" at bounding box center [807, 477] width 335 height 26
click at [878, 473] on input "Integrated Risk Management (NAVEX IRM" at bounding box center [807, 477] width 335 height 26
type input "Integrated Risk Management (NAVEX IRM)"
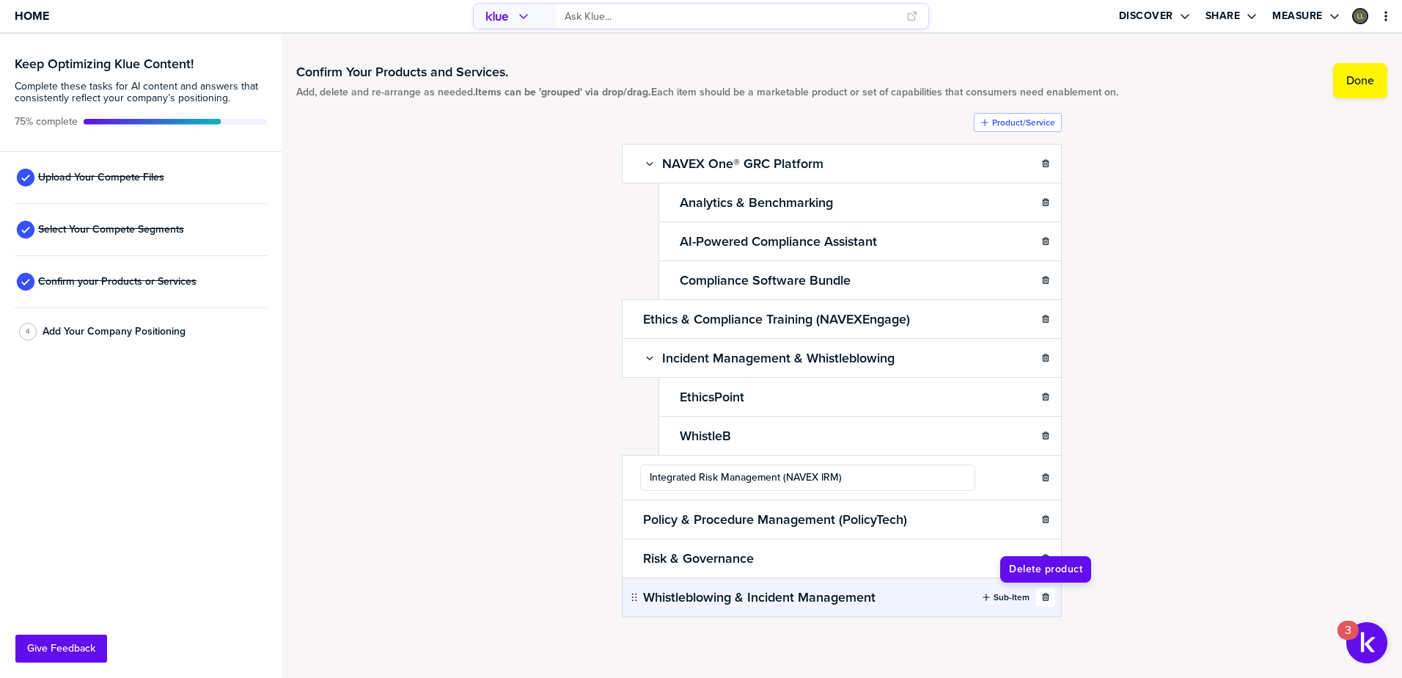
click at [1045, 598] on button "button" at bounding box center [1045, 596] width 19 height 19
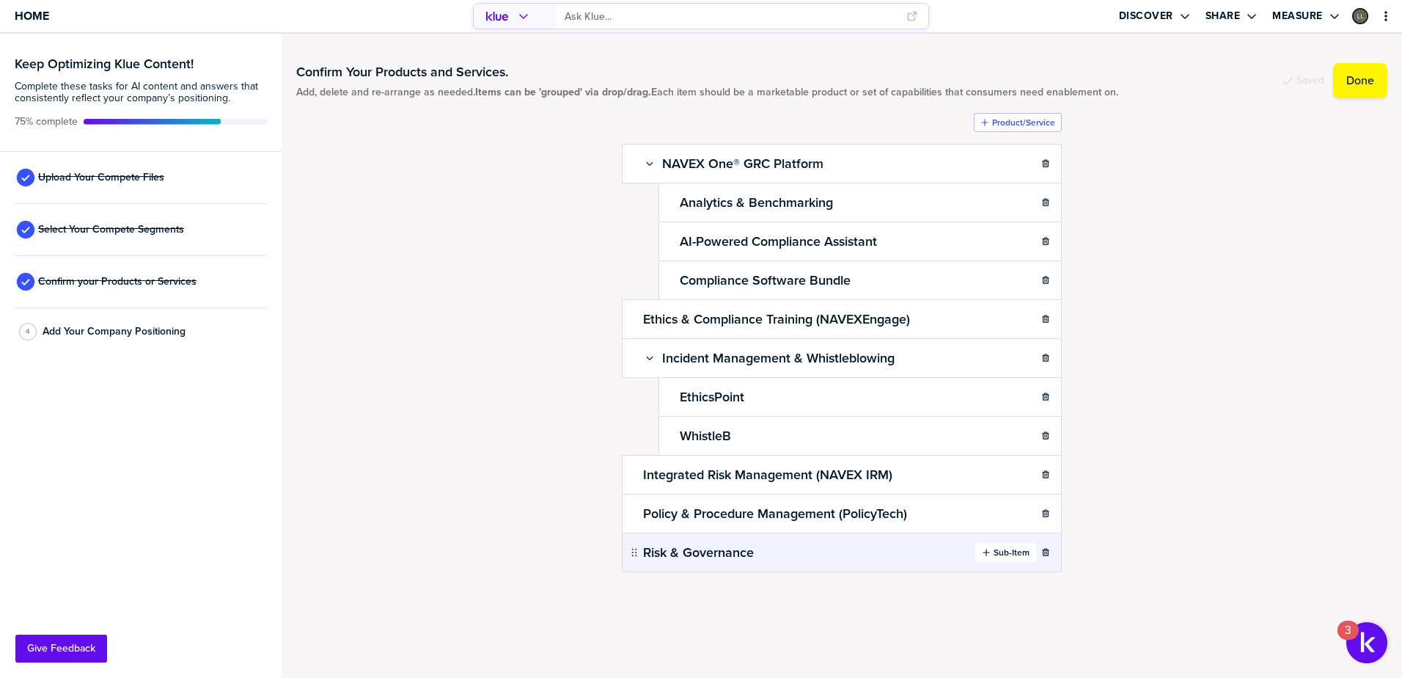
click at [991, 554] on div "button" at bounding box center [992, 552] width 3 height 12
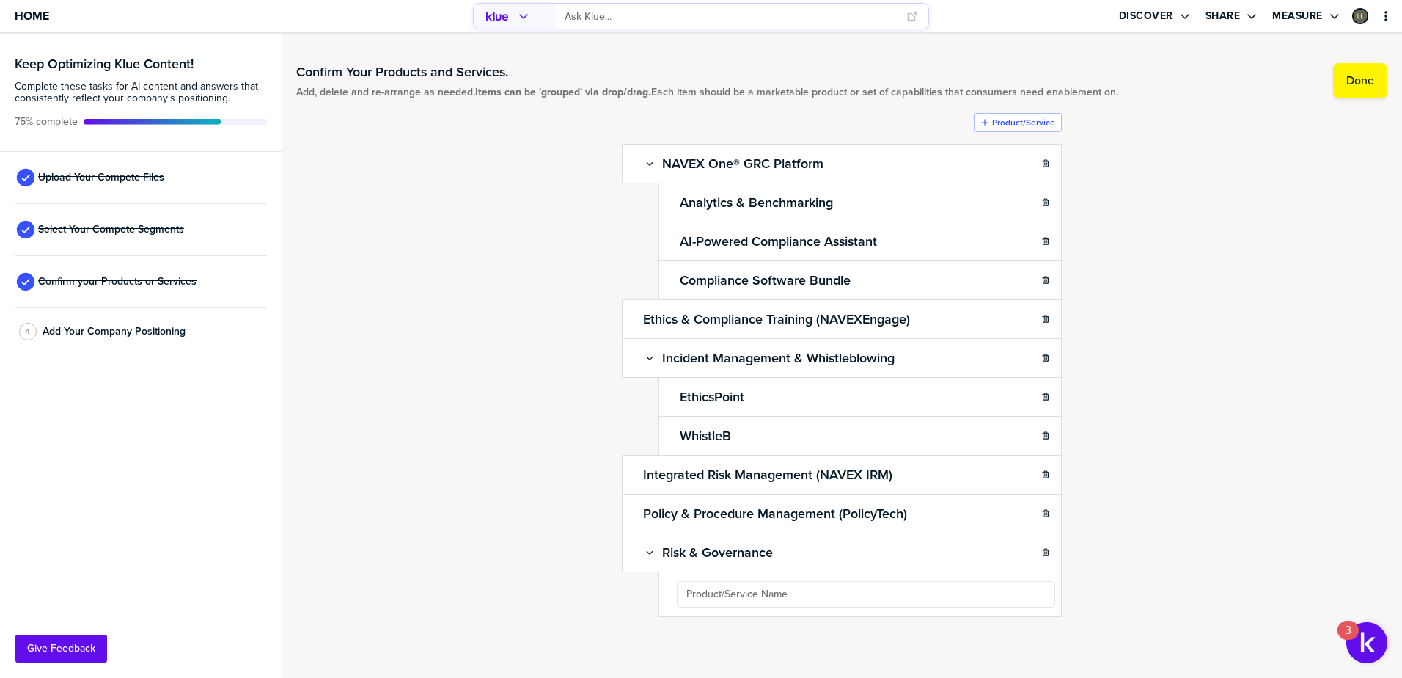
click at [743, 590] on div "Product/Service NAVEX One® GRC Platform Sub-Item Analytics & Benchmarking AI-Po…" at bounding box center [842, 394] width 440 height 562
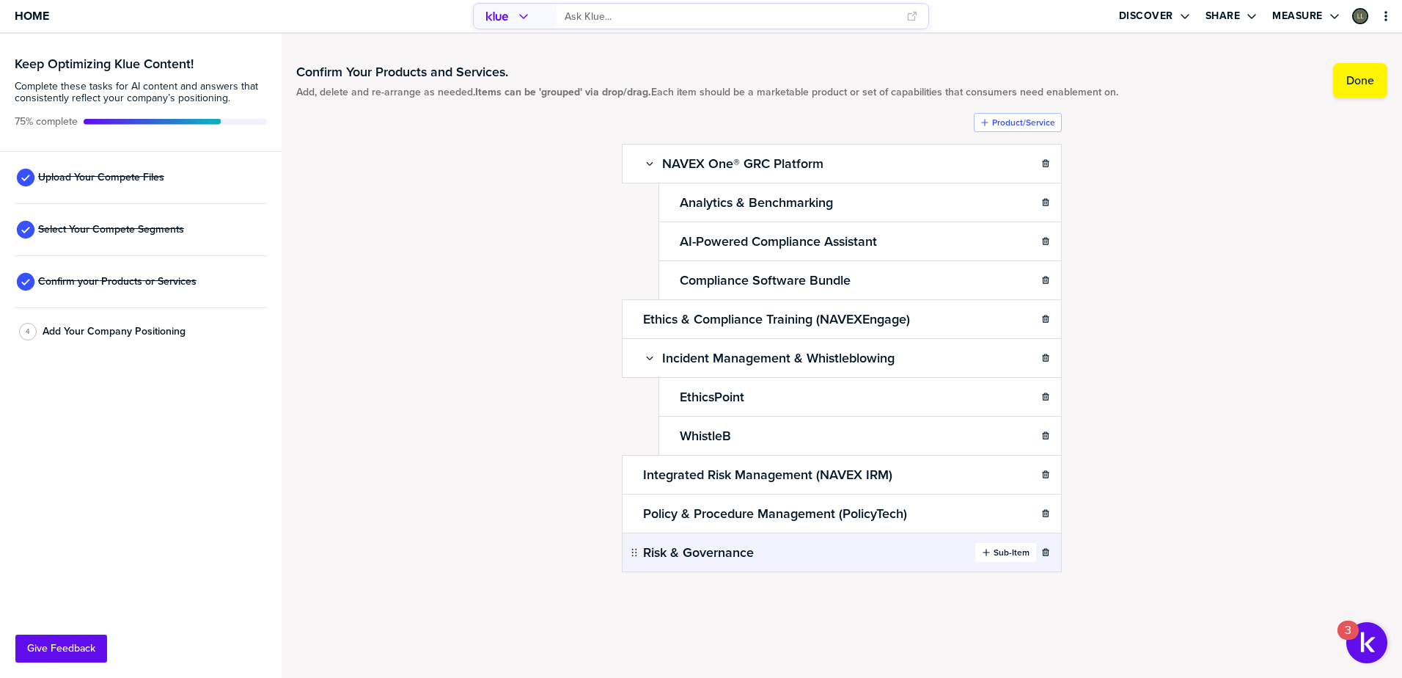
click at [1021, 549] on label "Sub-Item" at bounding box center [1012, 552] width 36 height 12
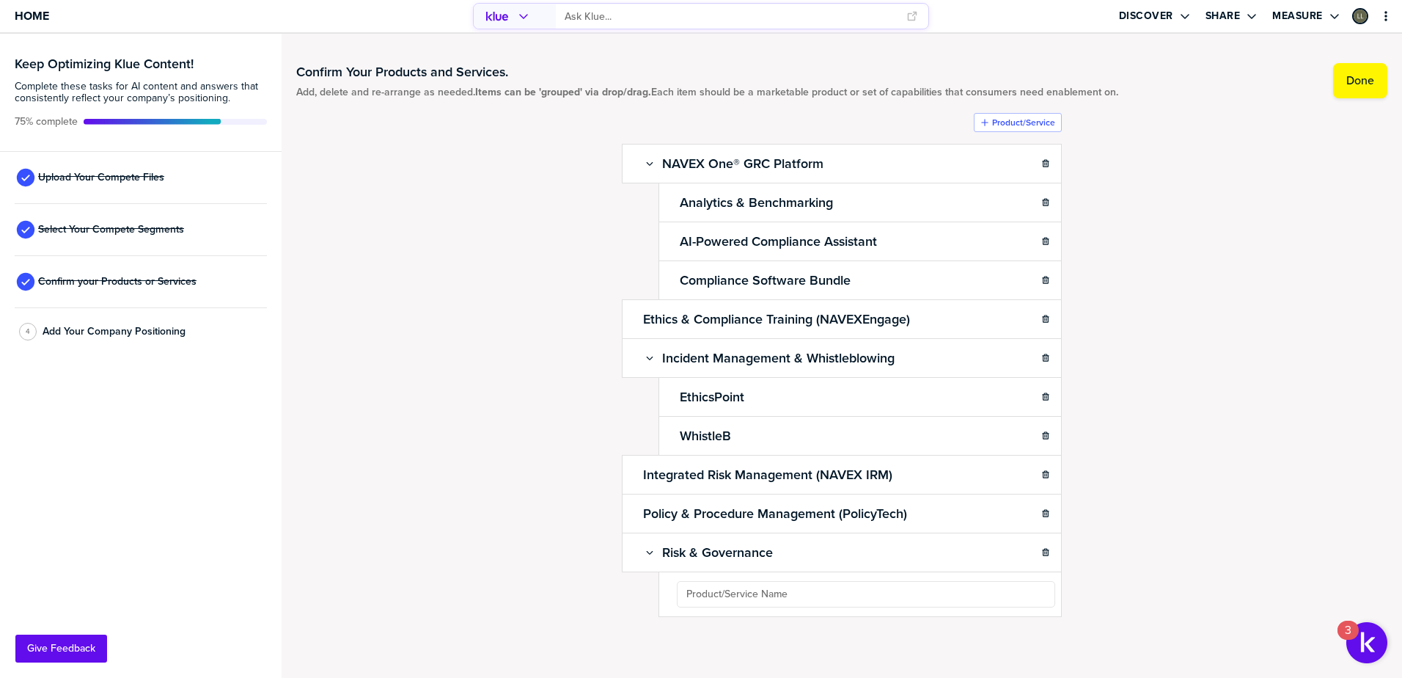
click at [768, 590] on div "Product/Service NAVEX One® GRC Platform Sub-Item Analytics & Benchmarking AI-Po…" at bounding box center [842, 394] width 440 height 562
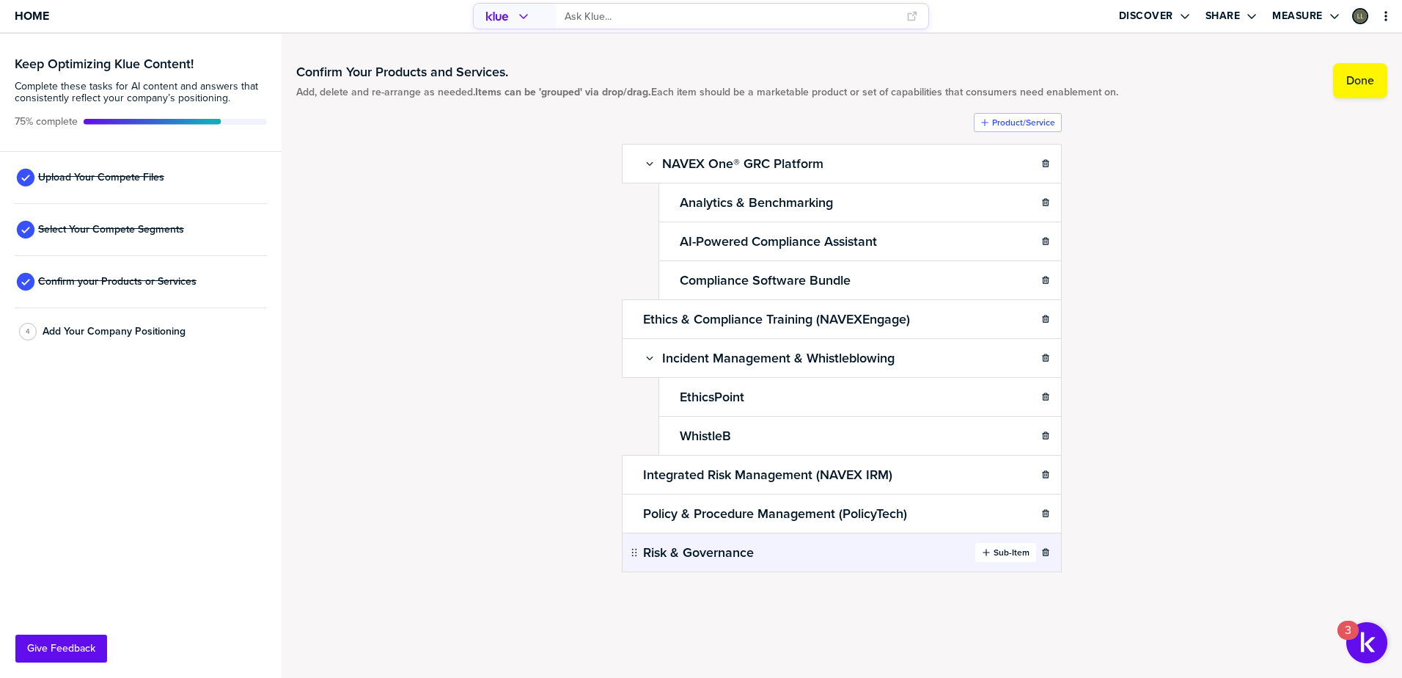
click at [994, 549] on label "Sub-Item" at bounding box center [1012, 552] width 36 height 12
type input "Integrated Risk Management (IRM)"
click at [991, 555] on div "button" at bounding box center [992, 552] width 3 height 12
click at [1015, 556] on label "Sub-Item" at bounding box center [1012, 552] width 36 height 12
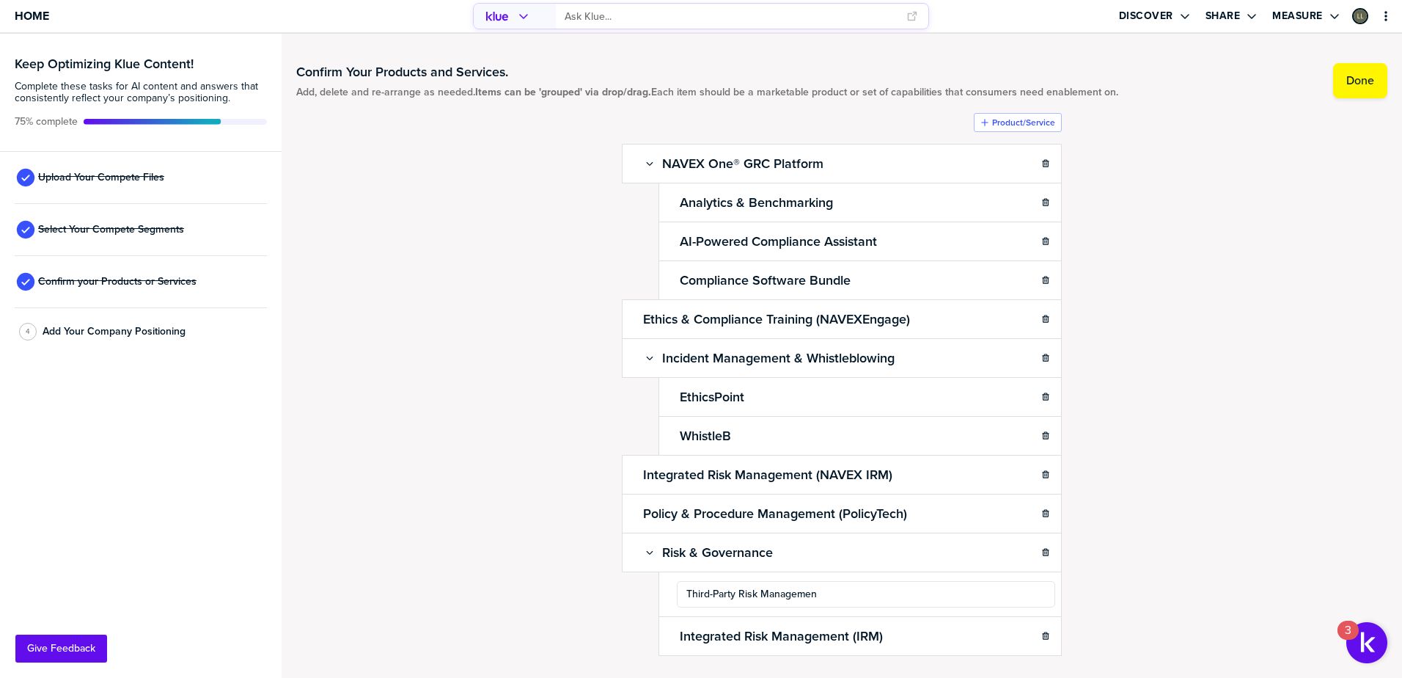
type input "Third-Party Risk Management"
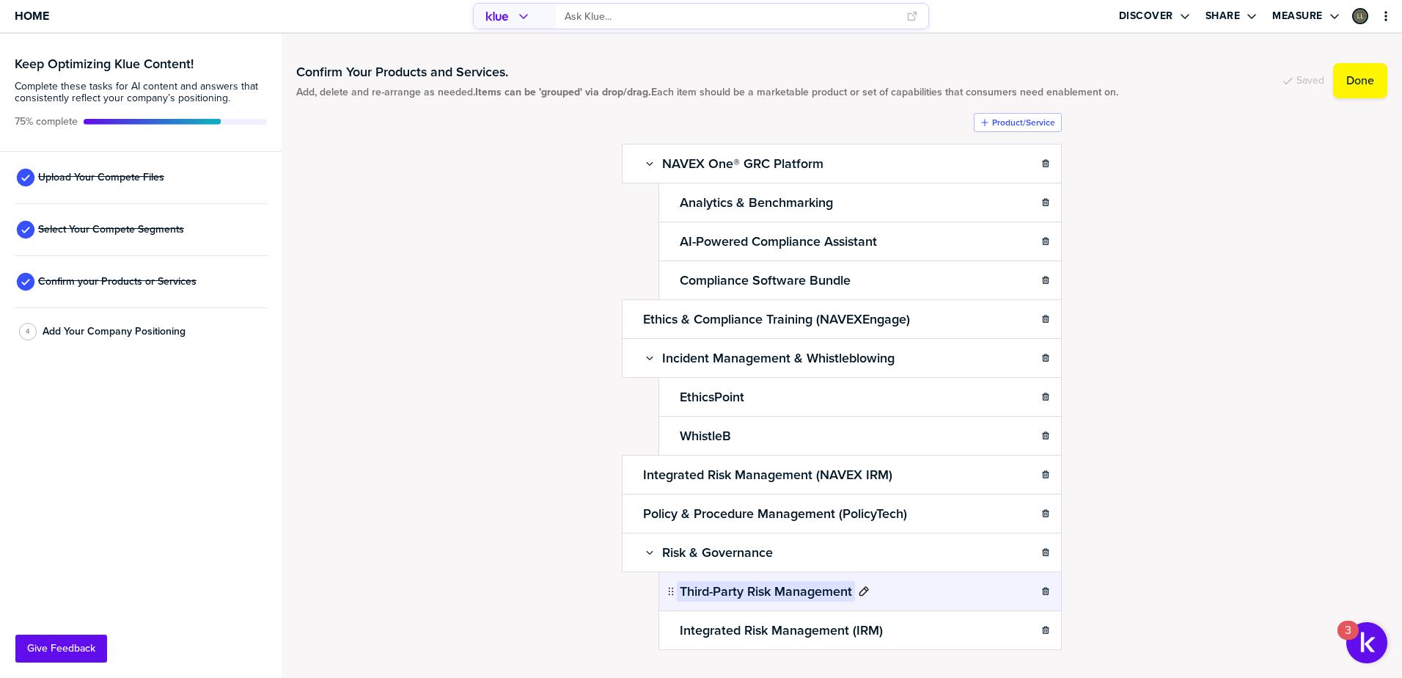
click at [859, 592] on icon at bounding box center [864, 591] width 10 height 10
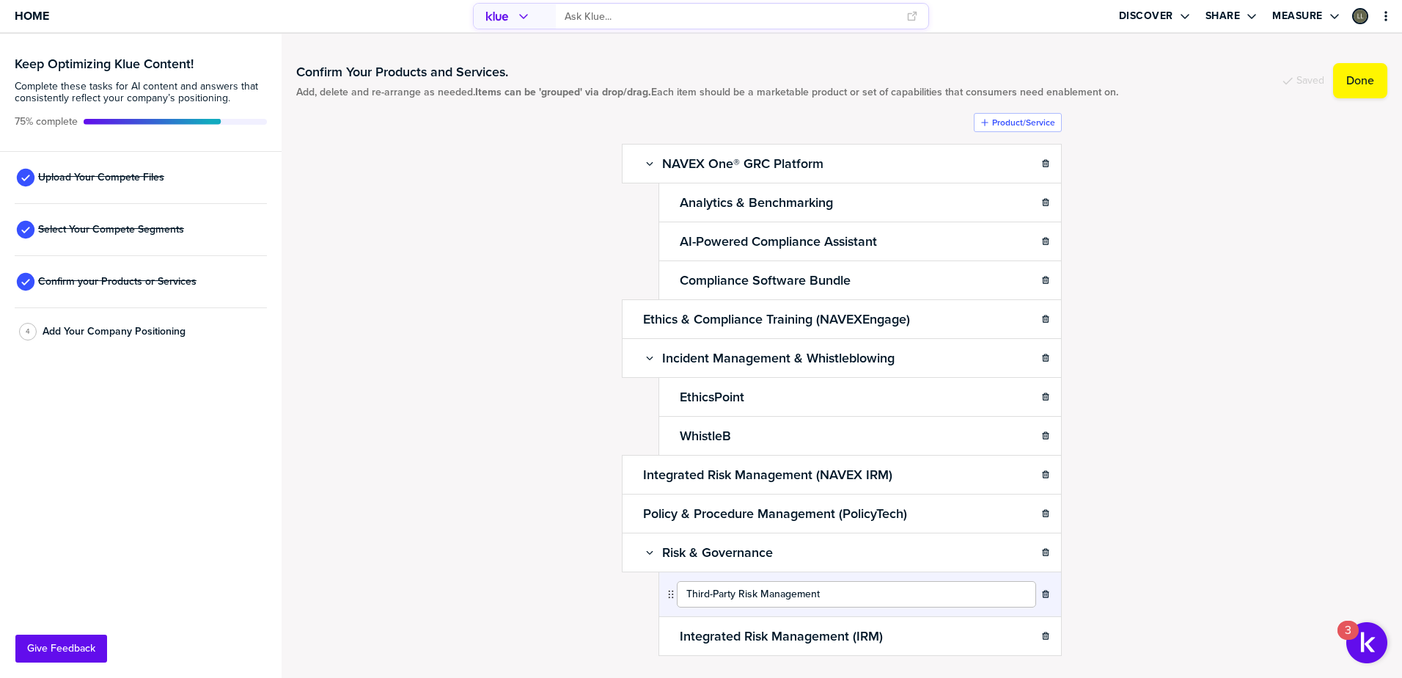
drag, startPoint x: 825, startPoint y: 598, endPoint x: 755, endPoint y: 597, distance: 70.4
click at [755, 597] on input "Third-Party Risk Management" at bounding box center [856, 594] width 359 height 26
type input "Third-Party Risk (IRM)"
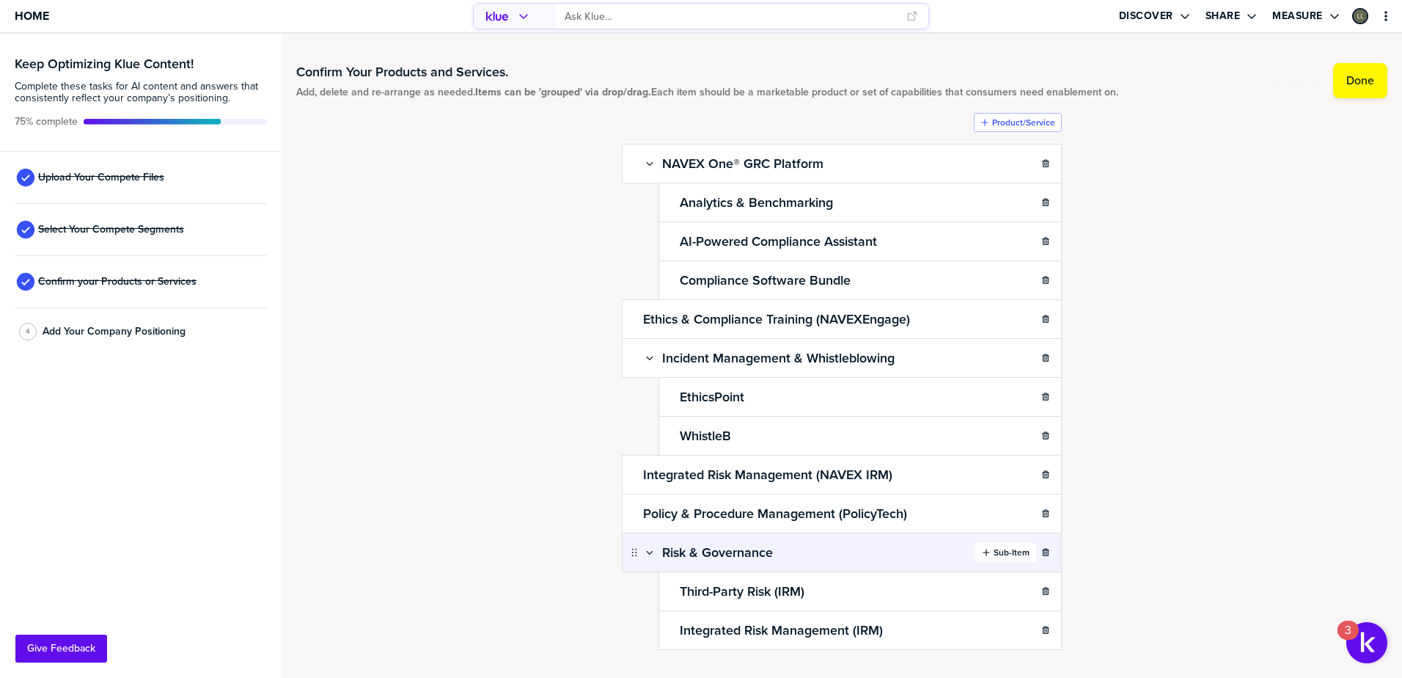
click at [983, 553] on icon "button" at bounding box center [986, 551] width 7 height 7
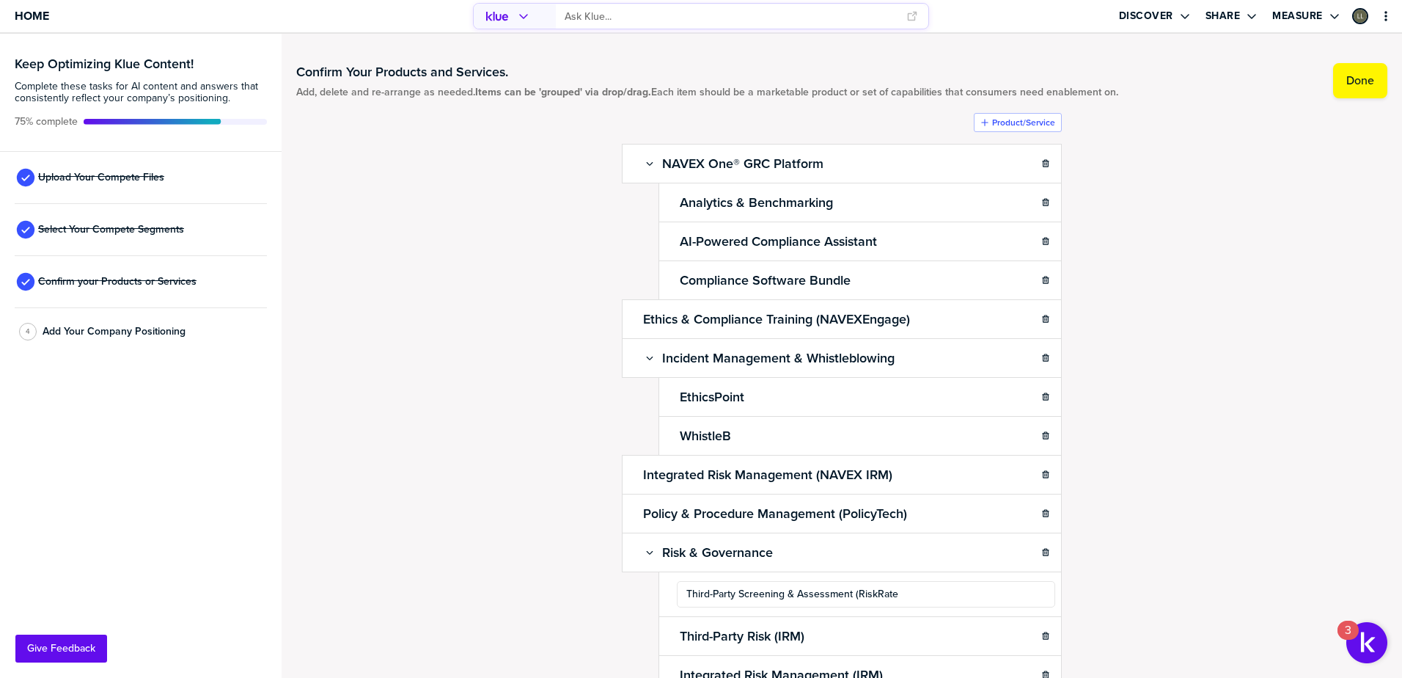
type input "Third-Party Screening & Assessment (RiskRate)"
click at [1248, 443] on div "Confirm Your Products and Services. Add, delete and re-arrange as needed. Items…" at bounding box center [841, 355] width 1091 height 614
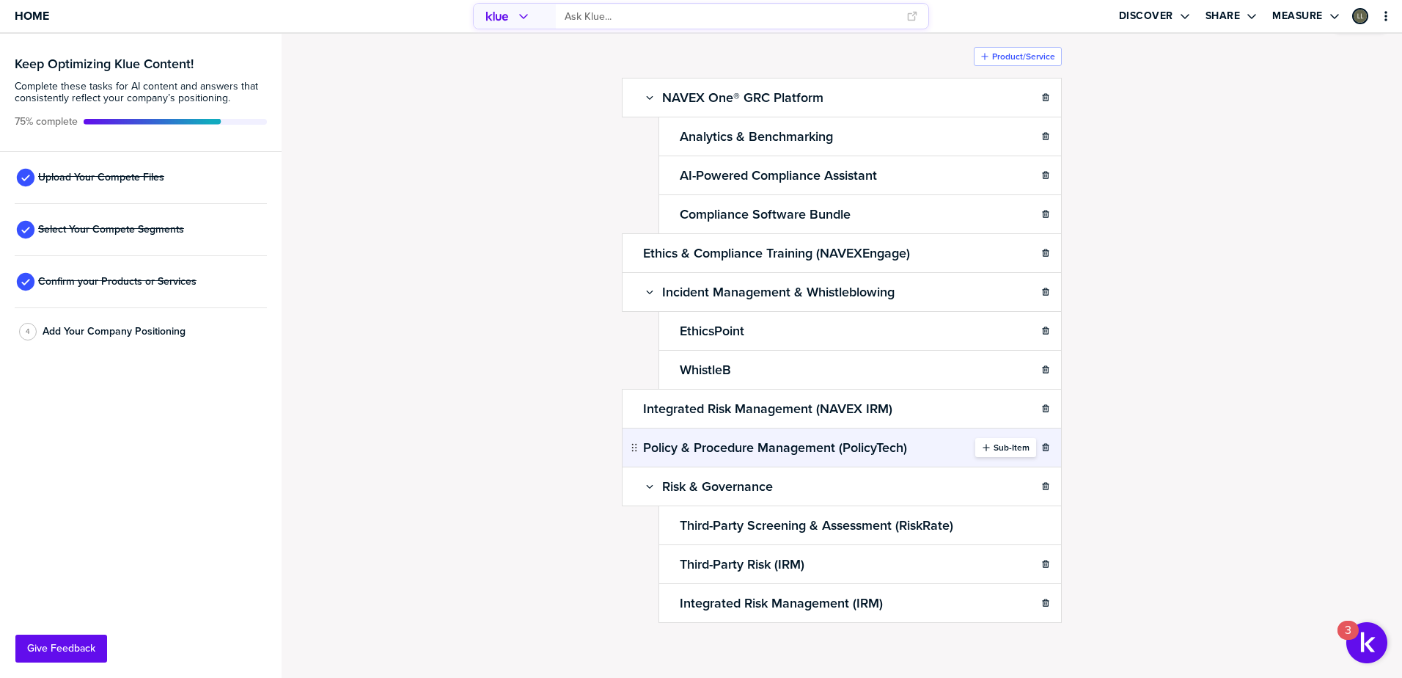
scroll to position [70, 0]
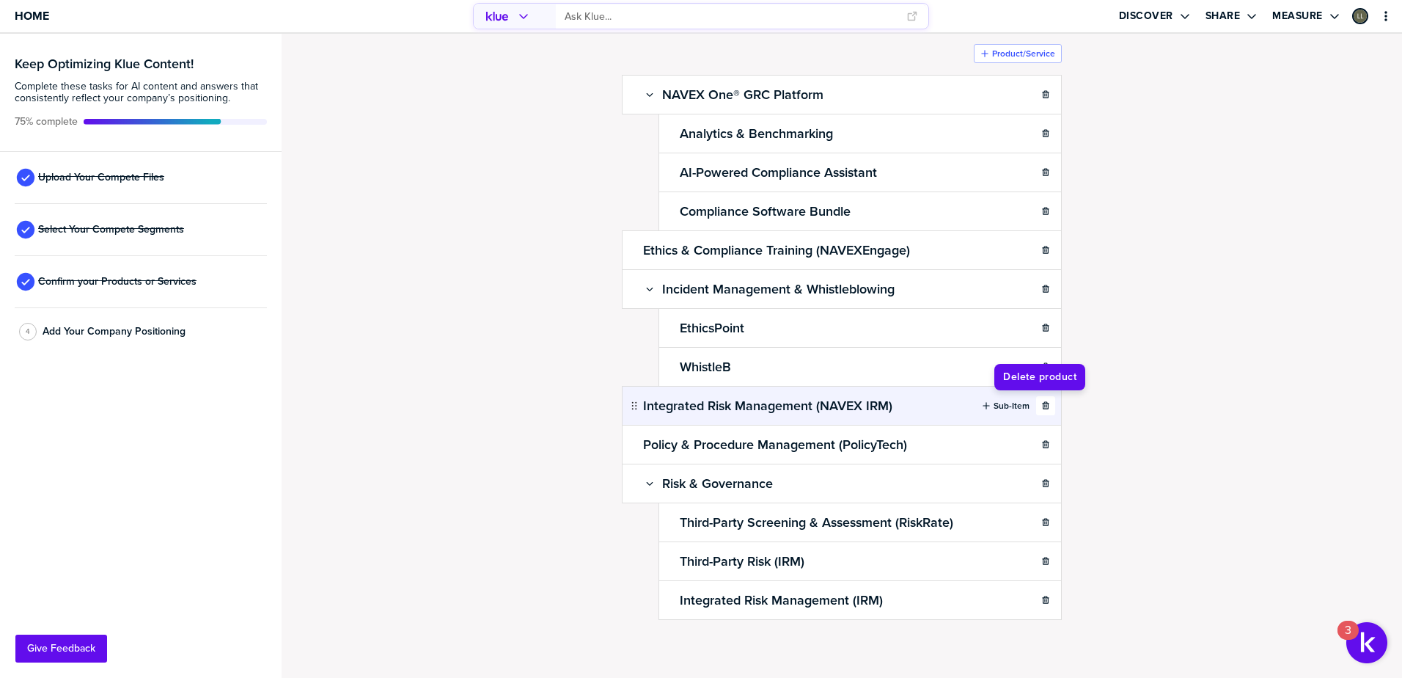
click at [1042, 406] on icon "button" at bounding box center [1045, 404] width 7 height 7
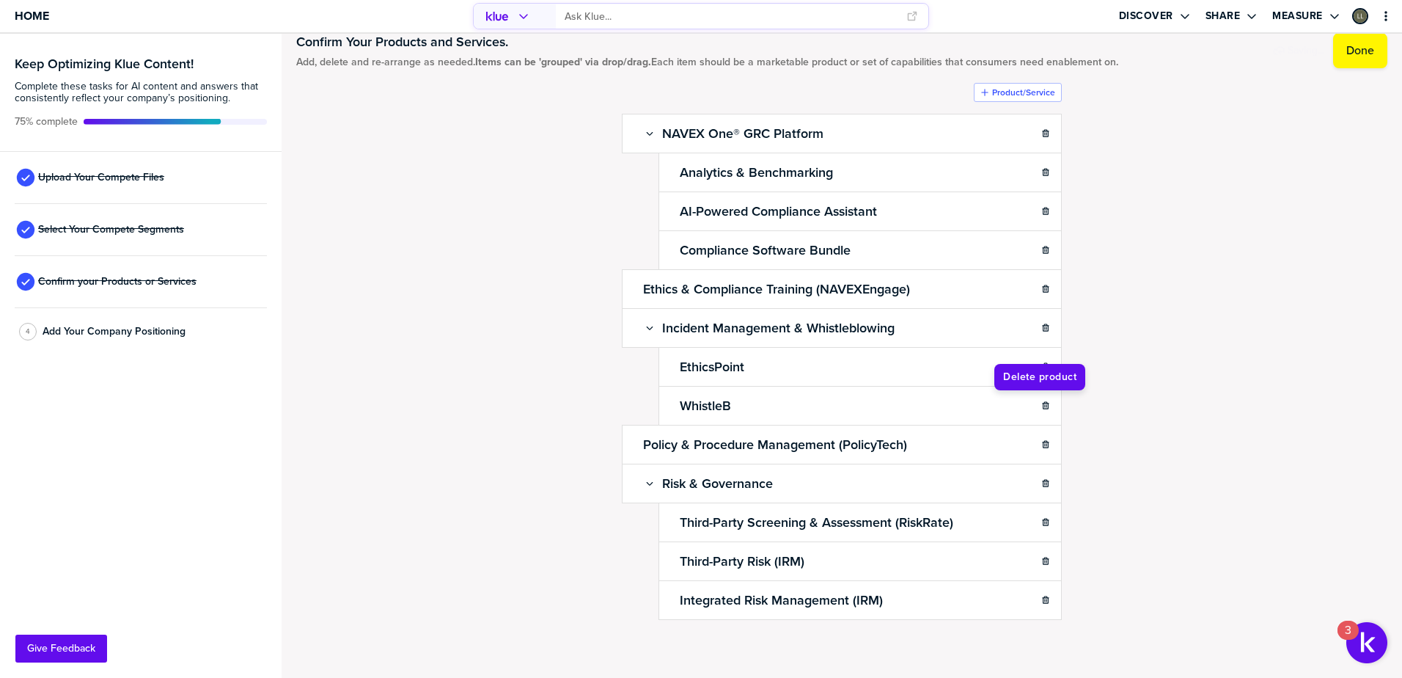
scroll to position [31, 0]
click at [992, 88] on label "Product/Service" at bounding box center [1023, 93] width 63 height 12
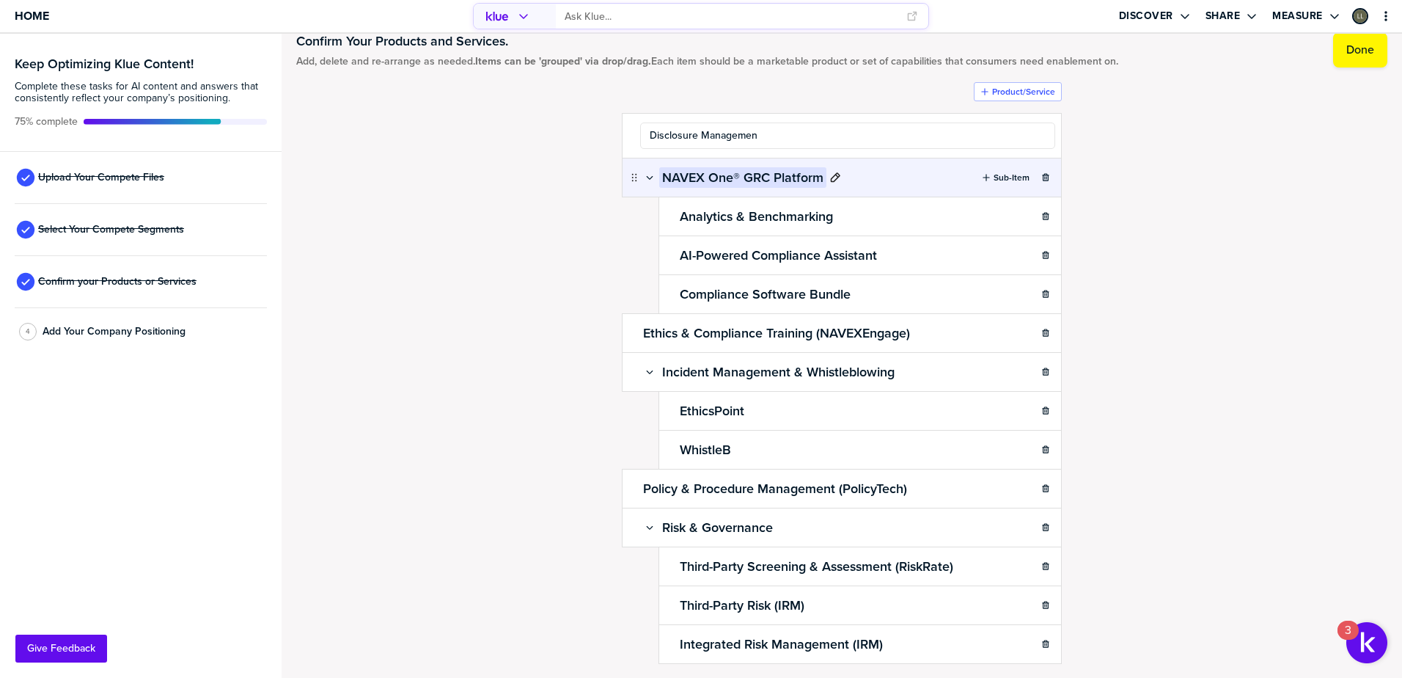
type input "Disclosure Management"
click at [1165, 180] on div "Confirm Your Products and Services. Add, delete and re-arrange as needed. Items…" at bounding box center [841, 325] width 1091 height 614
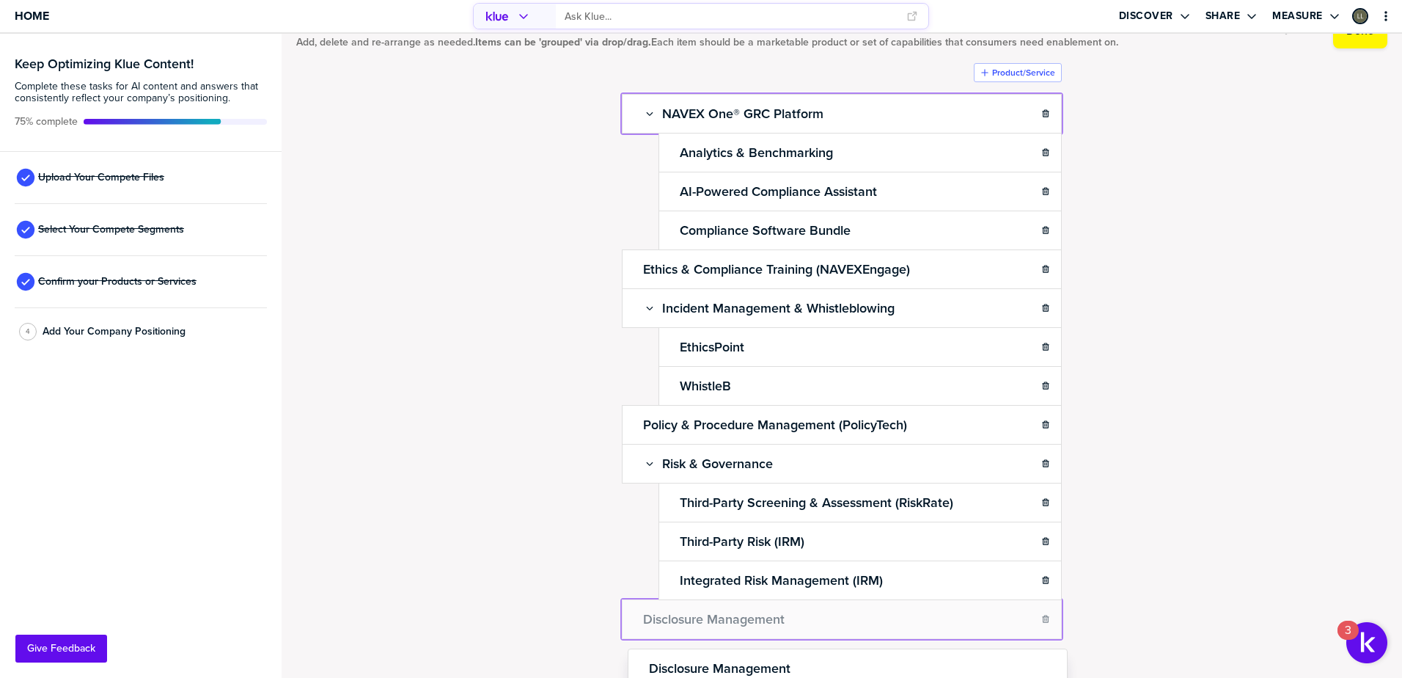
scroll to position [70, 0]
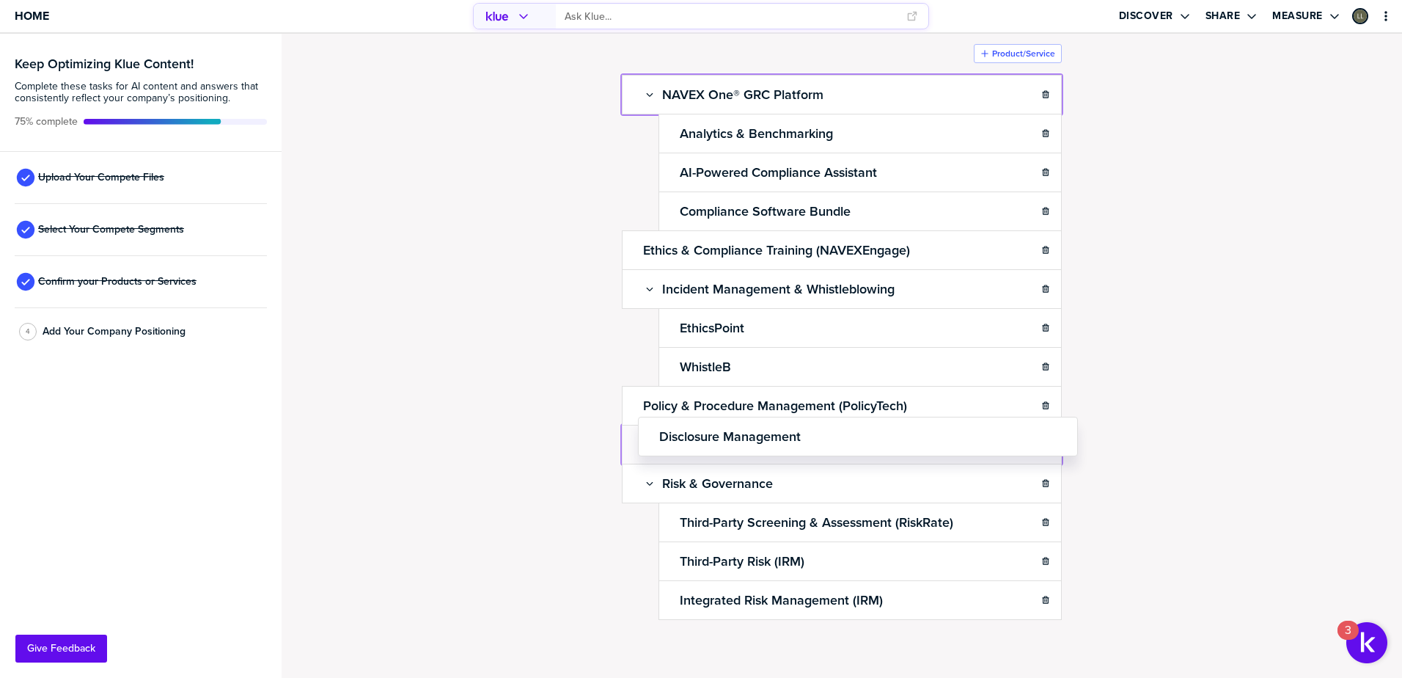
drag, startPoint x: 626, startPoint y: 133, endPoint x: 637, endPoint y: 433, distance: 300.1
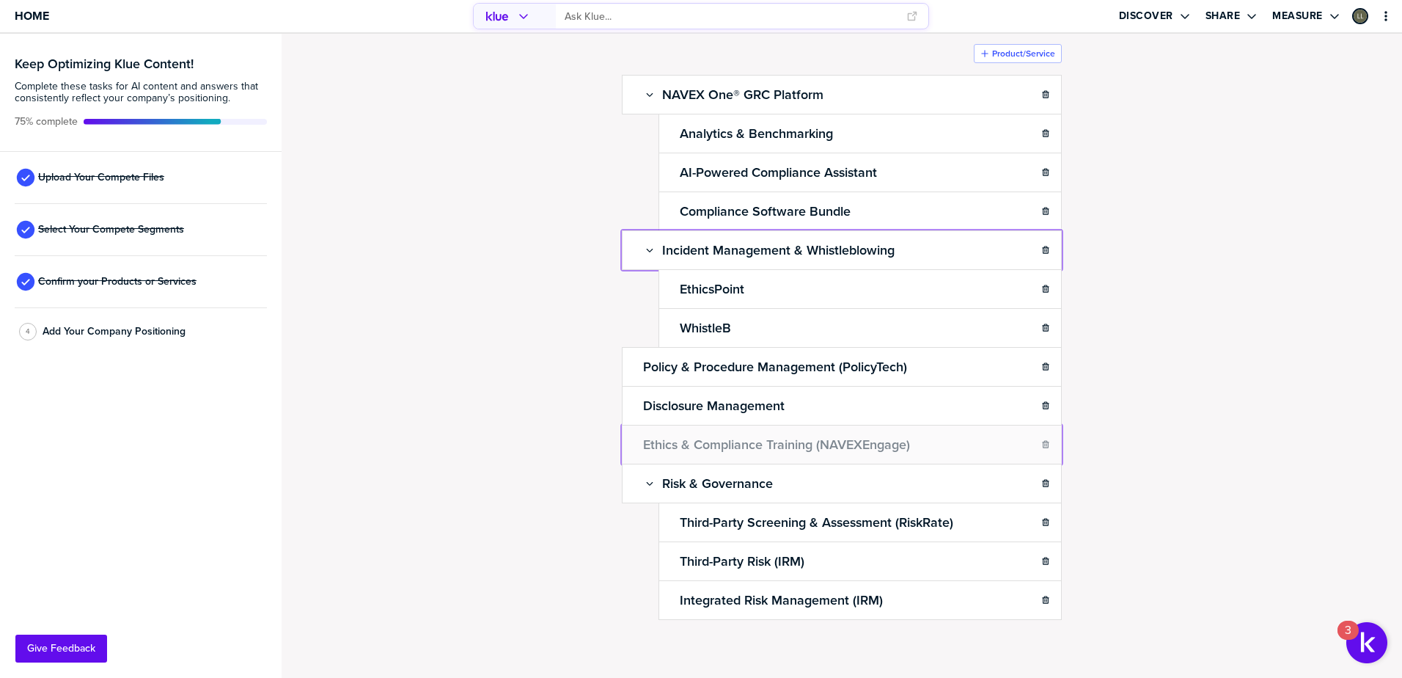
drag, startPoint x: 623, startPoint y: 252, endPoint x: 634, endPoint y: 449, distance: 198.3
click at [1024, 59] on label "Product/Service" at bounding box center [1023, 54] width 63 height 12
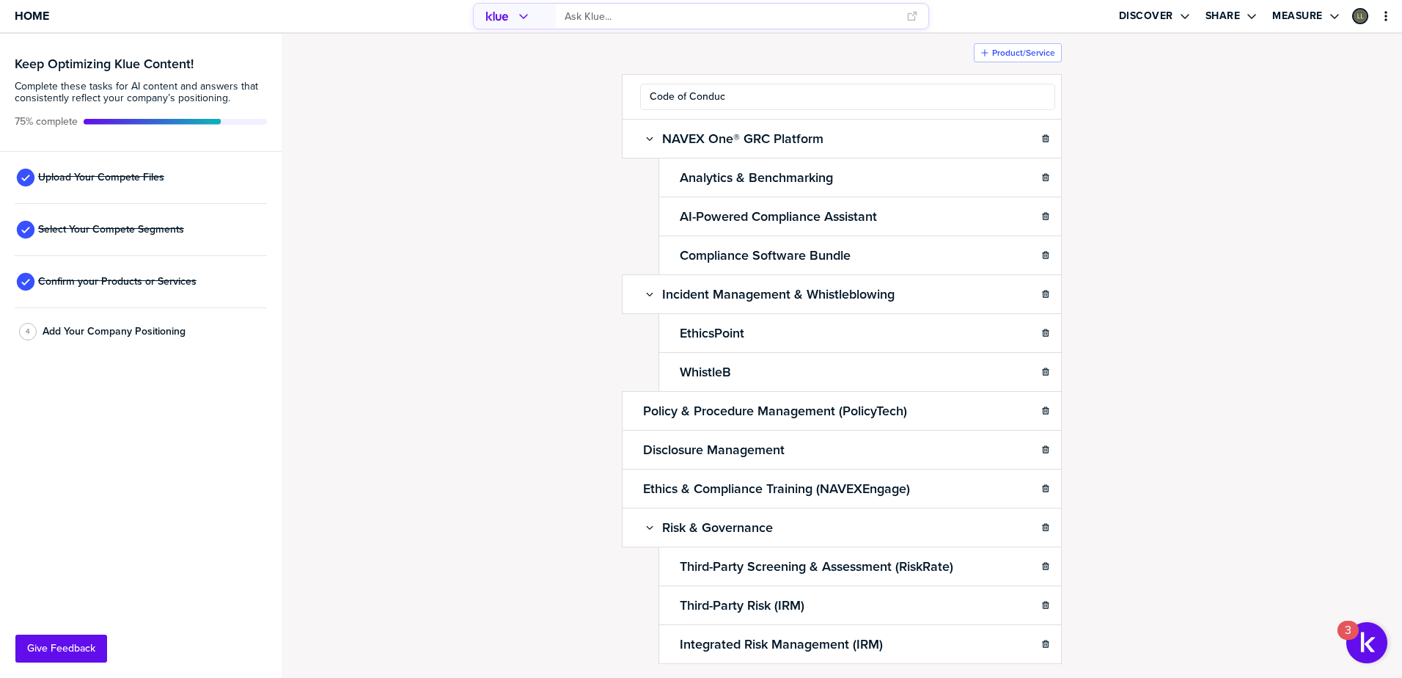
type input "Code of Conduct"
click at [536, 182] on div "Confirm Your Products and Services. Add, delete and re-arrange as needed. Items…" at bounding box center [841, 286] width 1091 height 614
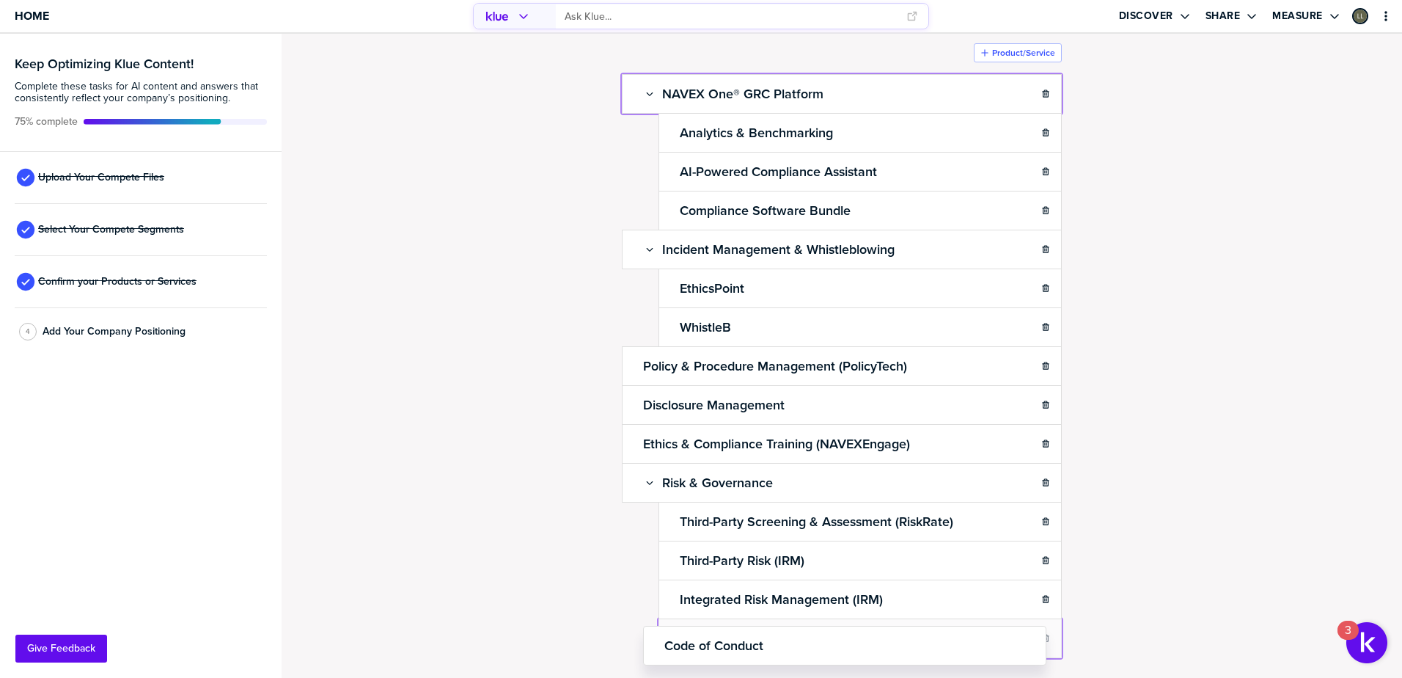
scroll to position [109, 0]
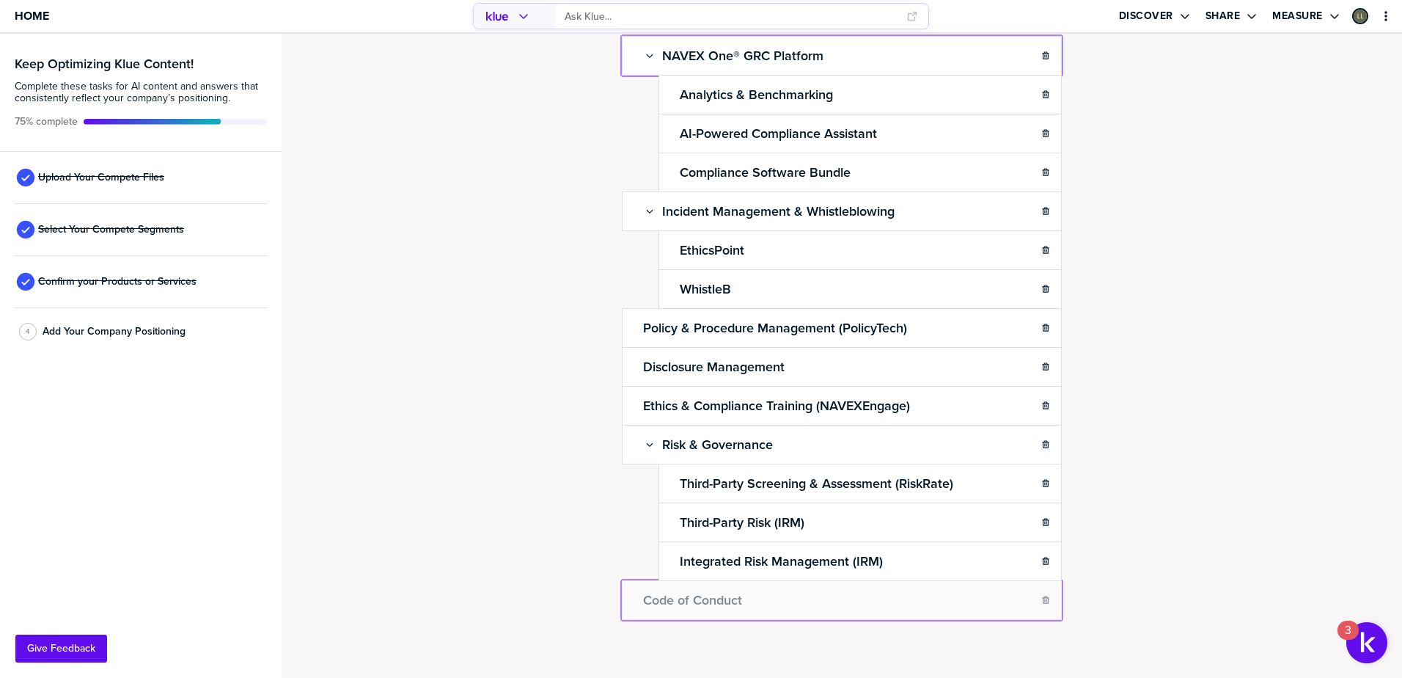
drag, startPoint x: 627, startPoint y: 95, endPoint x: 630, endPoint y: 627, distance: 532.4
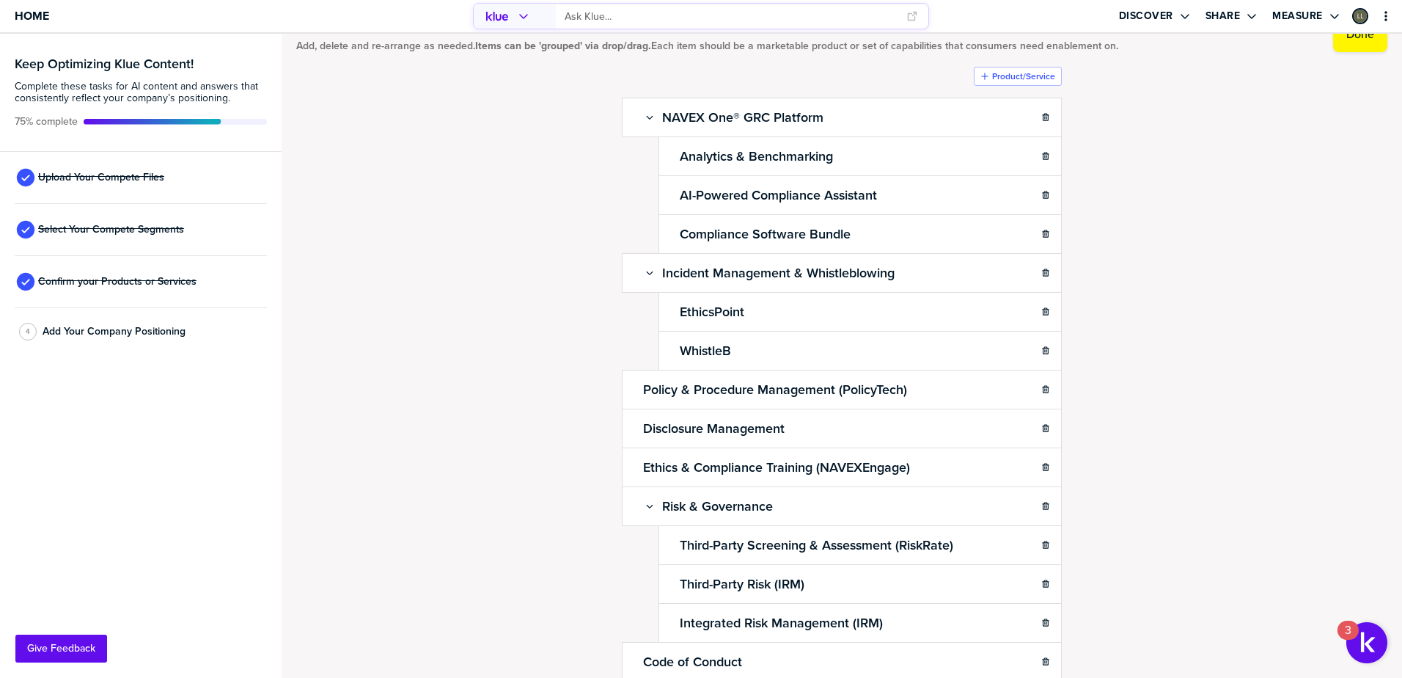
scroll to position [0, 0]
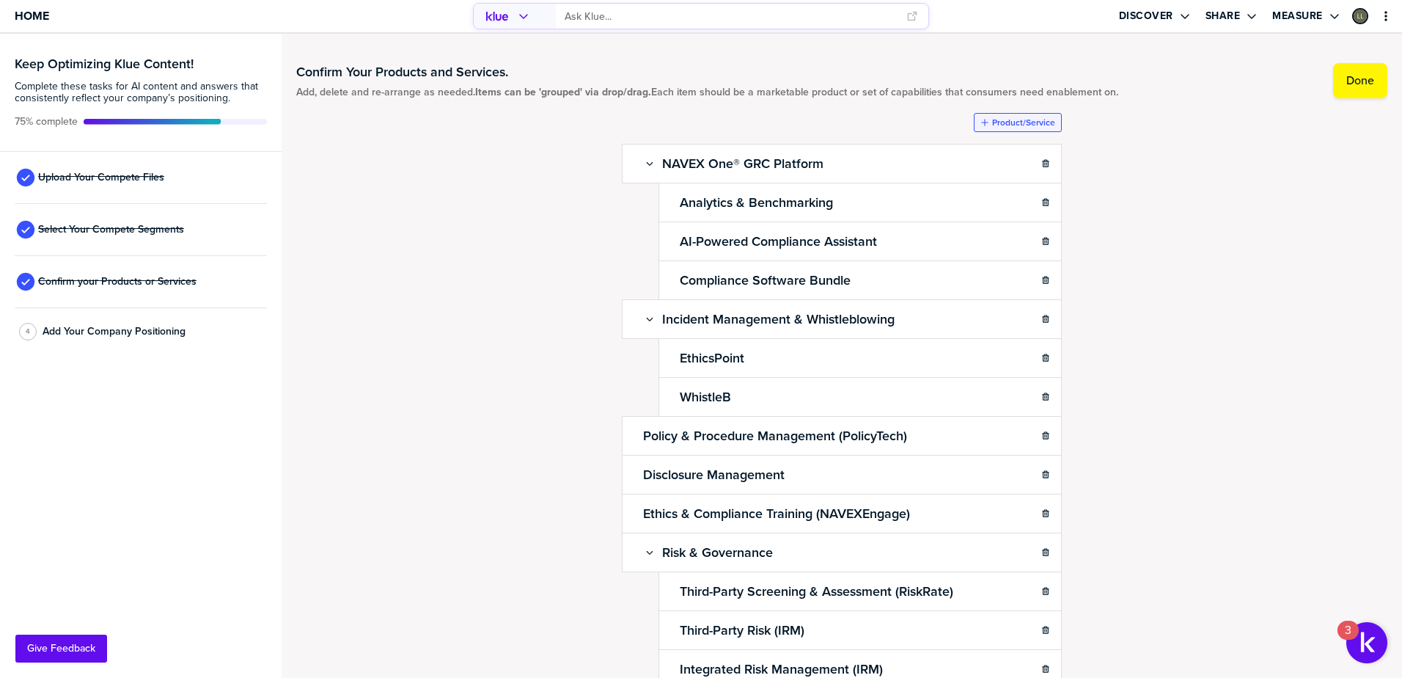
click at [994, 126] on label "Product/Service" at bounding box center [1023, 123] width 63 height 12
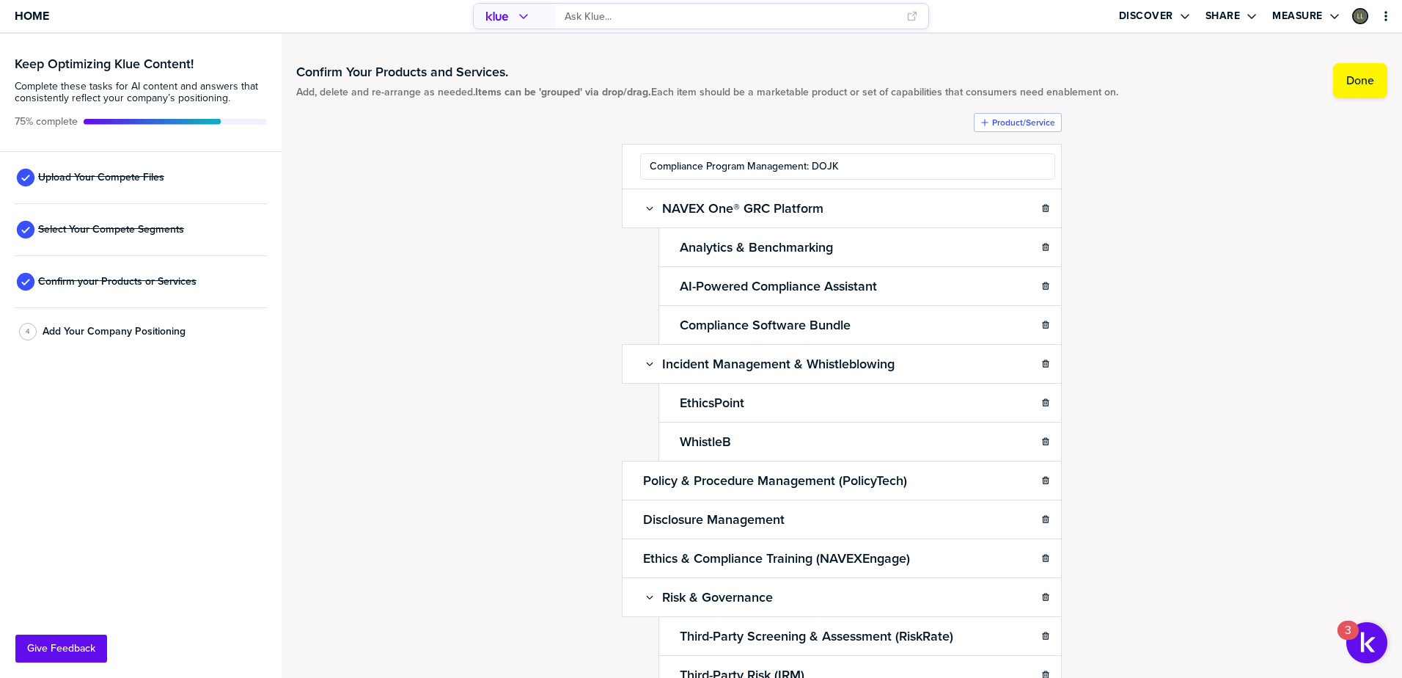
type input "Compliance Program Management: DOJ"
click at [1023, 120] on label "Product/Service" at bounding box center [1023, 123] width 63 height 12
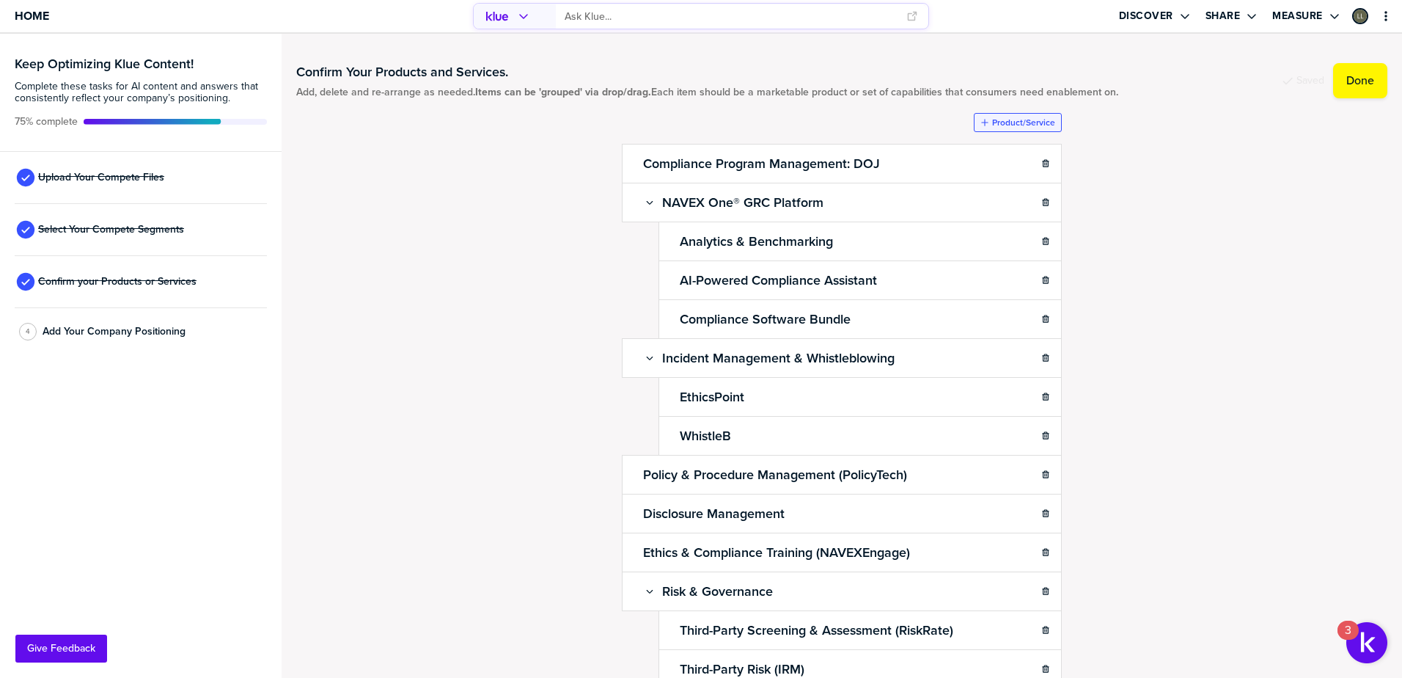
click at [1011, 120] on label "Product/Service" at bounding box center [1023, 123] width 63 height 12
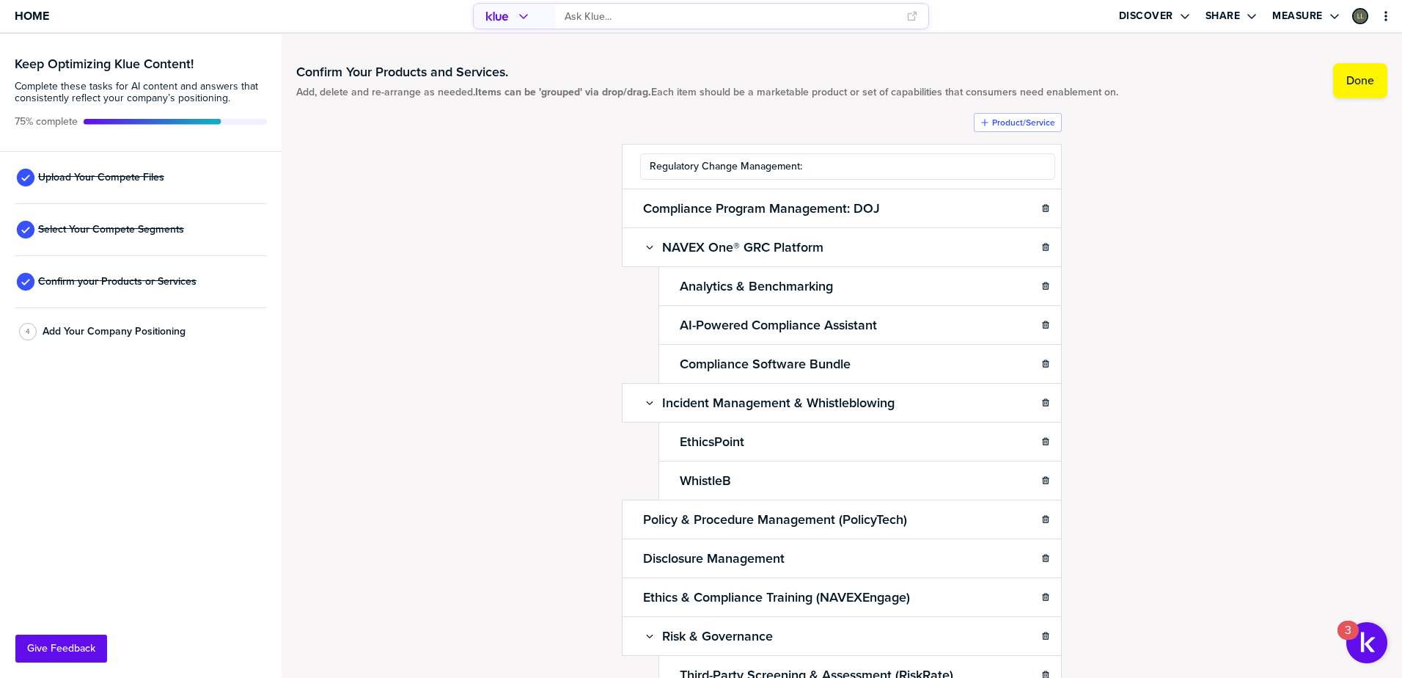
type input "Regulatory Change Management:"
click at [1177, 203] on div "Confirm Your Products and Services. Add, delete and re-arrange as needed. Items…" at bounding box center [841, 355] width 1091 height 614
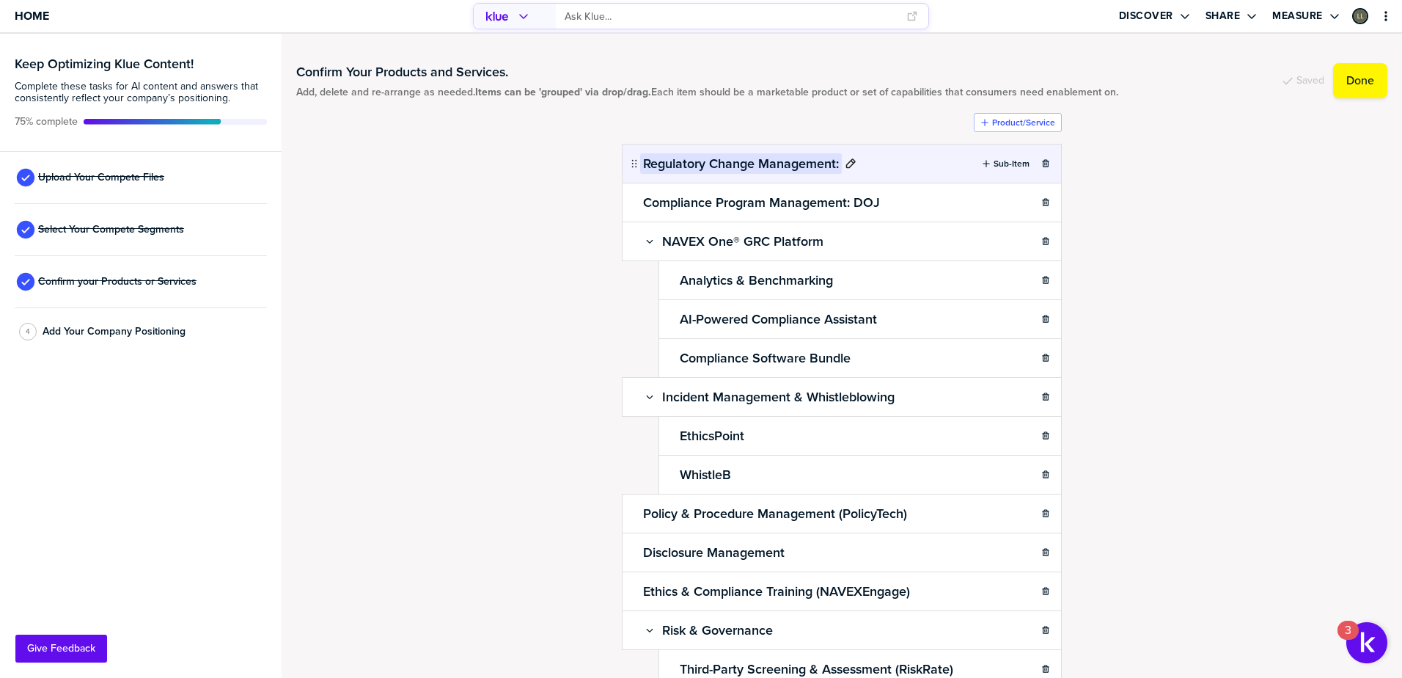
click at [846, 167] on icon at bounding box center [851, 163] width 10 height 10
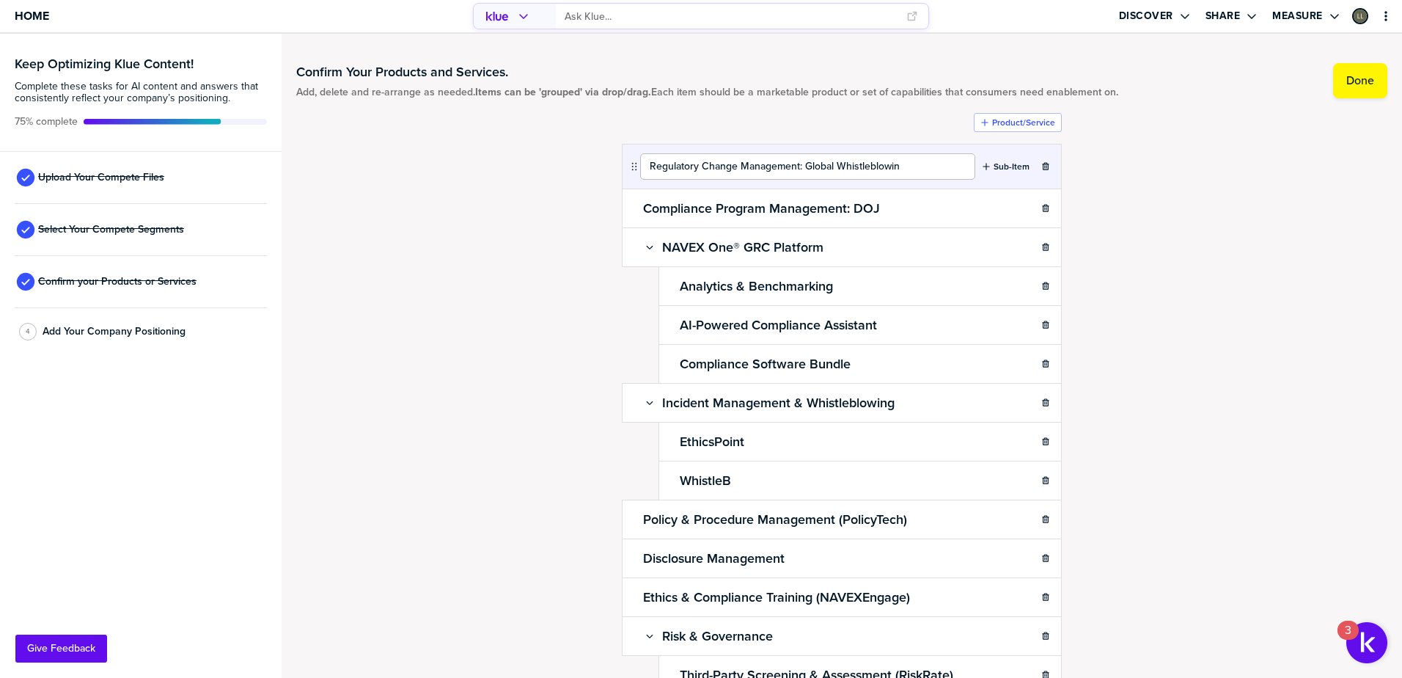
type input "Regulatory Change Management: Global Whistleblowing"
click at [557, 214] on div "Confirm Your Products and Services. Add, delete and re-arrange as needed. Items…" at bounding box center [841, 355] width 1091 height 614
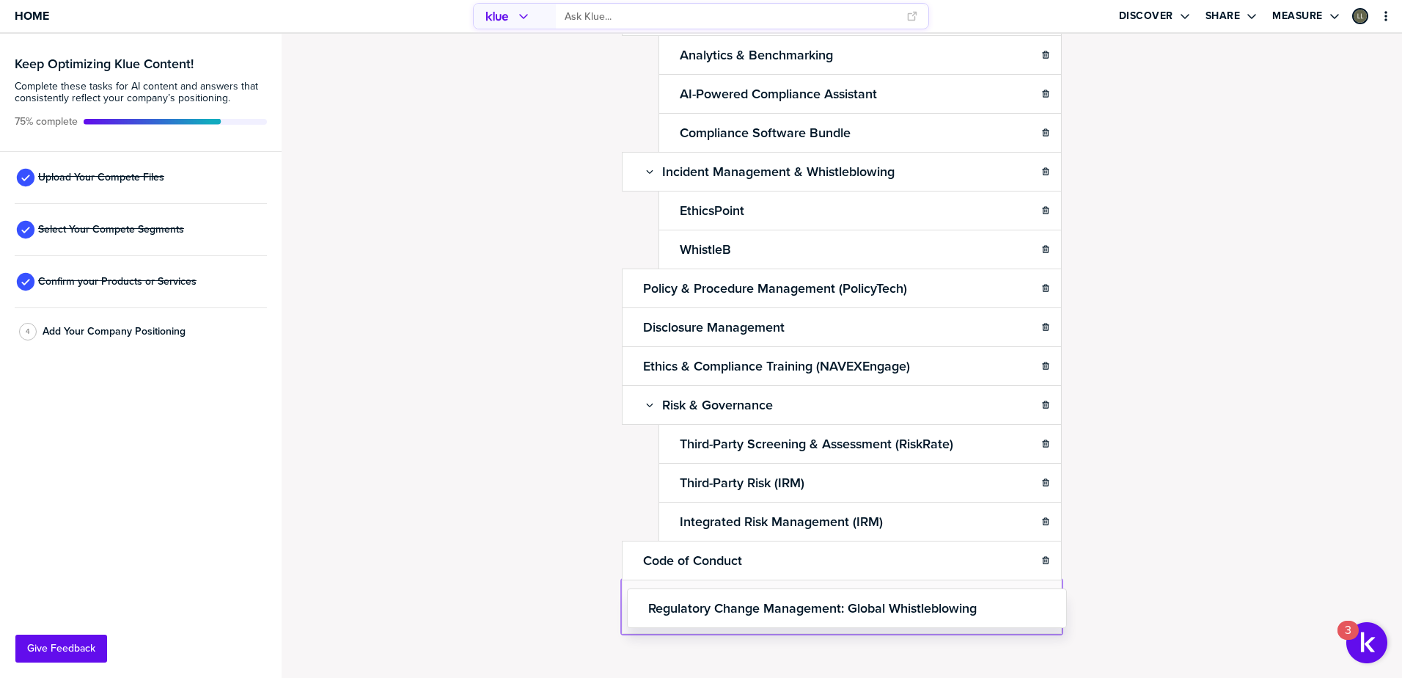
scroll to position [201, 0]
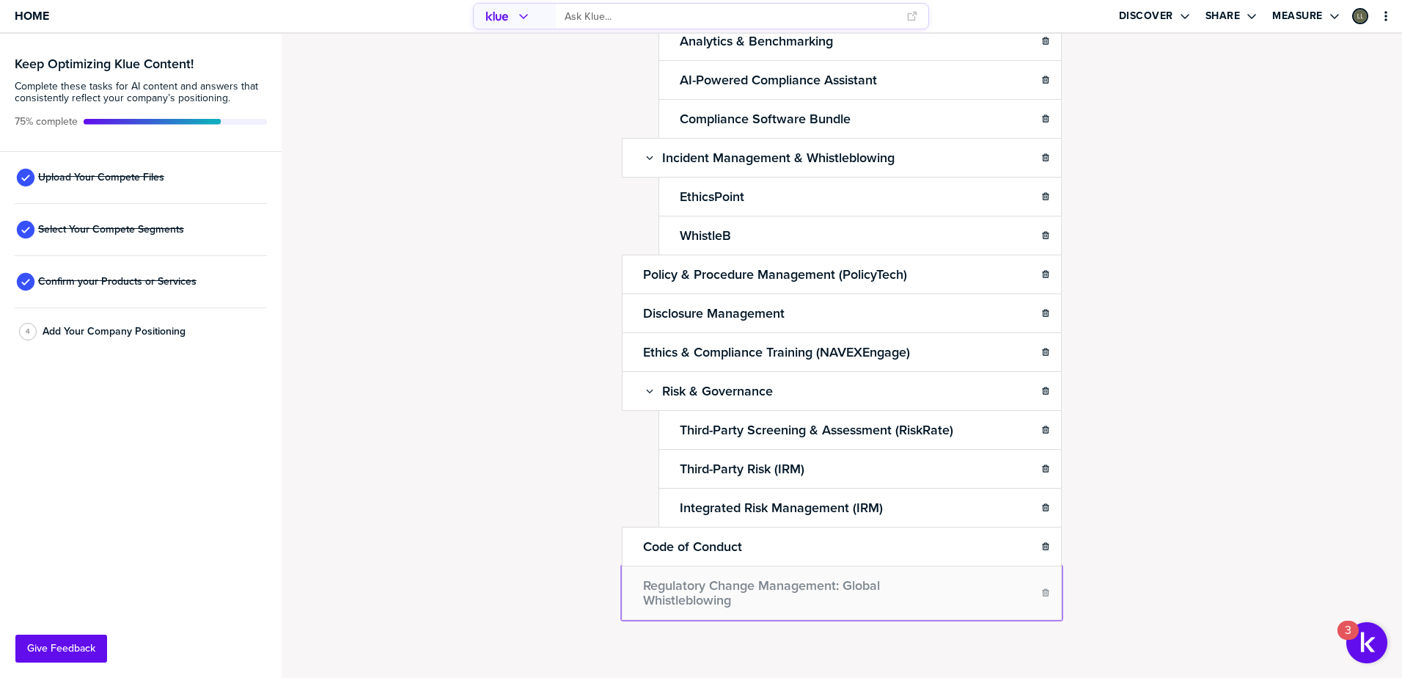
drag, startPoint x: 628, startPoint y: 173, endPoint x: 631, endPoint y: 613, distance: 440.0
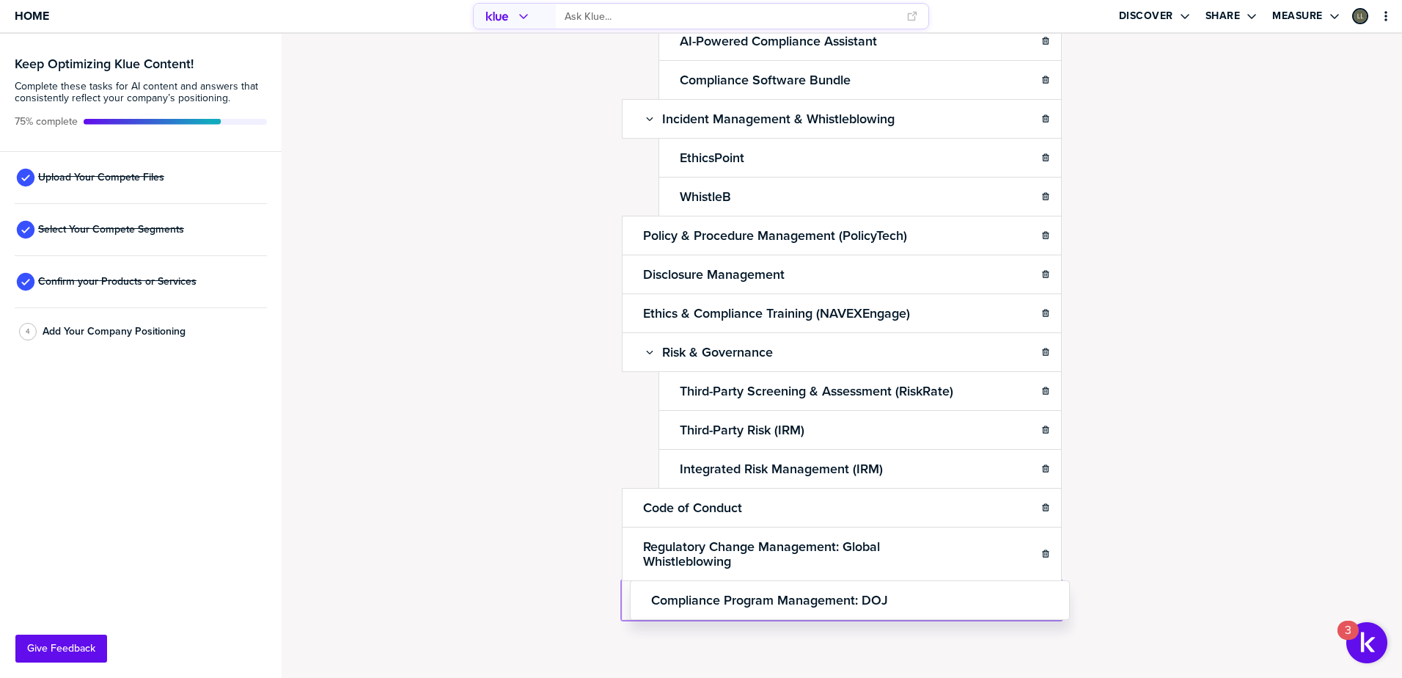
drag, startPoint x: 631, startPoint y: 167, endPoint x: 638, endPoint y: 599, distance: 432.0
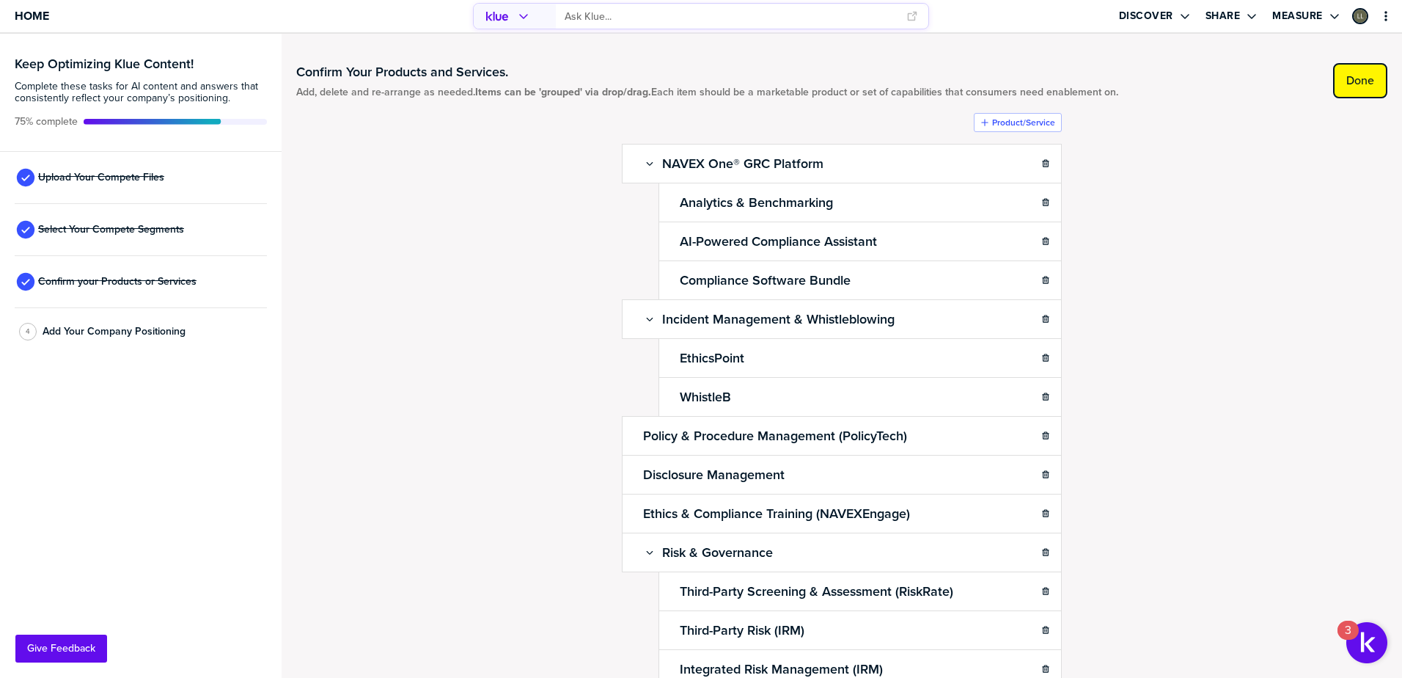
click at [1333, 84] on button "Done" at bounding box center [1360, 80] width 54 height 35
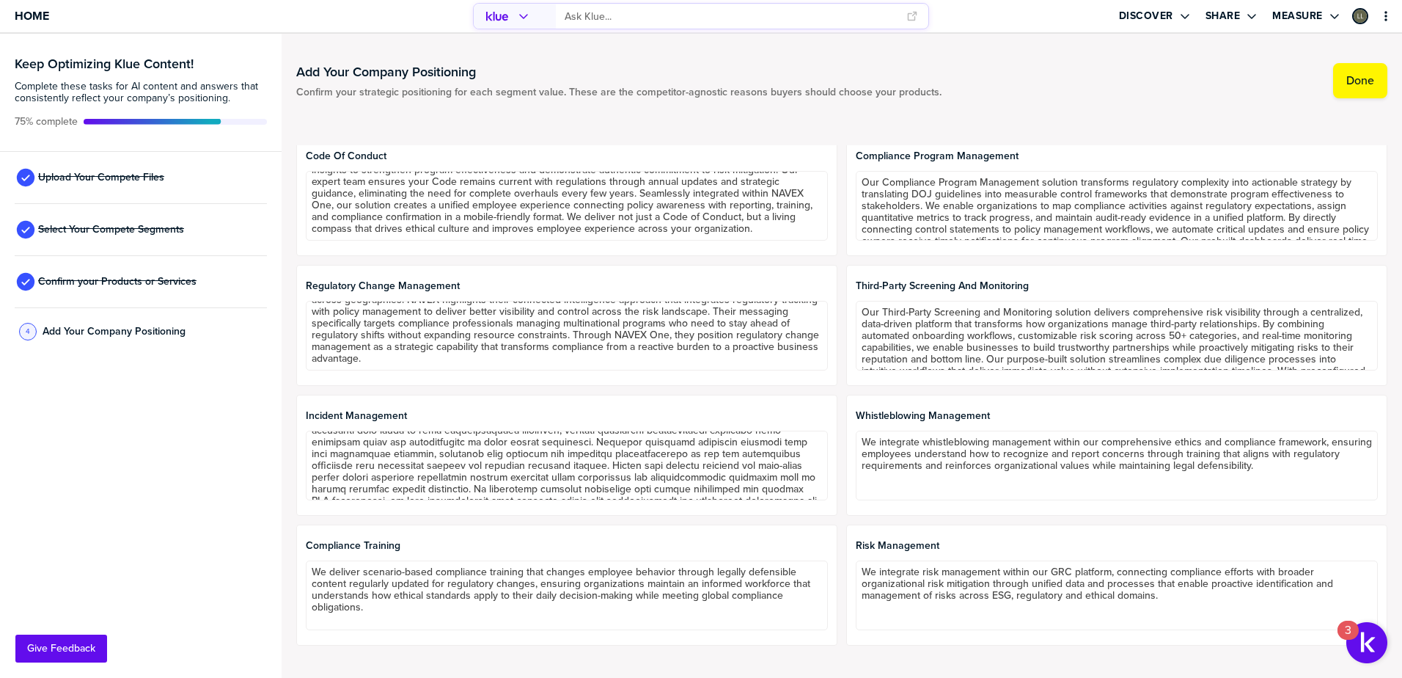
scroll to position [71, 0]
click at [1355, 82] on label "Done" at bounding box center [1360, 80] width 28 height 15
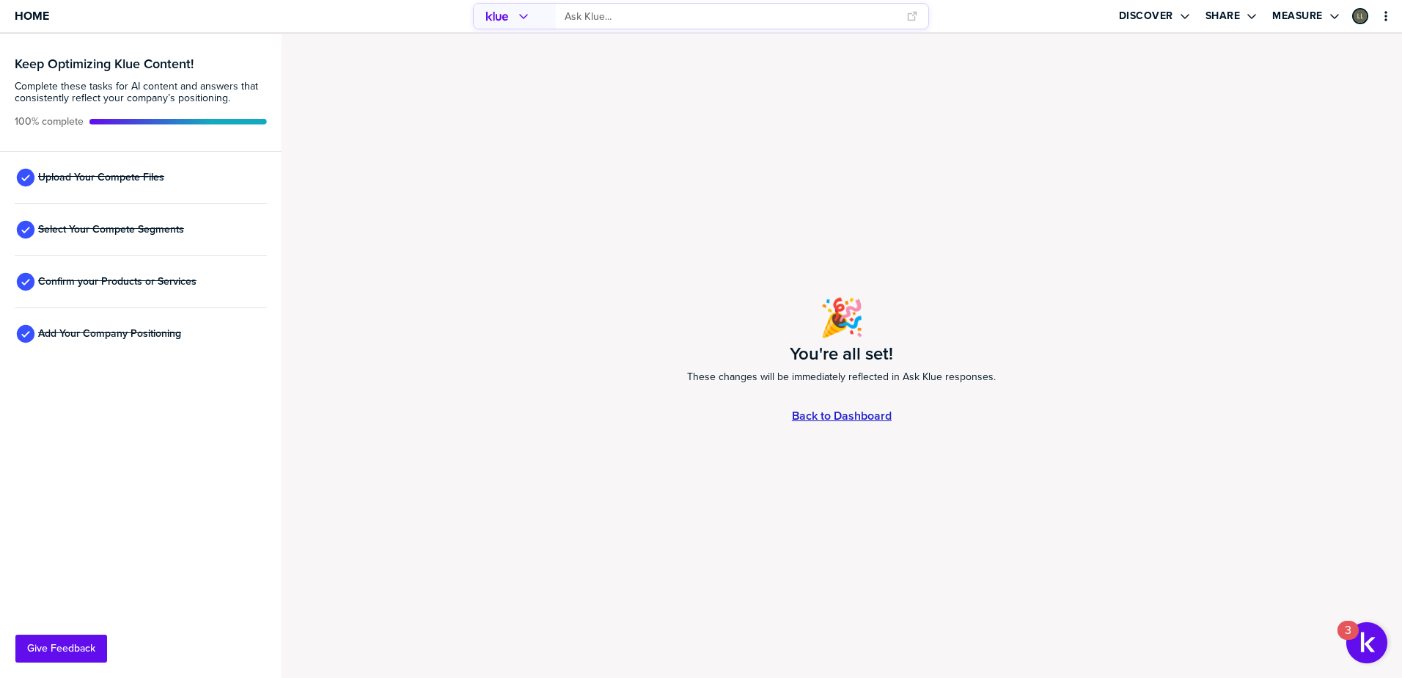
click at [826, 419] on link "Back to Dashboard" at bounding box center [842, 415] width 100 height 12
